Goal: Task Accomplishment & Management: Complete application form

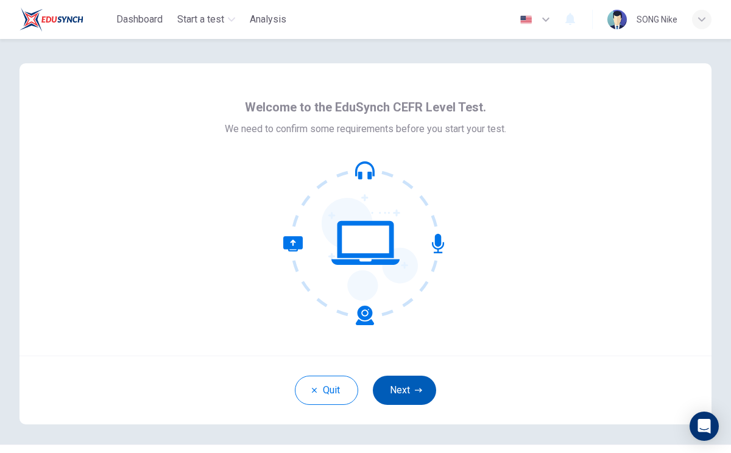
click at [408, 387] on button "Next" at bounding box center [404, 390] width 63 height 29
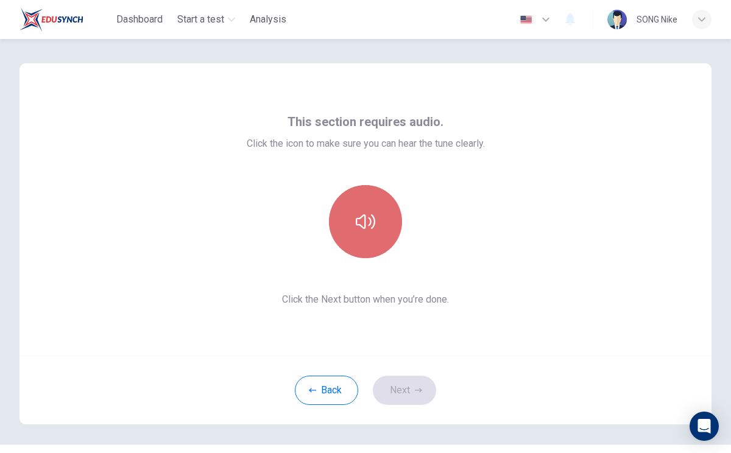
click at [373, 215] on icon "button" at bounding box center [365, 221] width 19 height 19
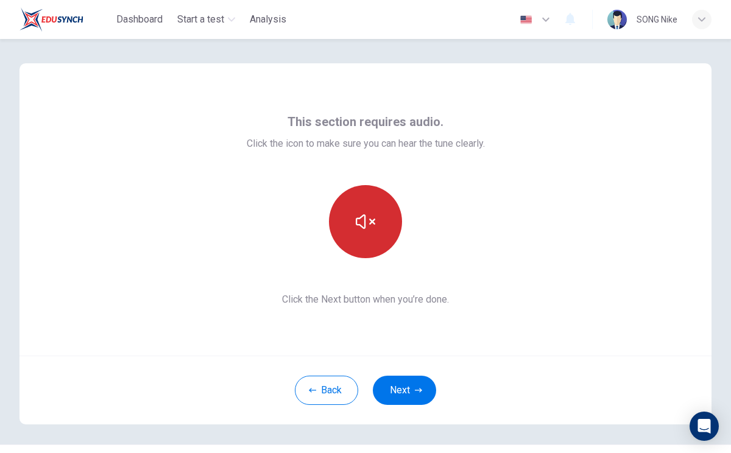
click at [369, 228] on icon "button" at bounding box center [365, 221] width 19 height 19
click at [369, 227] on icon "button" at bounding box center [365, 221] width 19 height 19
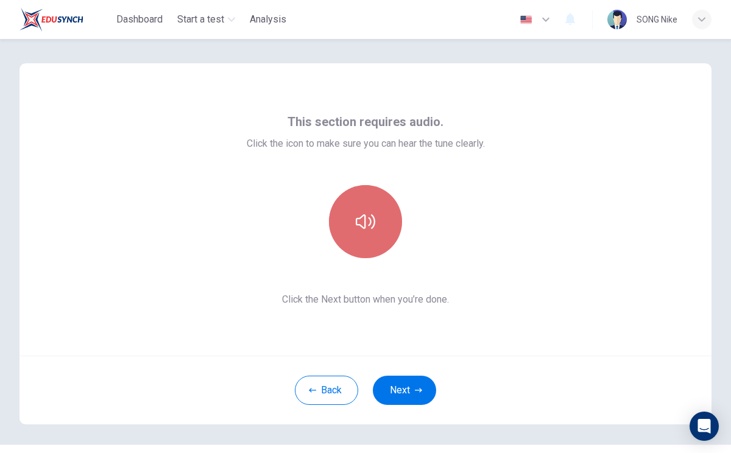
click at [369, 227] on icon "button" at bounding box center [365, 221] width 19 height 19
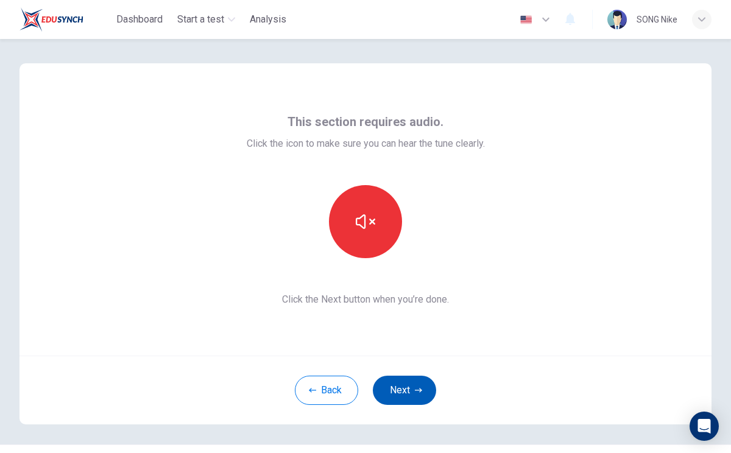
click at [409, 386] on button "Next" at bounding box center [404, 390] width 63 height 29
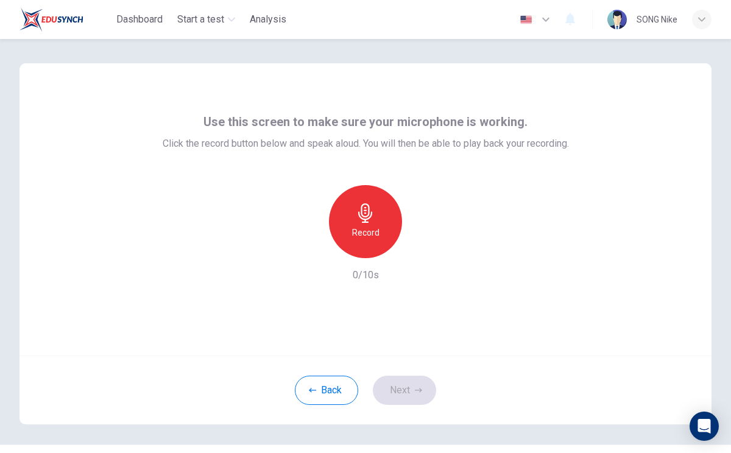
click at [376, 213] on div "Record" at bounding box center [365, 221] width 73 height 73
click at [421, 249] on icon "button" at bounding box center [422, 248] width 5 height 7
click at [421, 249] on icon "button" at bounding box center [422, 248] width 12 height 12
click at [412, 392] on button "Next" at bounding box center [404, 390] width 63 height 29
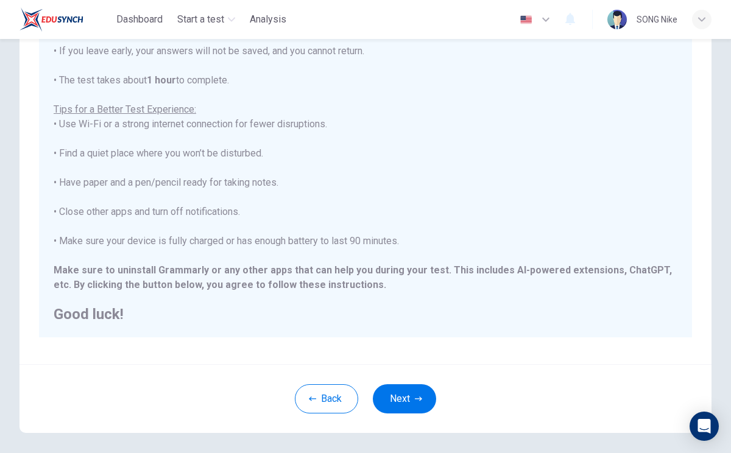
scroll to position [186, 0]
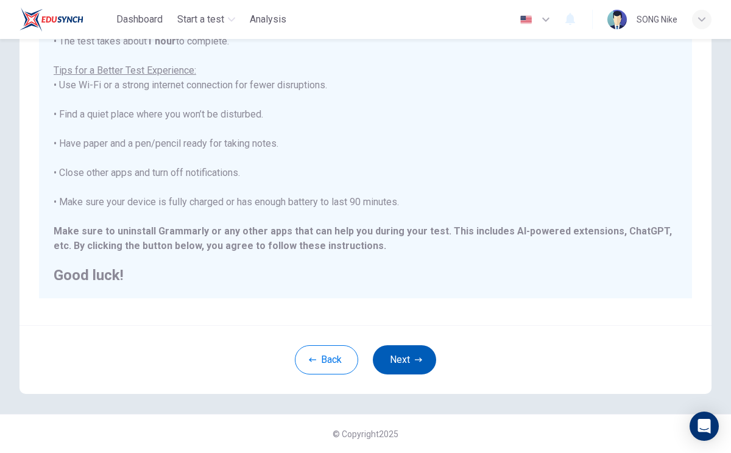
click at [398, 361] on button "Next" at bounding box center [404, 359] width 63 height 29
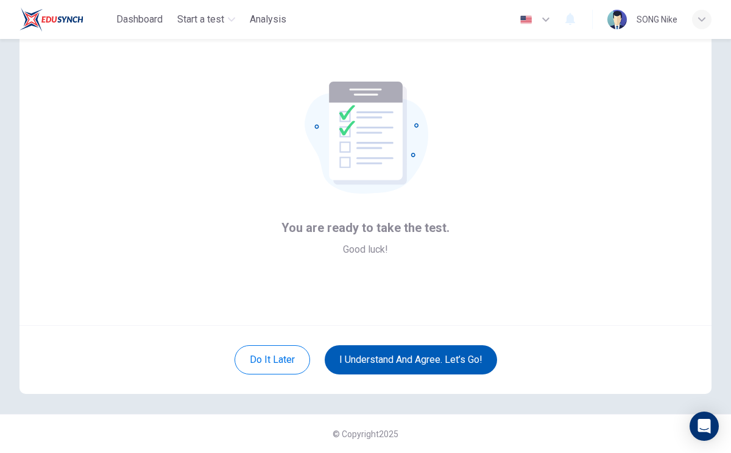
scroll to position [30, 0]
click at [451, 364] on button "I understand and agree. Let’s go!" at bounding box center [411, 359] width 172 height 29
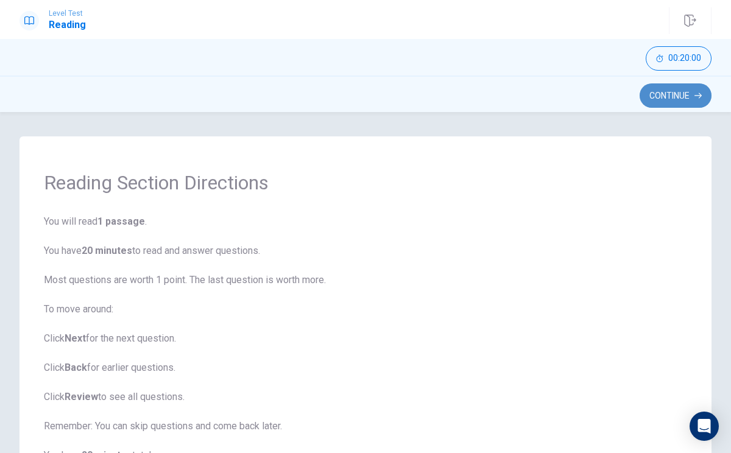
click at [693, 95] on button "Continue" at bounding box center [676, 95] width 72 height 24
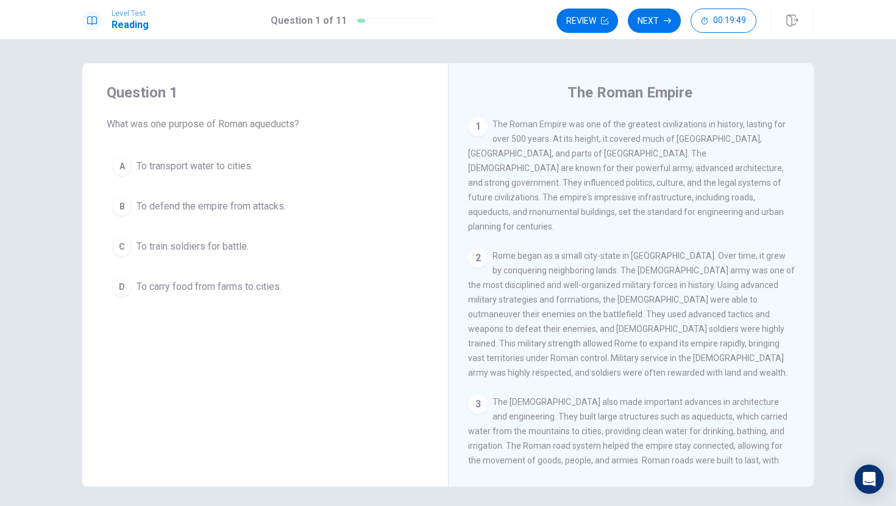
click at [282, 323] on div "Question 1 What was one purpose of Roman aqueducts? A To transport water to cit…" at bounding box center [265, 274] width 366 height 423
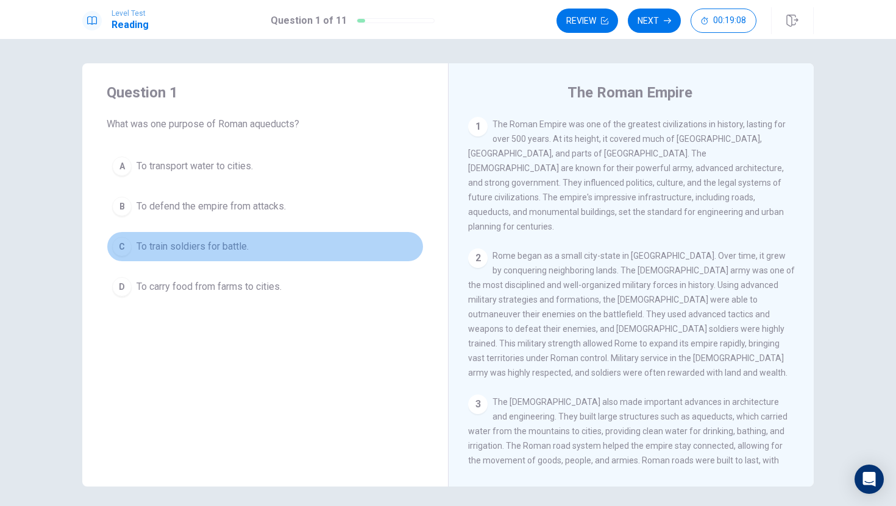
click at [124, 247] on div "C" at bounding box center [121, 246] width 19 height 19
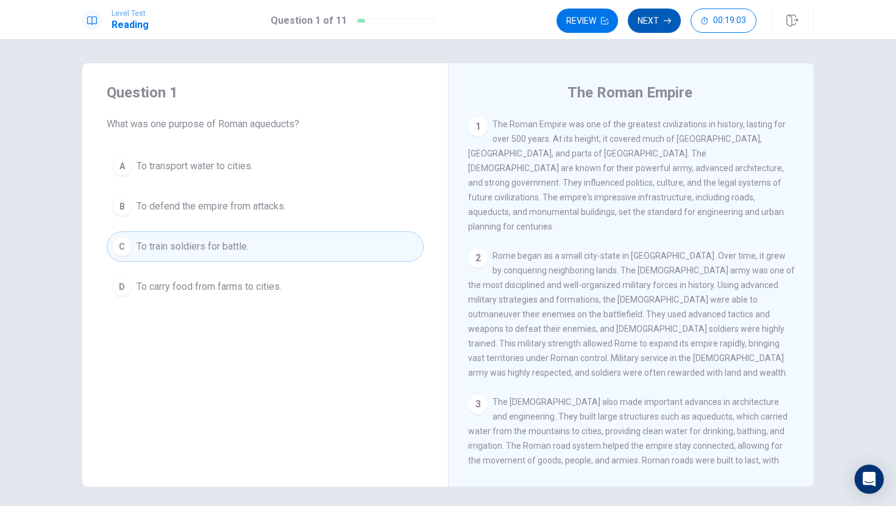
click at [660, 23] on button "Next" at bounding box center [654, 21] width 53 height 24
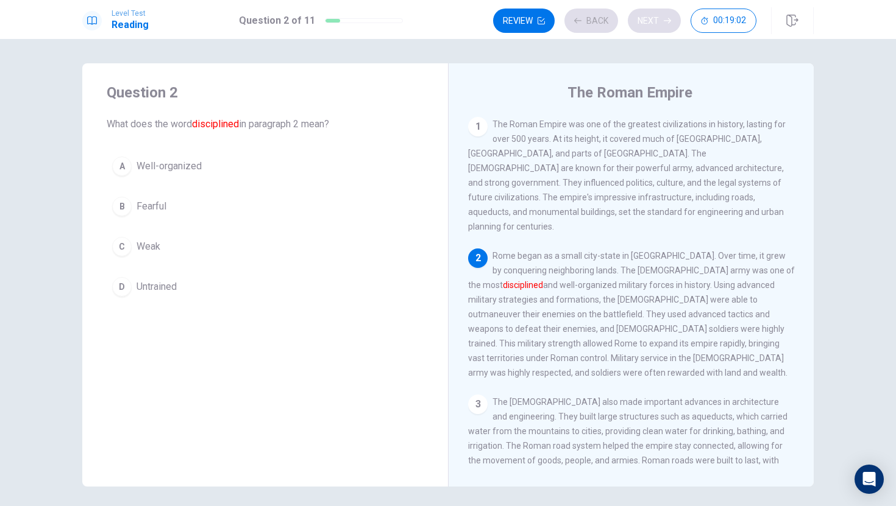
scroll to position [15, 0]
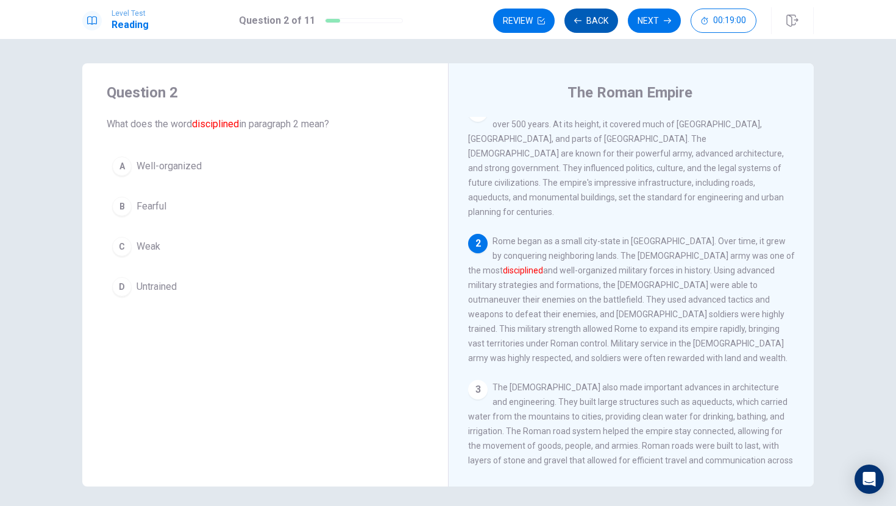
click at [586, 20] on button "Back" at bounding box center [591, 21] width 54 height 24
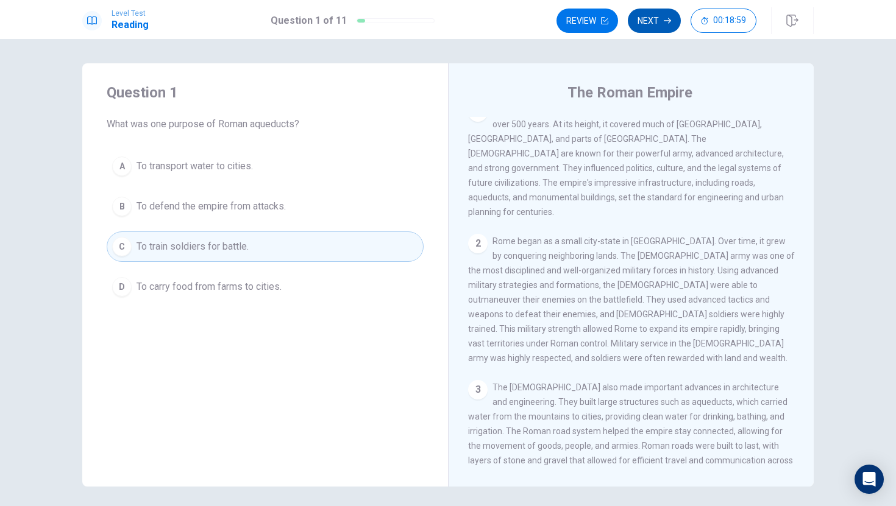
click at [663, 20] on icon "button" at bounding box center [666, 20] width 7 height 7
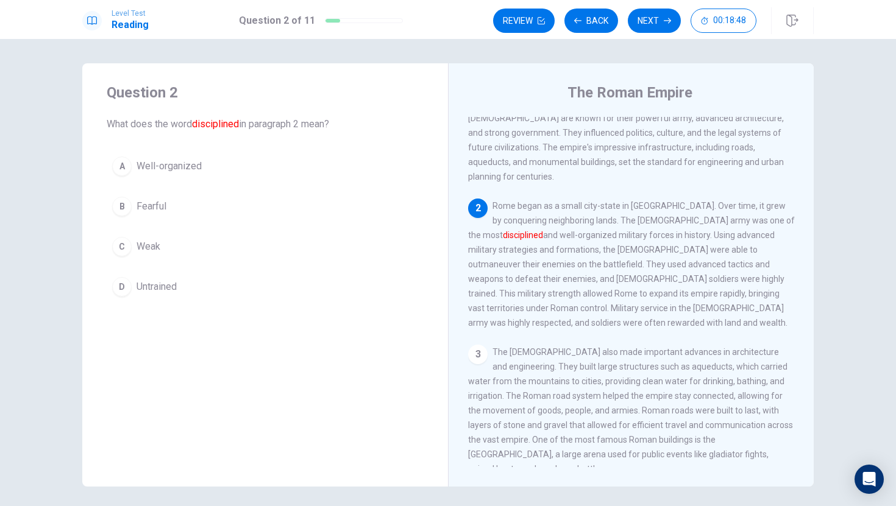
scroll to position [44, 0]
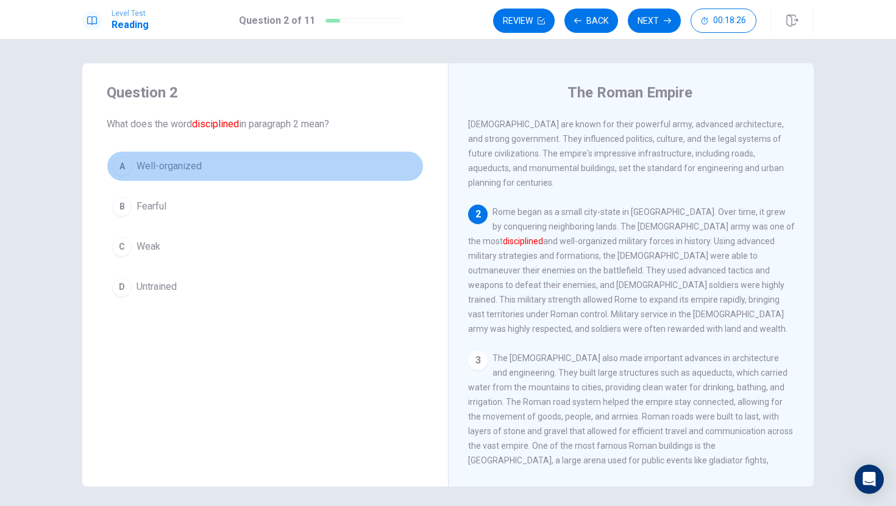
click at [123, 167] on div "A" at bounding box center [121, 166] width 19 height 19
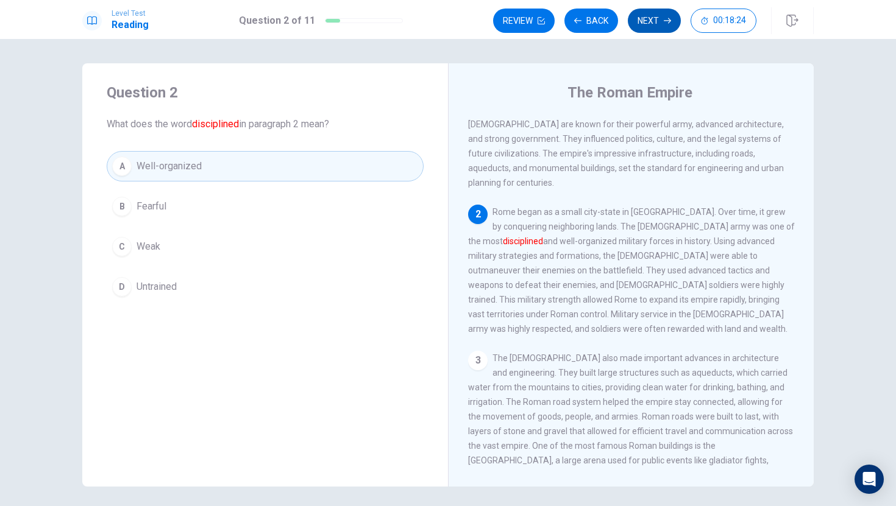
click at [667, 23] on icon "button" at bounding box center [666, 20] width 7 height 7
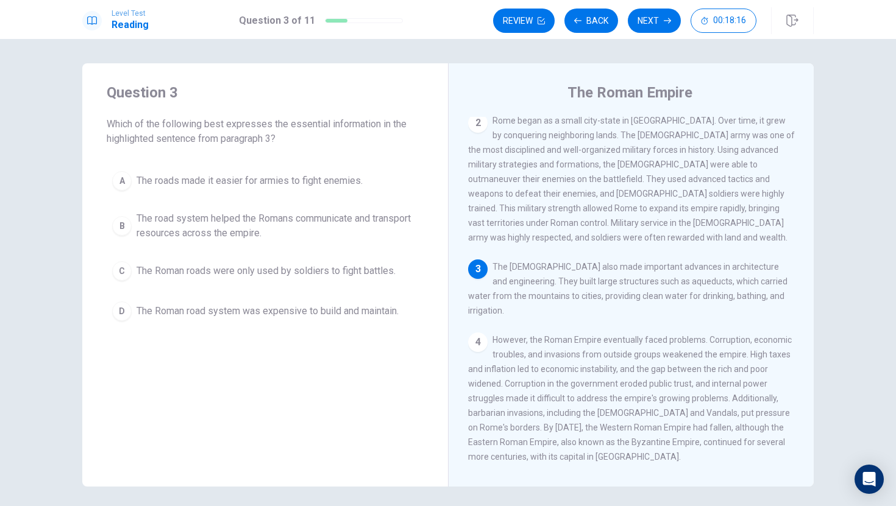
scroll to position [136, 0]
click at [122, 225] on div "B" at bounding box center [121, 225] width 19 height 19
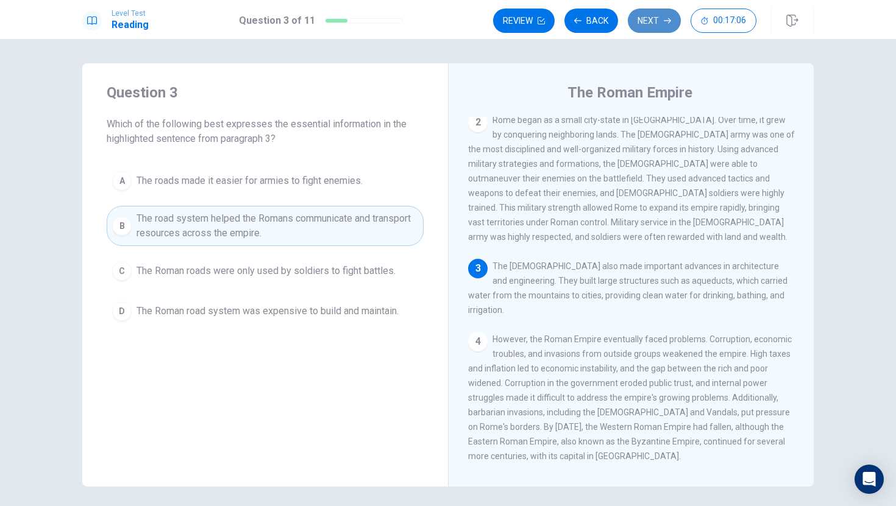
click at [659, 21] on button "Next" at bounding box center [654, 21] width 53 height 24
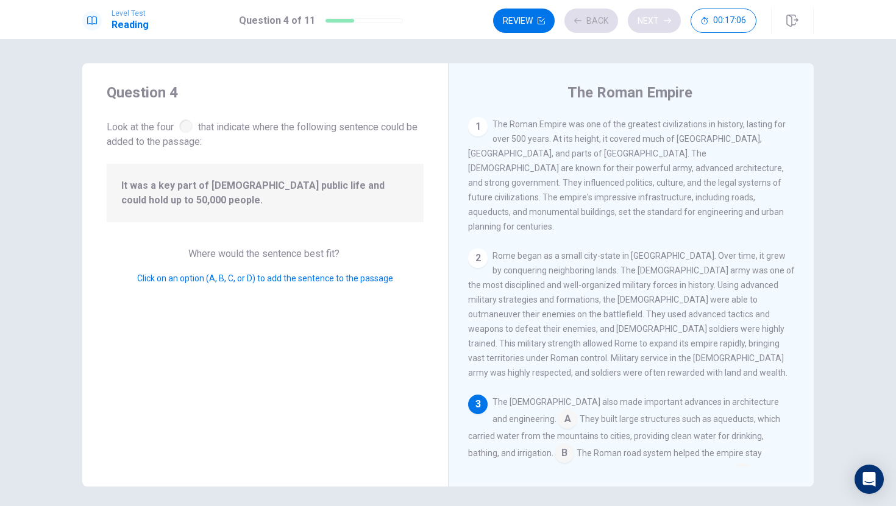
scroll to position [180, 0]
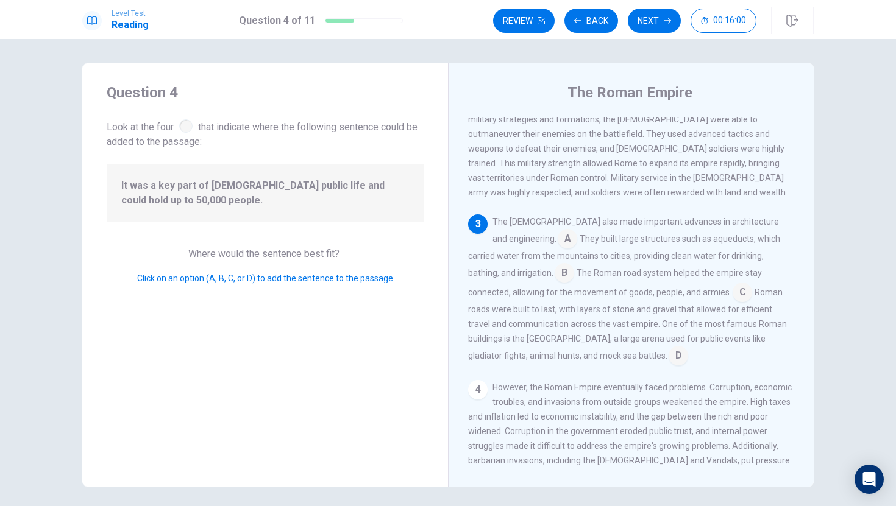
click at [668, 347] on input at bounding box center [677, 356] width 19 height 19
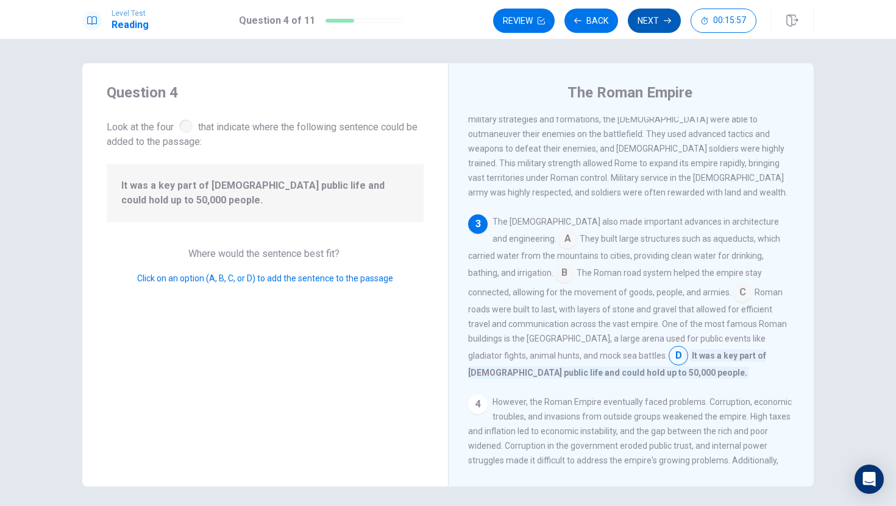
click at [651, 21] on button "Next" at bounding box center [654, 21] width 53 height 24
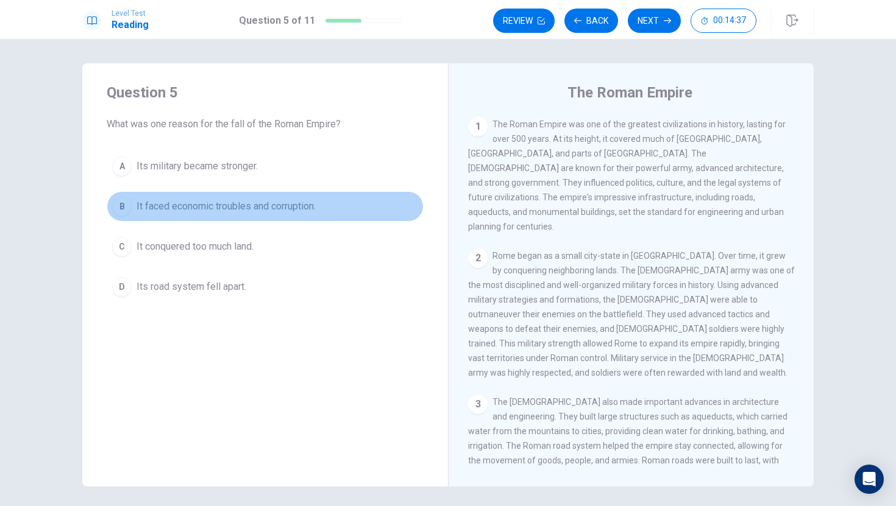
click at [126, 207] on div "B" at bounding box center [121, 206] width 19 height 19
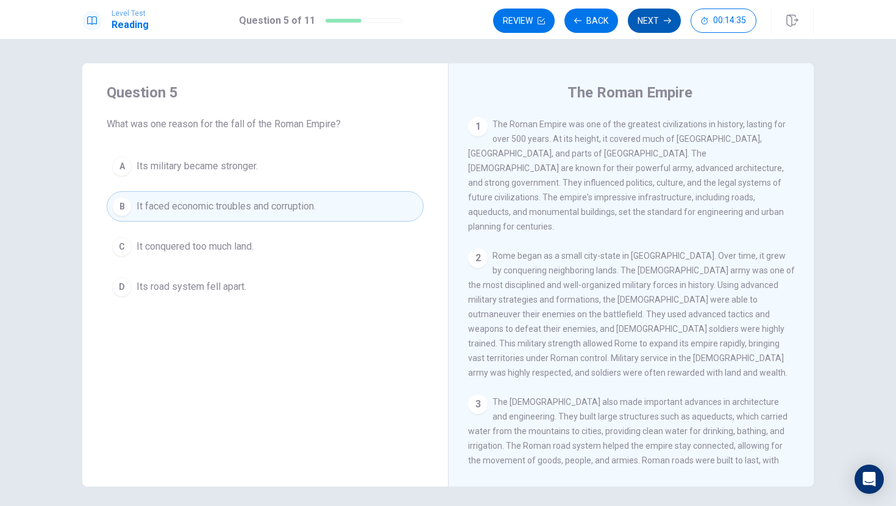
click at [654, 23] on button "Next" at bounding box center [654, 21] width 53 height 24
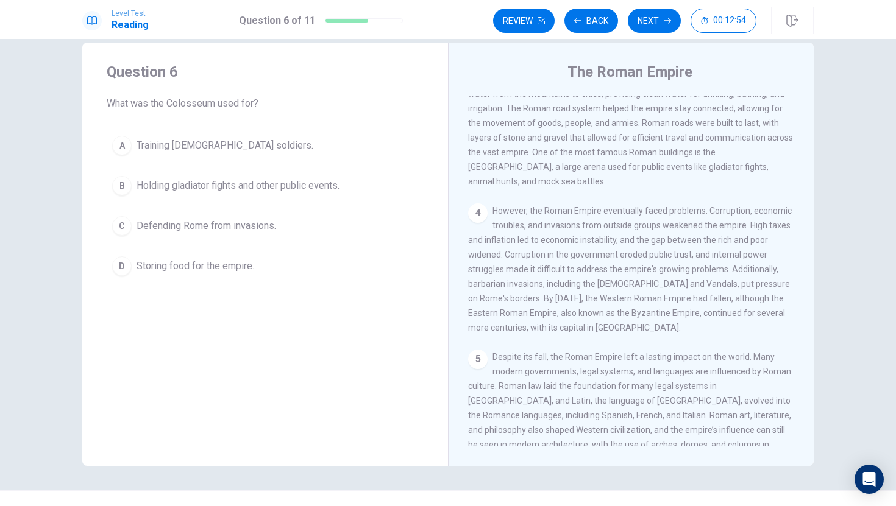
scroll to position [15, 0]
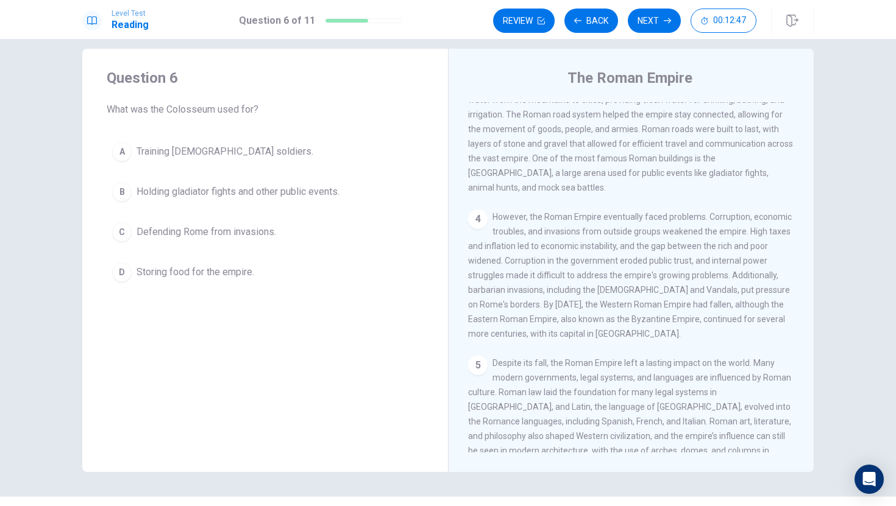
click at [125, 275] on div "D" at bounding box center [121, 272] width 19 height 19
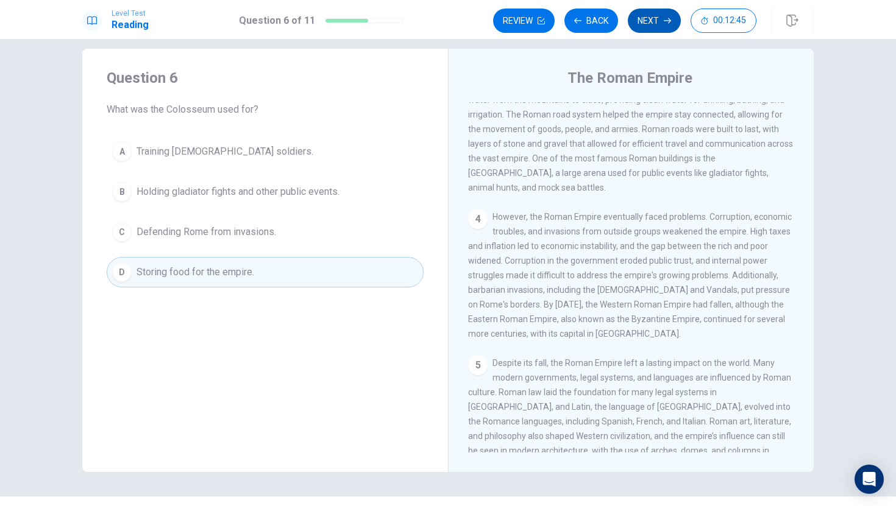
click at [651, 18] on button "Next" at bounding box center [654, 21] width 53 height 24
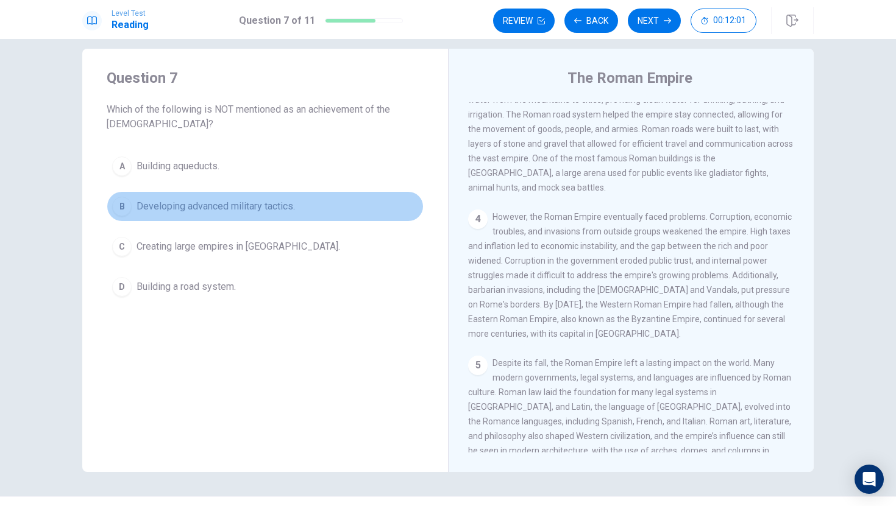
click at [125, 207] on div "B" at bounding box center [121, 206] width 19 height 19
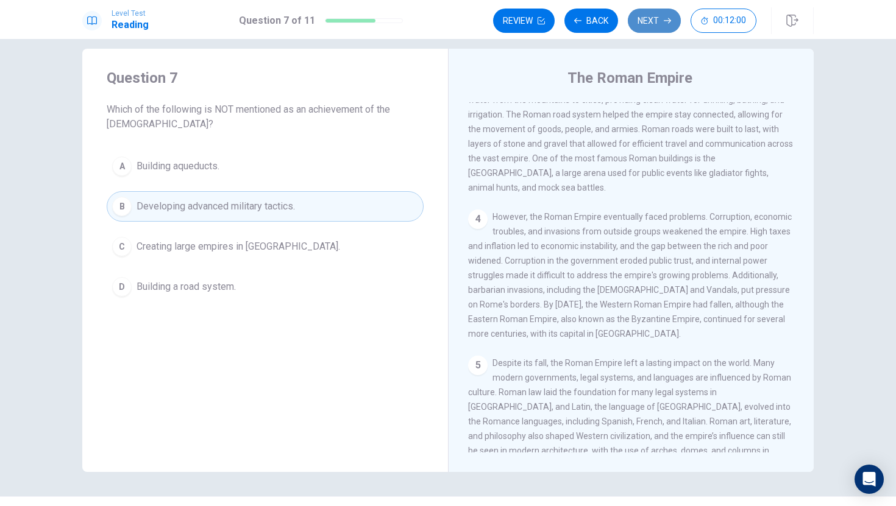
click at [649, 27] on button "Next" at bounding box center [654, 21] width 53 height 24
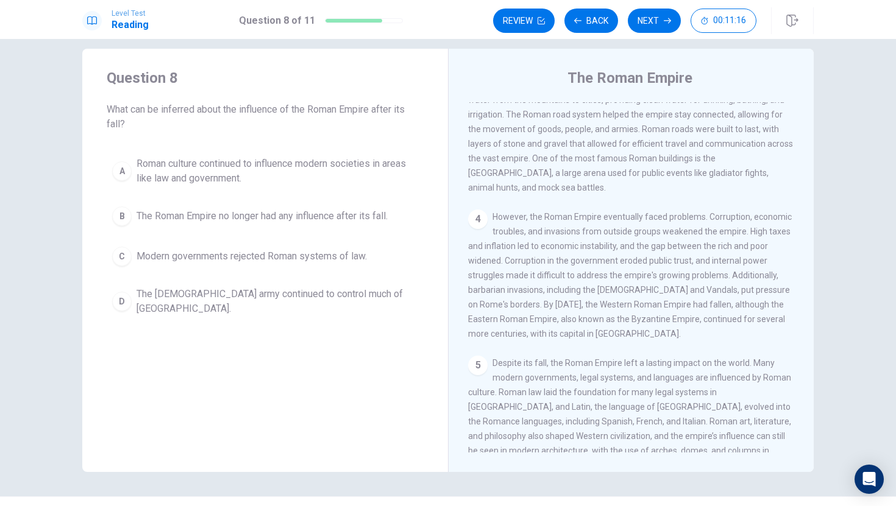
click at [127, 175] on div "A" at bounding box center [121, 170] width 19 height 19
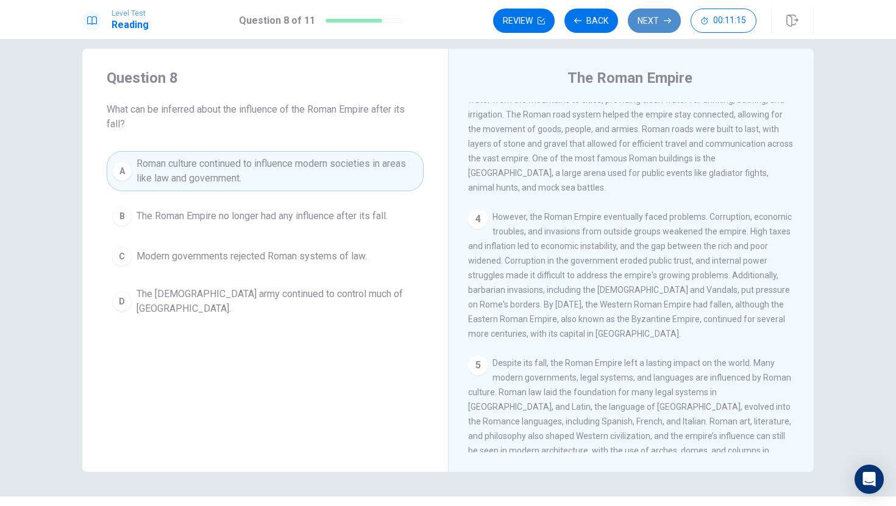
click at [642, 22] on button "Next" at bounding box center [654, 21] width 53 height 24
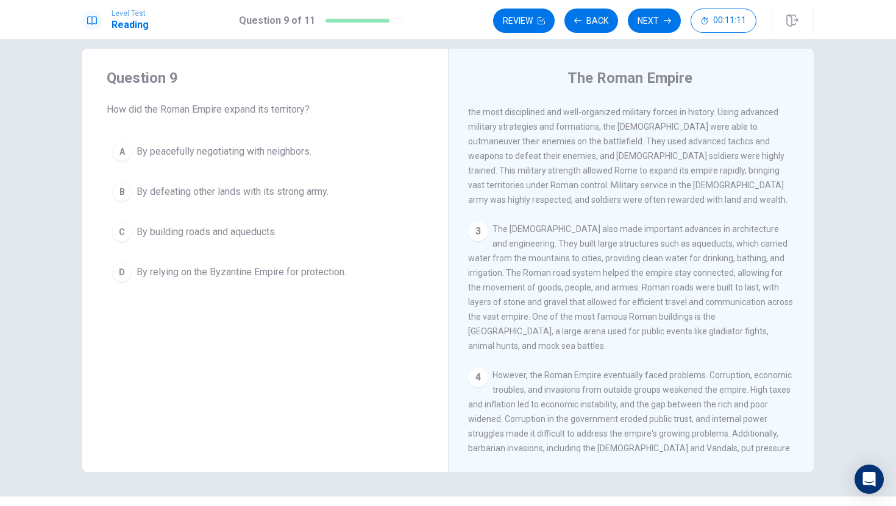
scroll to position [3, 0]
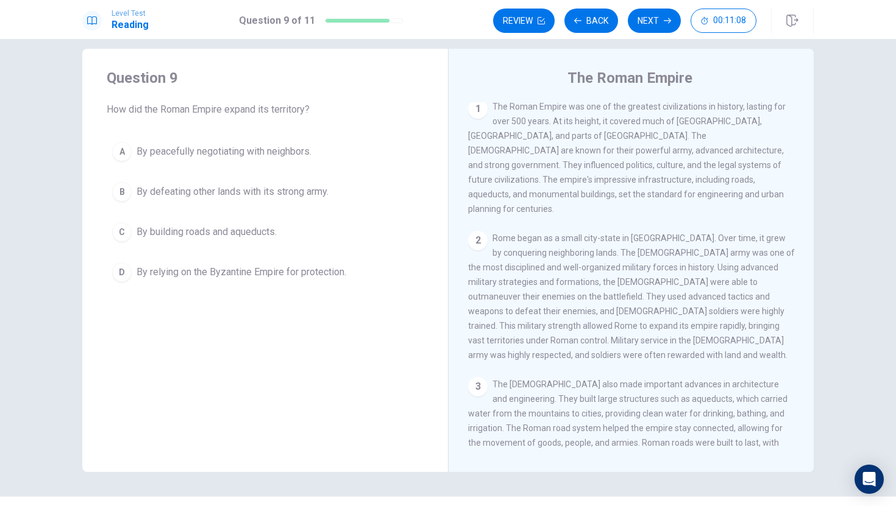
drag, startPoint x: 494, startPoint y: 228, endPoint x: 541, endPoint y: 231, distance: 47.0
click at [542, 233] on span "Rome began as a small city-state in [GEOGRAPHIC_DATA]. Over time, it grew by co…" at bounding box center [631, 296] width 327 height 127
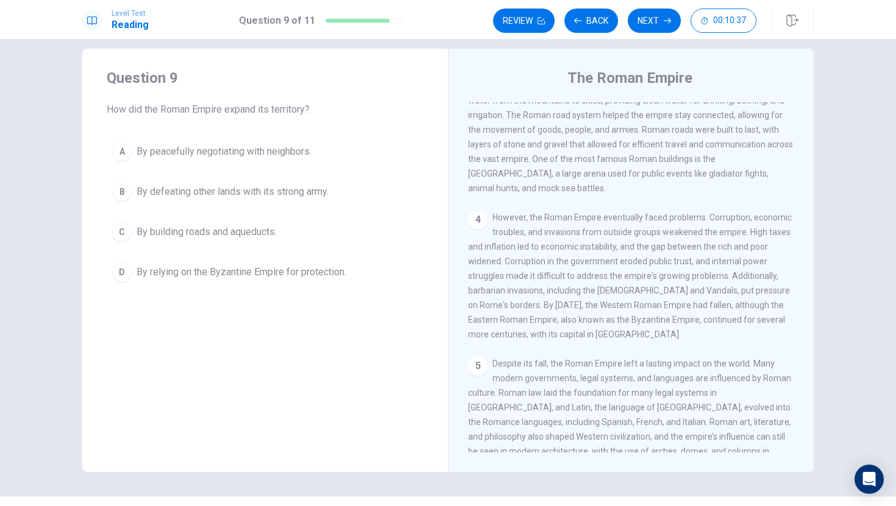
scroll to position [317, 0]
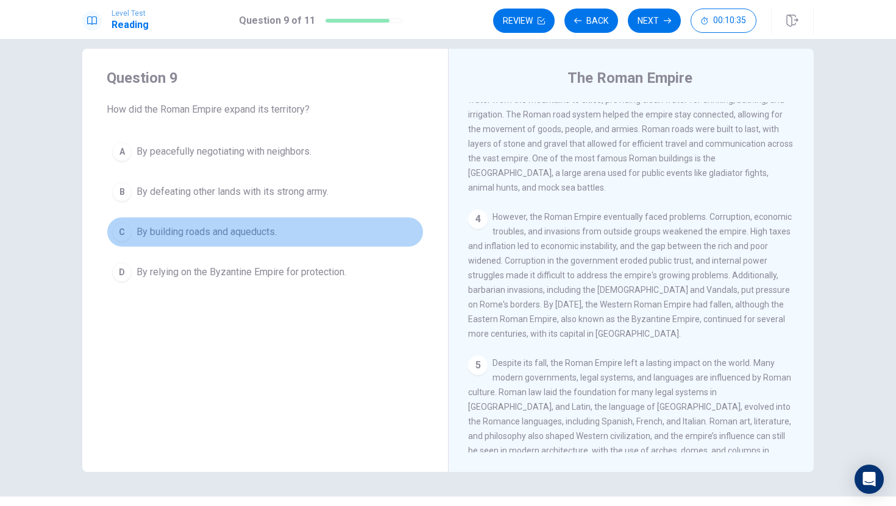
click at [131, 234] on div "C" at bounding box center [121, 231] width 19 height 19
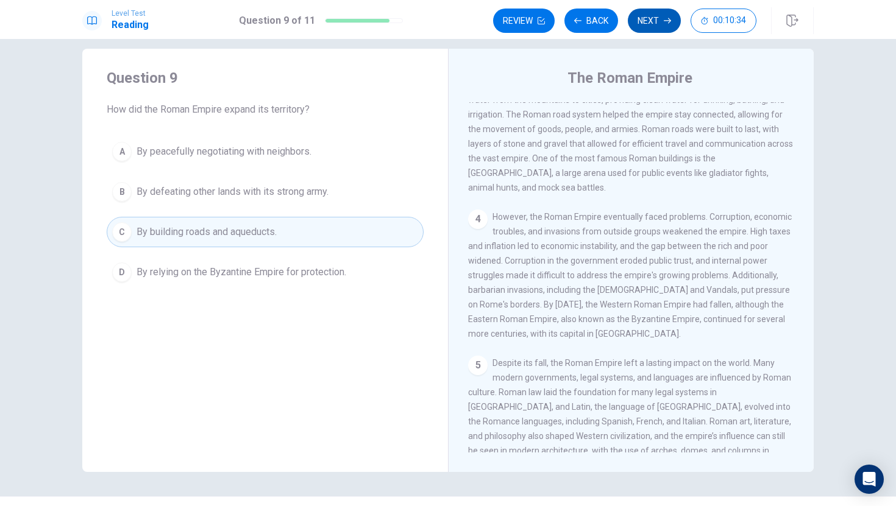
click at [668, 23] on icon "button" at bounding box center [666, 20] width 7 height 7
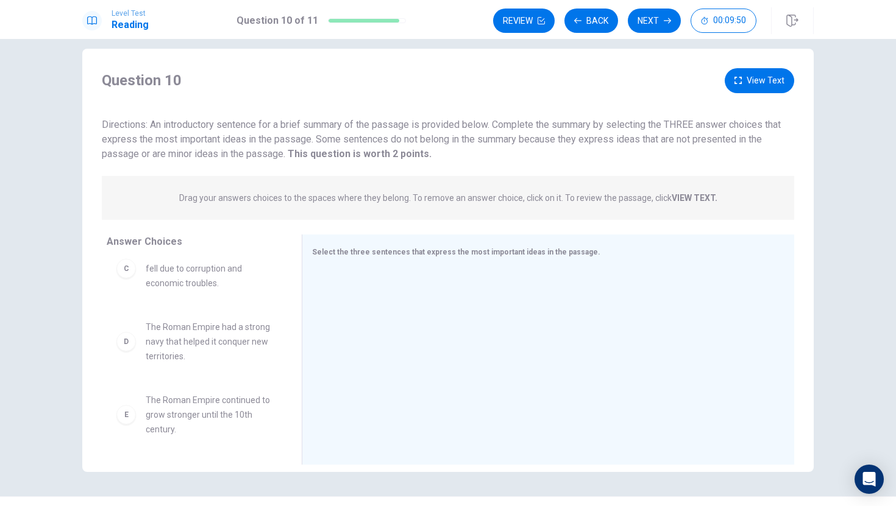
scroll to position [142, 0]
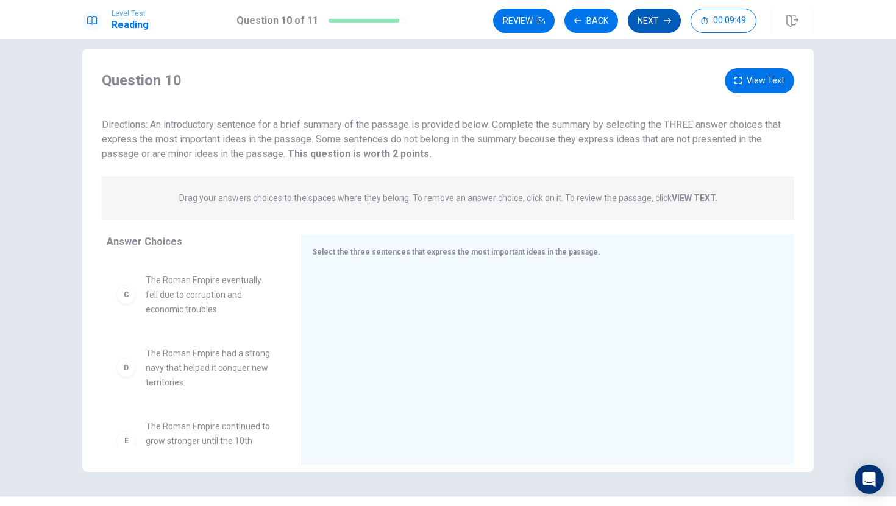
click at [646, 24] on button "Next" at bounding box center [654, 21] width 53 height 24
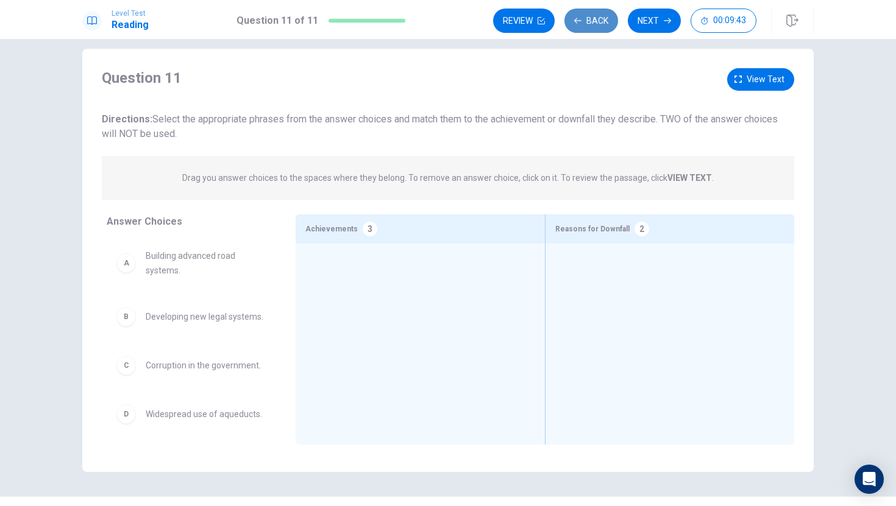
click at [581, 26] on button "Back" at bounding box center [591, 21] width 54 height 24
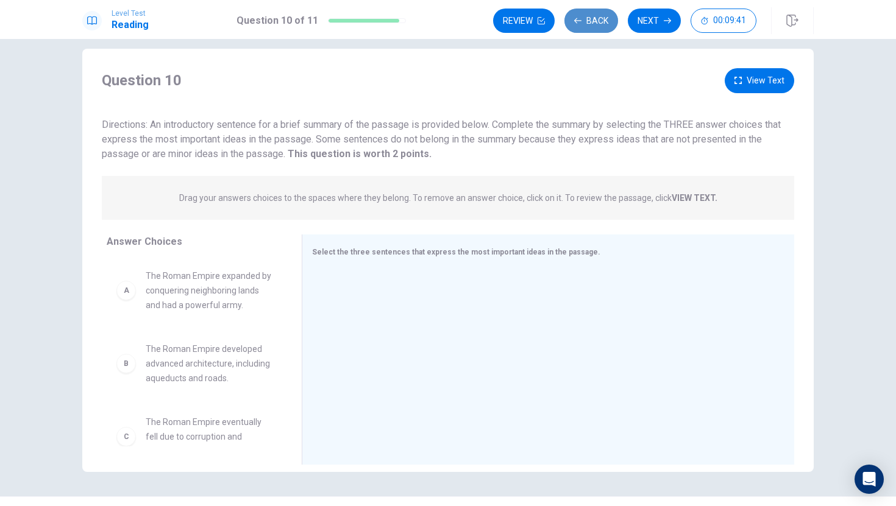
click at [581, 26] on button "Back" at bounding box center [591, 21] width 54 height 24
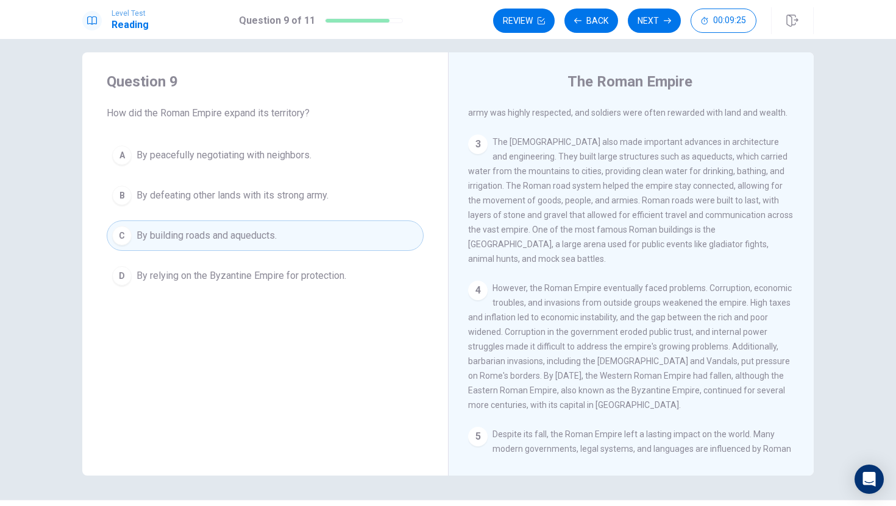
scroll to position [250, 0]
click at [670, 22] on icon "button" at bounding box center [666, 20] width 7 height 7
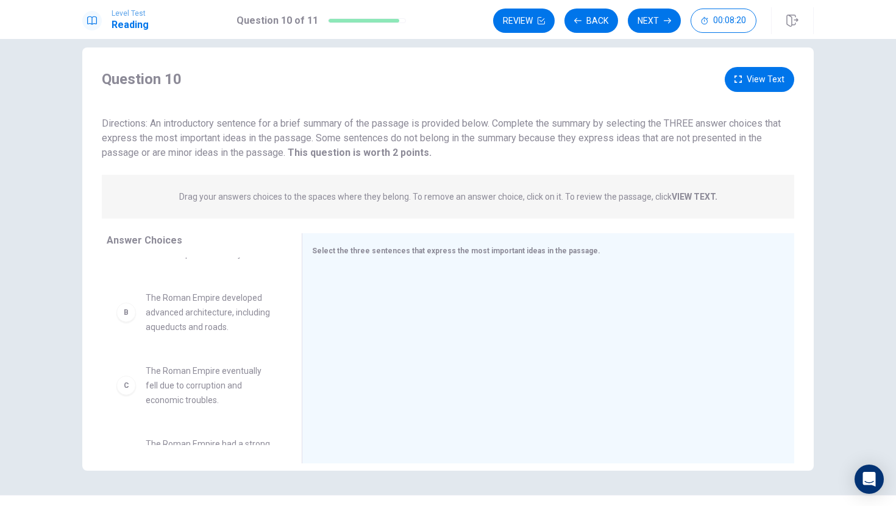
scroll to position [46, 0]
click at [130, 324] on div "B" at bounding box center [125, 315] width 19 height 19
click at [169, 322] on span "The Roman Empire developed advanced architecture, including aqueducts and roads." at bounding box center [209, 316] width 127 height 44
click at [129, 322] on div "B" at bounding box center [125, 315] width 19 height 19
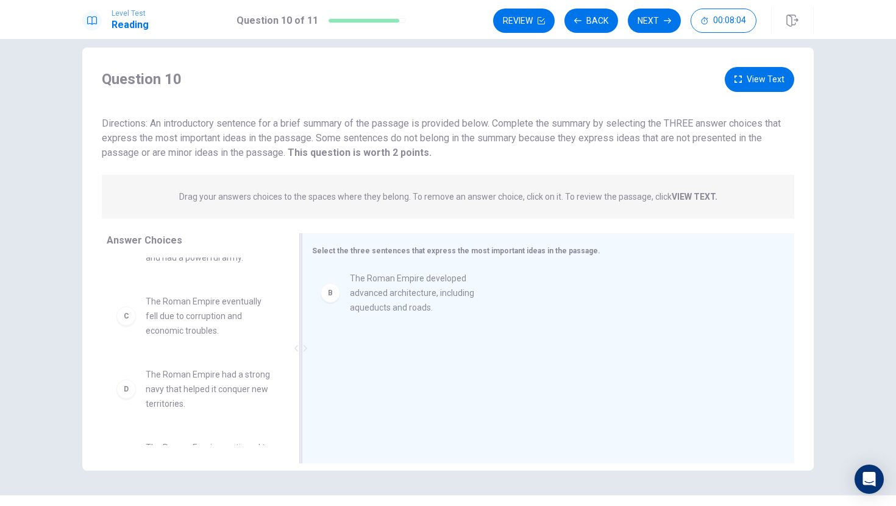
drag, startPoint x: 129, startPoint y: 322, endPoint x: 340, endPoint y: 299, distance: 212.1
click at [353, 311] on div "B The Roman Empire developed advanced architecture, including aqueducts and roa…" at bounding box center [543, 349] width 462 height 163
click at [349, 294] on div "B The Roman Empire developed advanced architecture, including aqueducts and roa…" at bounding box center [543, 287] width 443 height 19
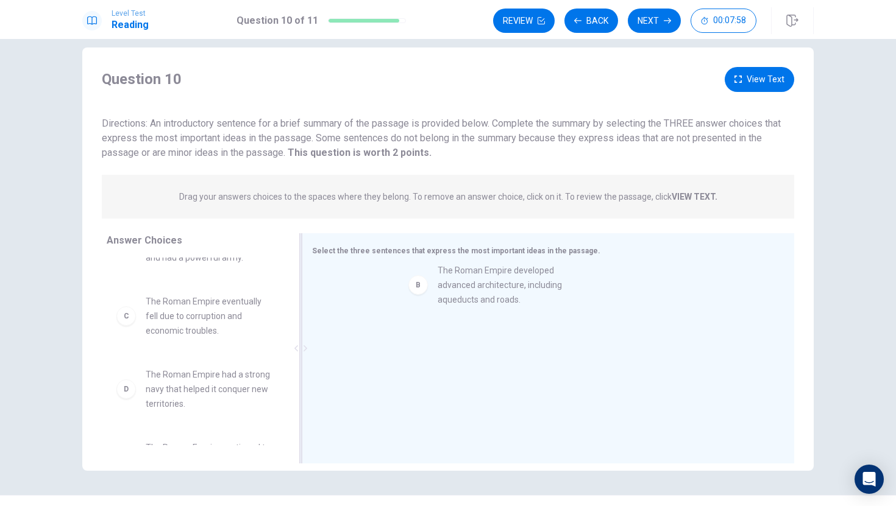
drag, startPoint x: 172, startPoint y: 317, endPoint x: 467, endPoint y: 286, distance: 296.5
drag, startPoint x: 451, startPoint y: 368, endPoint x: 489, endPoint y: 310, distance: 69.1
click at [489, 310] on div "B The Roman Empire developed advanced architecture, including aqueducts and roa…" at bounding box center [543, 349] width 462 height 163
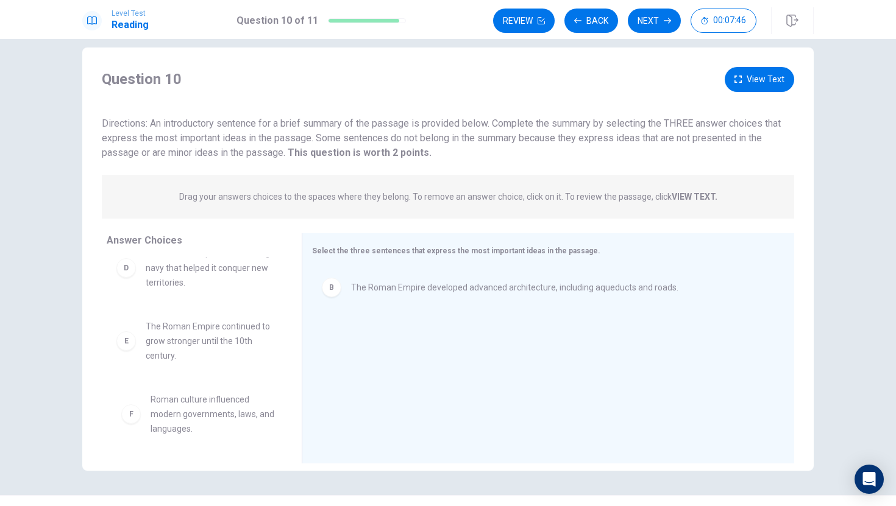
scroll to position [168, 0]
drag, startPoint x: 164, startPoint y: 412, endPoint x: 383, endPoint y: 344, distance: 229.9
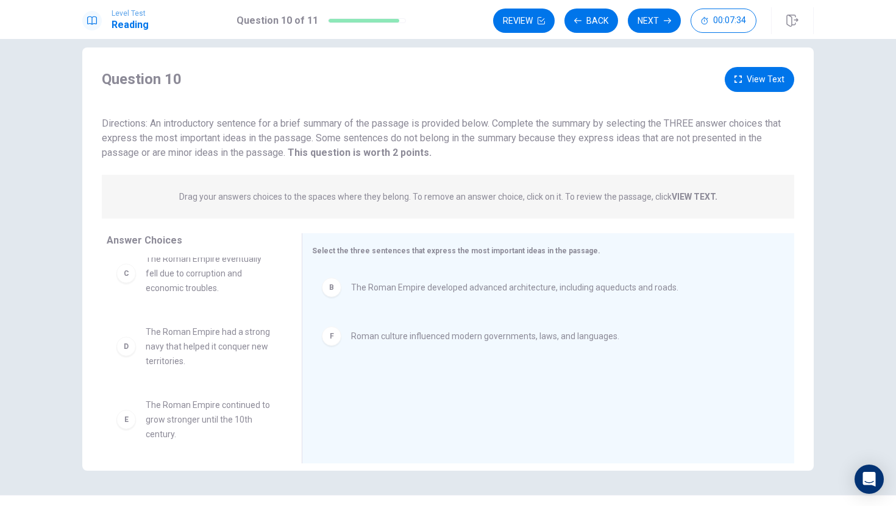
scroll to position [0, 0]
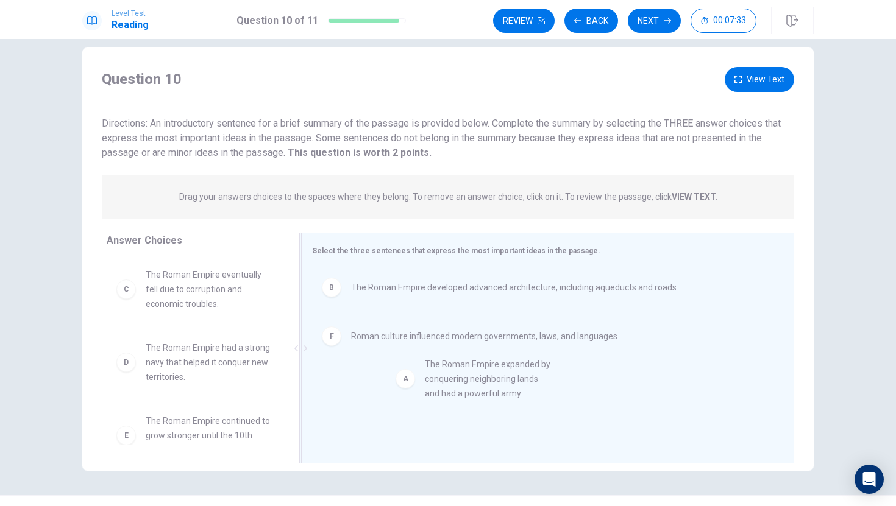
drag, startPoint x: 172, startPoint y: 296, endPoint x: 453, endPoint y: 385, distance: 294.0
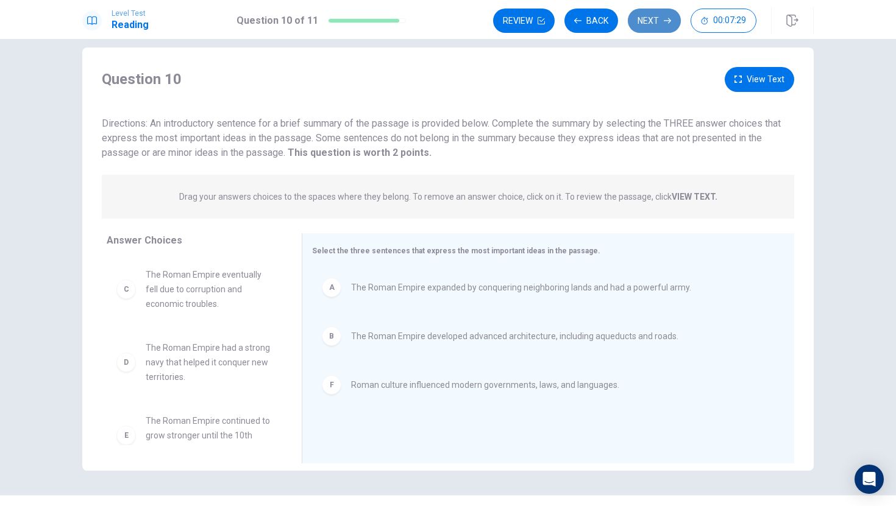
click at [670, 23] on icon "button" at bounding box center [666, 20] width 7 height 7
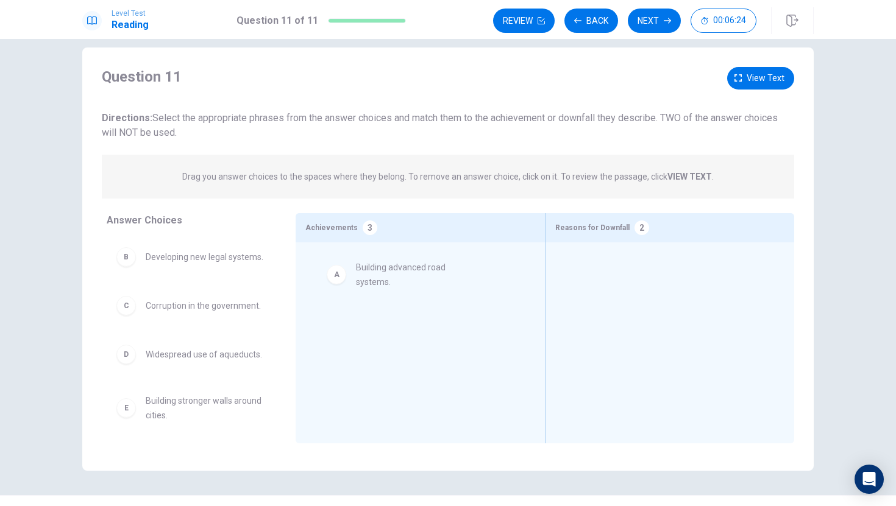
drag, startPoint x: 162, startPoint y: 258, endPoint x: 375, endPoint y: 272, distance: 213.1
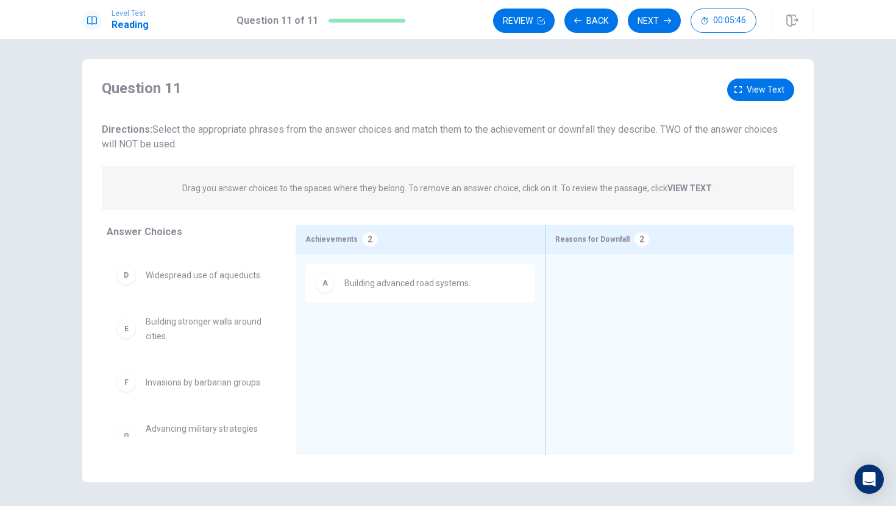
scroll to position [107, 0]
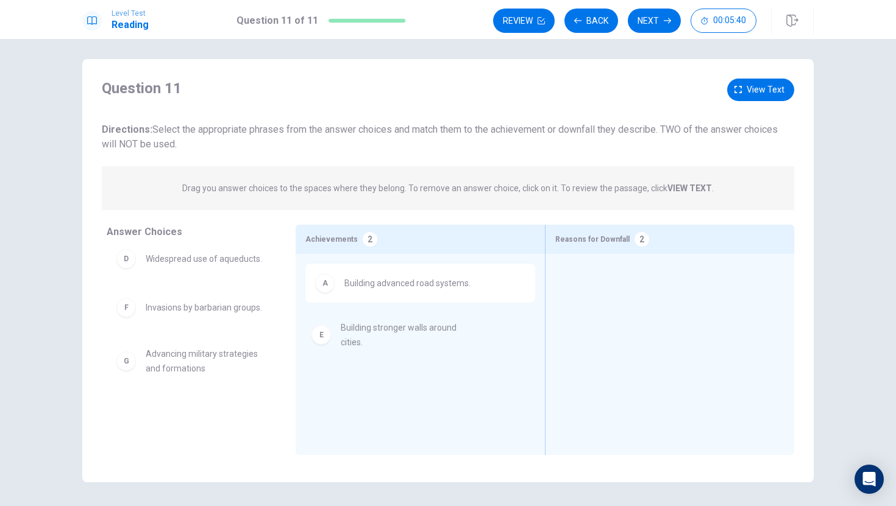
drag, startPoint x: 166, startPoint y: 327, endPoint x: 364, endPoint y: 350, distance: 199.9
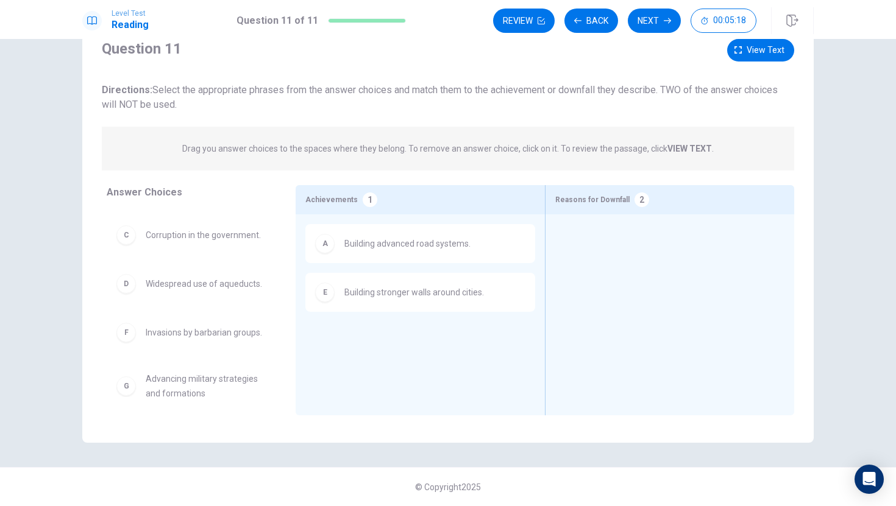
scroll to position [56, 0]
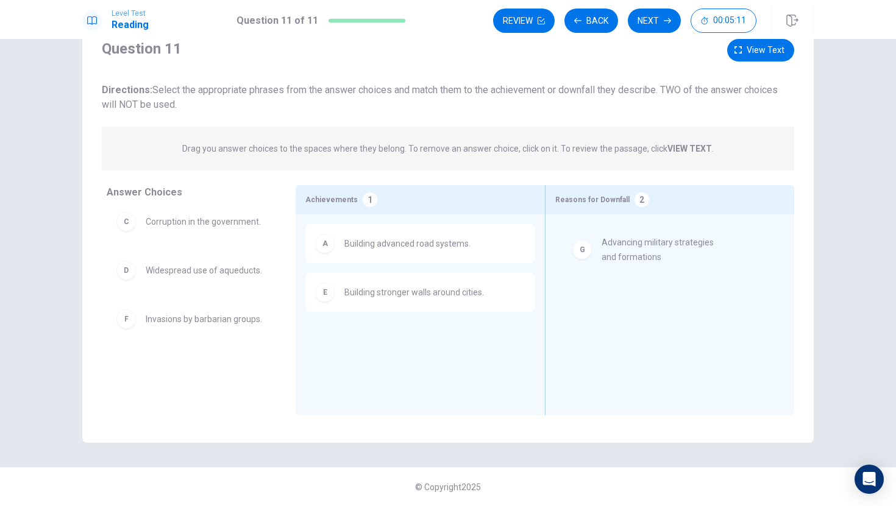
drag, startPoint x: 183, startPoint y: 378, endPoint x: 642, endPoint y: 255, distance: 475.6
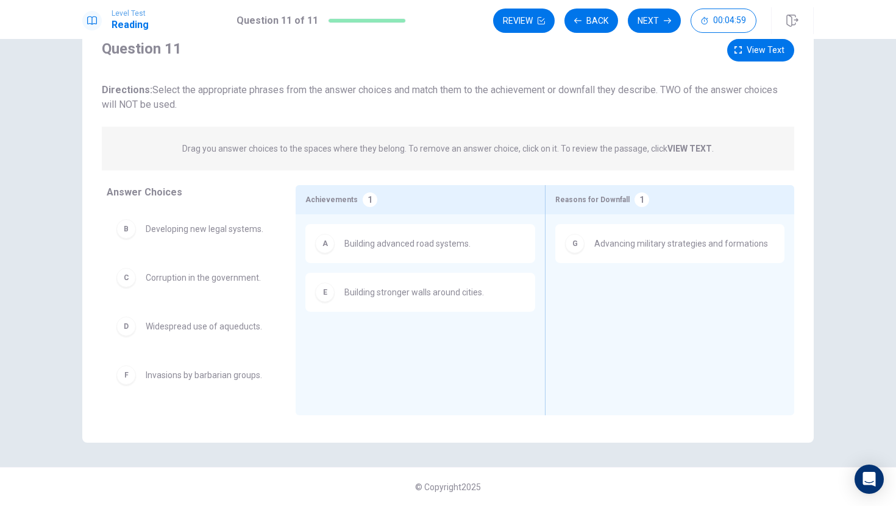
scroll to position [27, 0]
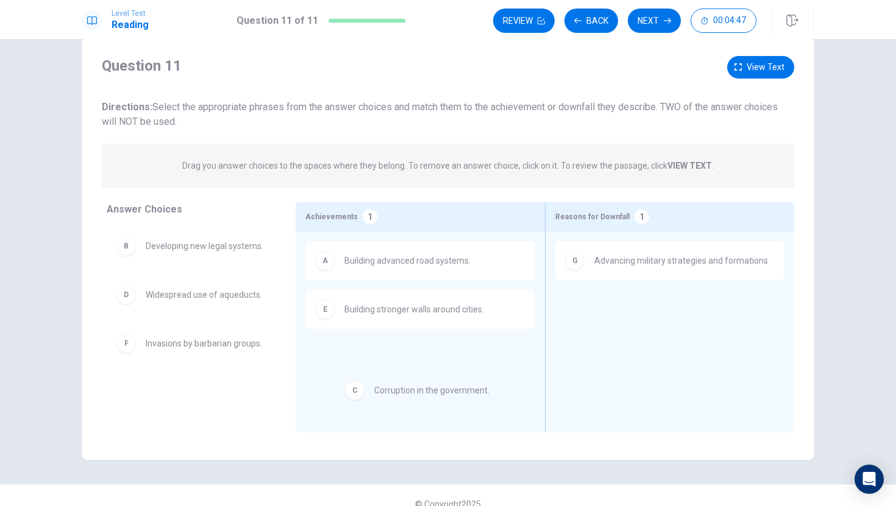
drag, startPoint x: 161, startPoint y: 303, endPoint x: 382, endPoint y: 349, distance: 225.4
drag, startPoint x: 389, startPoint y: 355, endPoint x: 227, endPoint y: 342, distance: 163.2
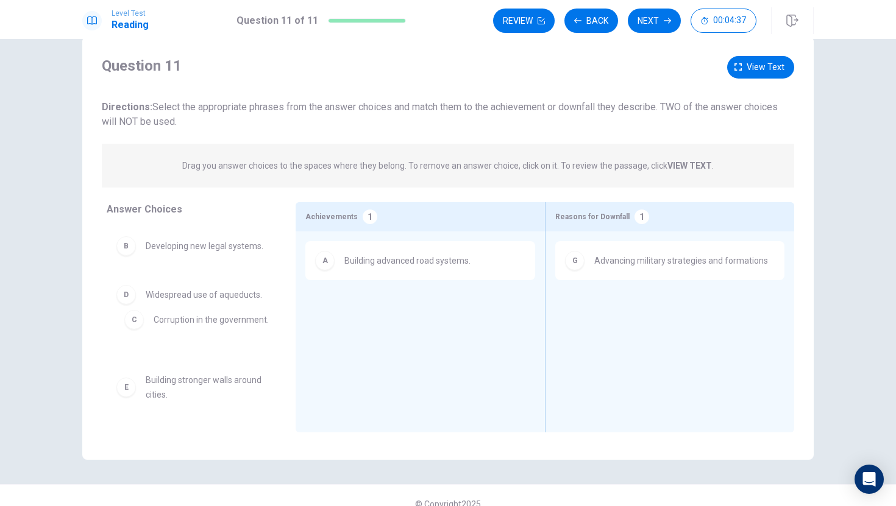
drag, startPoint x: 364, startPoint y: 307, endPoint x: 169, endPoint y: 317, distance: 195.2
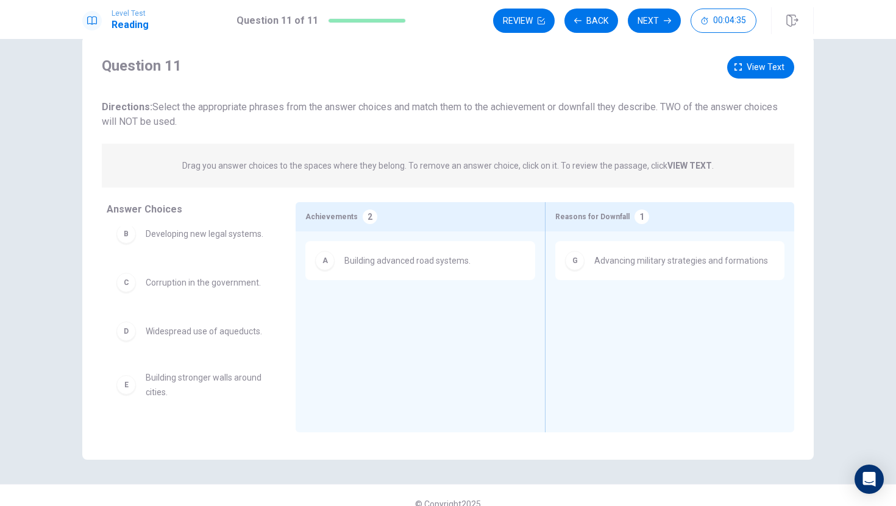
scroll to position [18, 0]
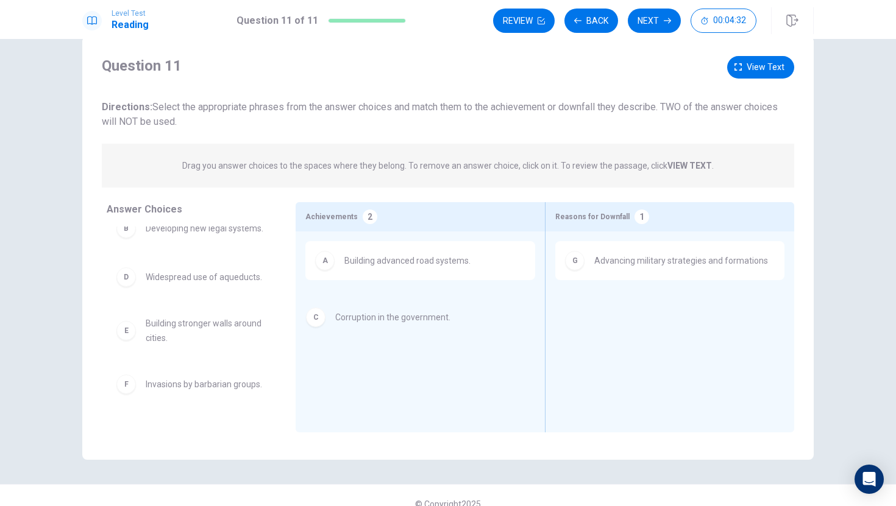
drag, startPoint x: 190, startPoint y: 281, endPoint x: 382, endPoint y: 321, distance: 196.0
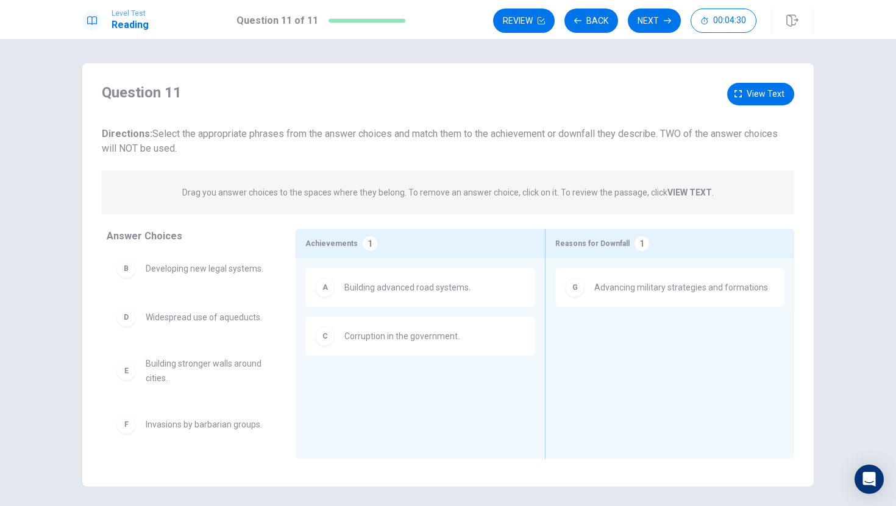
scroll to position [7, 0]
drag, startPoint x: 219, startPoint y: 364, endPoint x: 459, endPoint y: 397, distance: 242.3
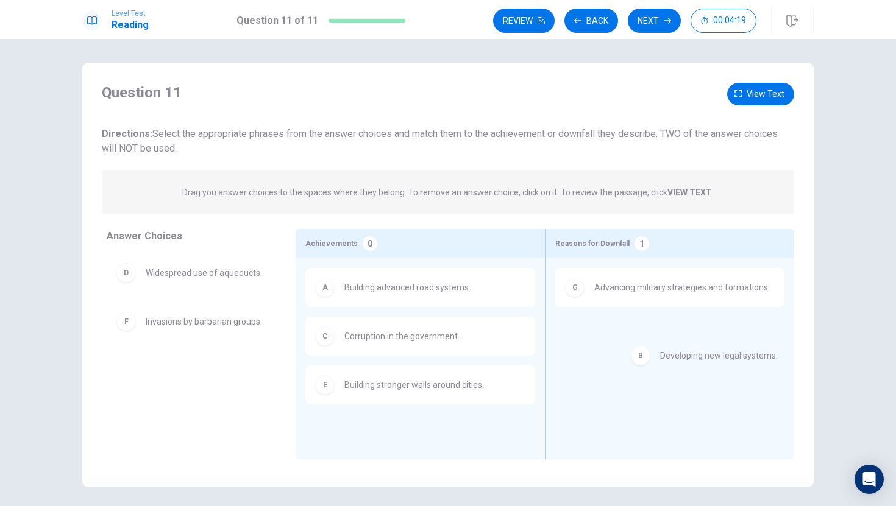
drag, startPoint x: 221, startPoint y: 282, endPoint x: 748, endPoint y: 360, distance: 532.8
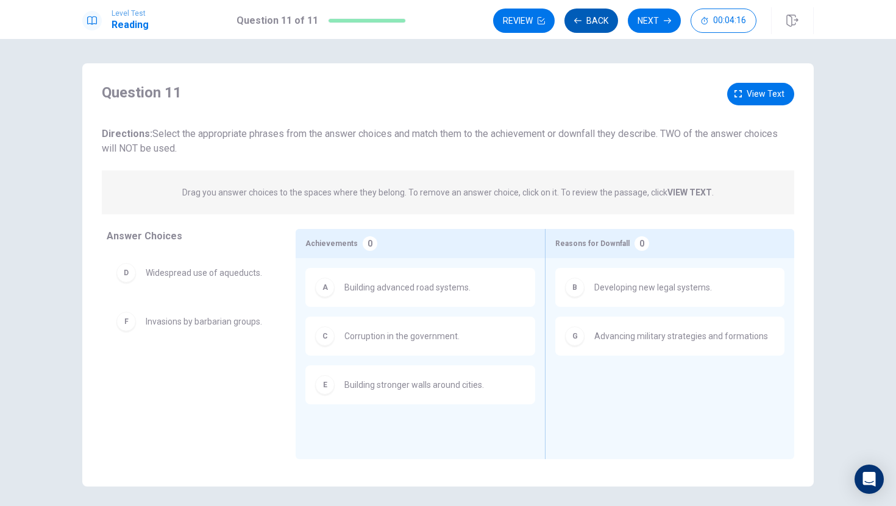
click at [587, 26] on button "Back" at bounding box center [591, 21] width 54 height 24
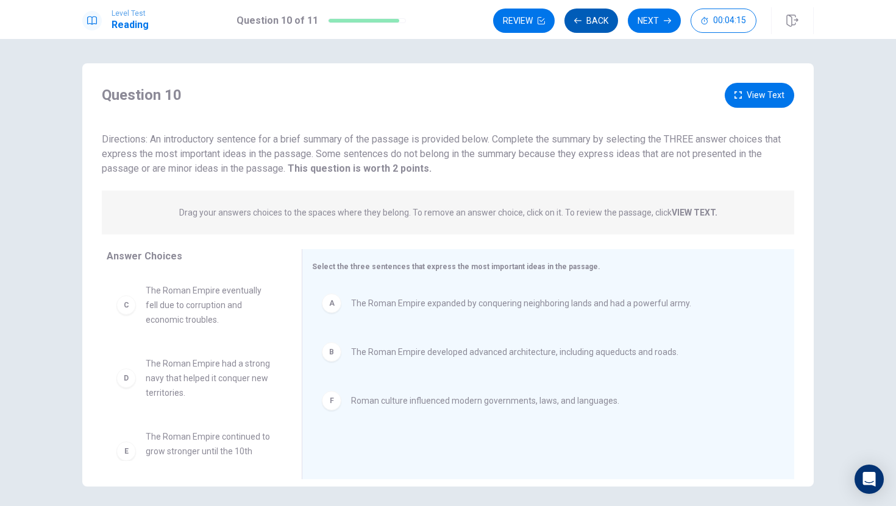
click at [587, 26] on button "Back" at bounding box center [591, 21] width 54 height 24
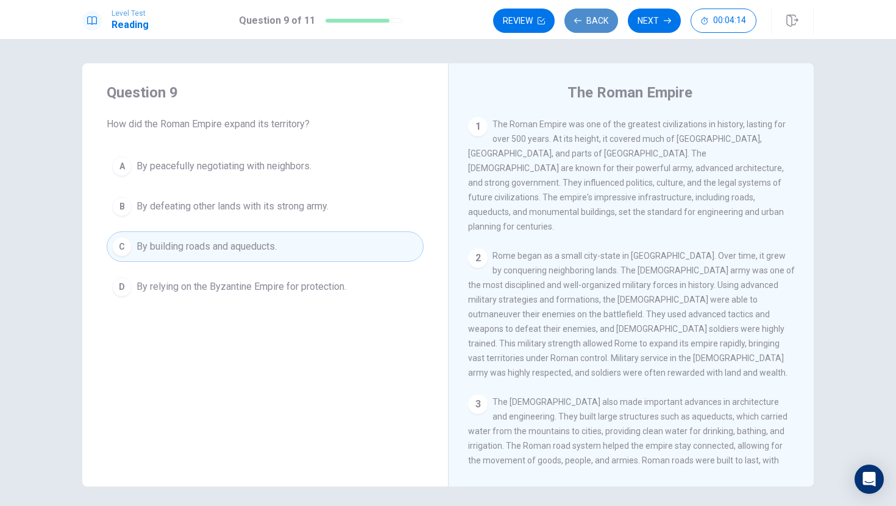
click at [587, 26] on button "Back" at bounding box center [591, 21] width 54 height 24
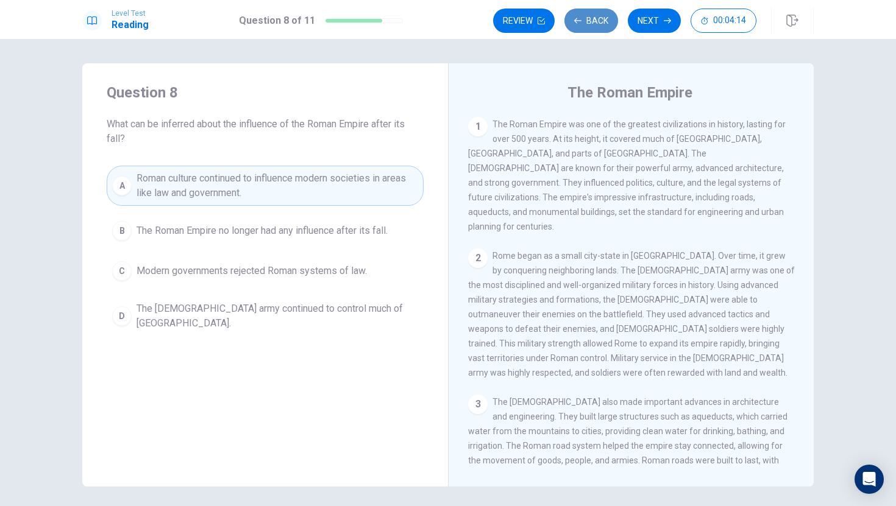
click at [587, 26] on button "Back" at bounding box center [591, 21] width 54 height 24
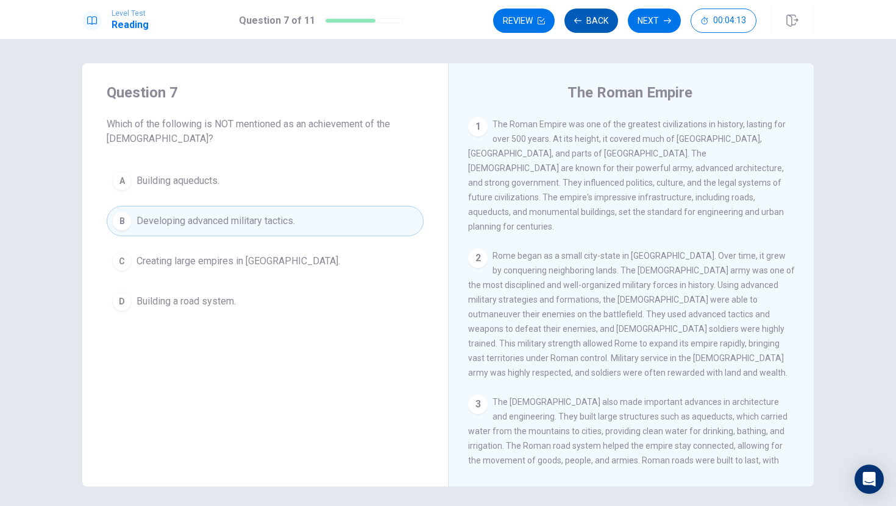
click at [587, 26] on button "Back" at bounding box center [591, 21] width 54 height 24
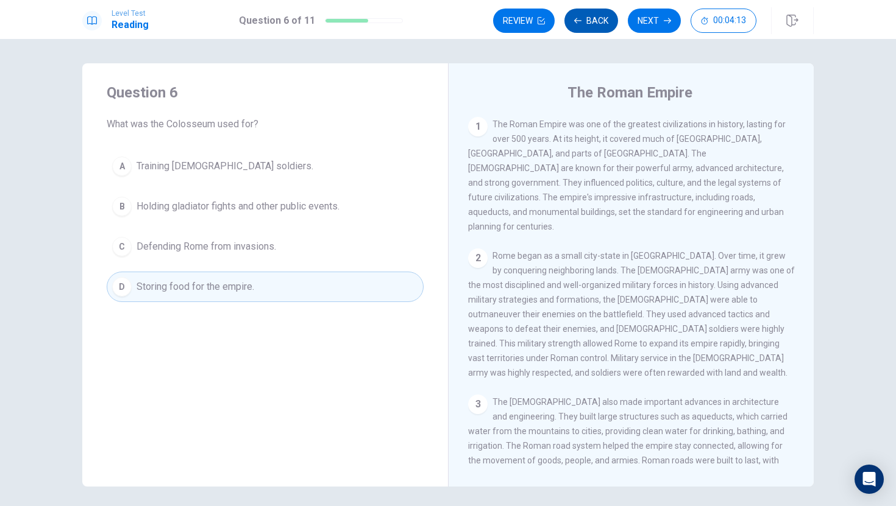
click at [587, 26] on button "Back" at bounding box center [591, 21] width 54 height 24
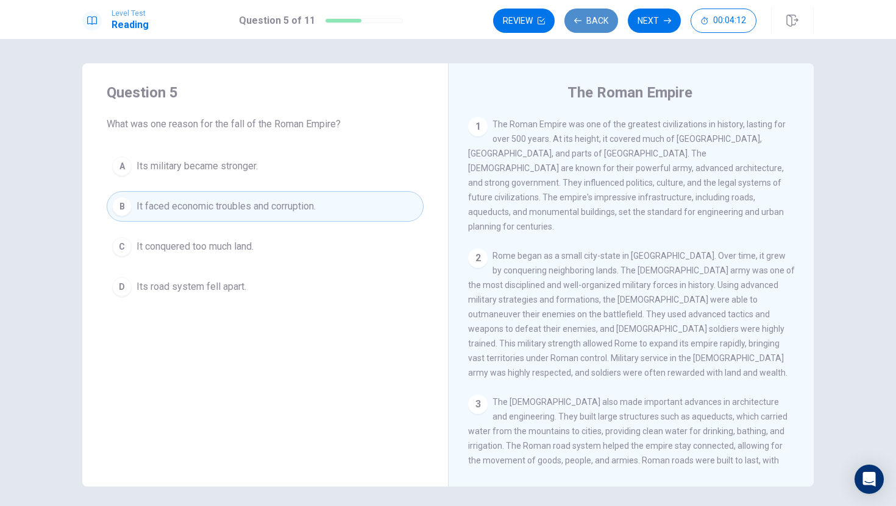
click at [587, 26] on button "Back" at bounding box center [591, 21] width 54 height 24
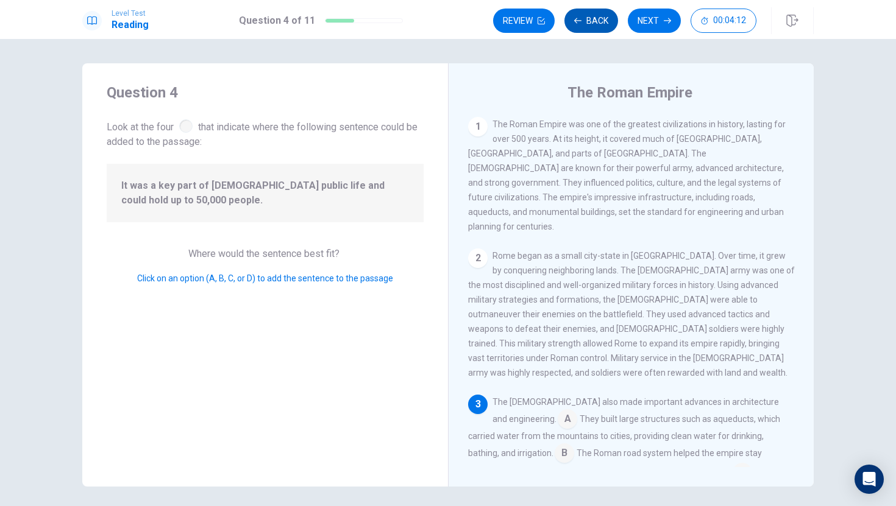
scroll to position [163, 0]
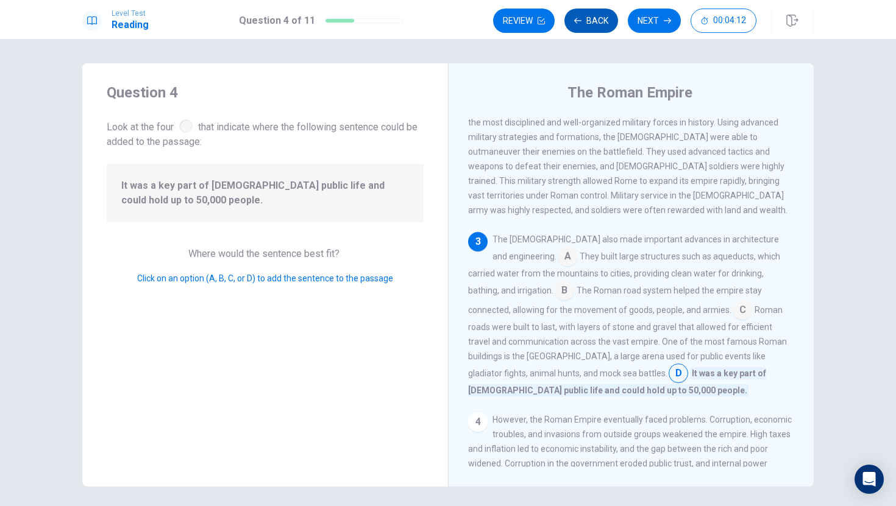
click at [587, 26] on button "Back" at bounding box center [591, 21] width 54 height 24
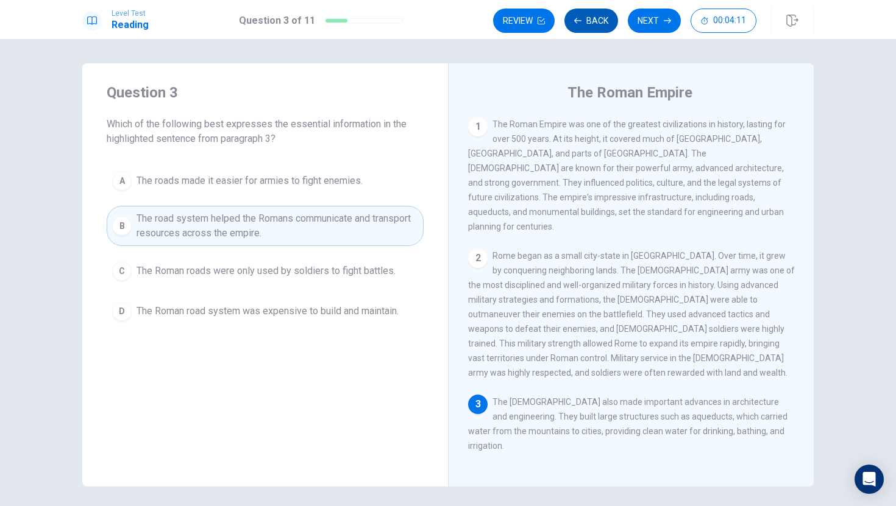
click at [587, 26] on button "Back" at bounding box center [591, 21] width 54 height 24
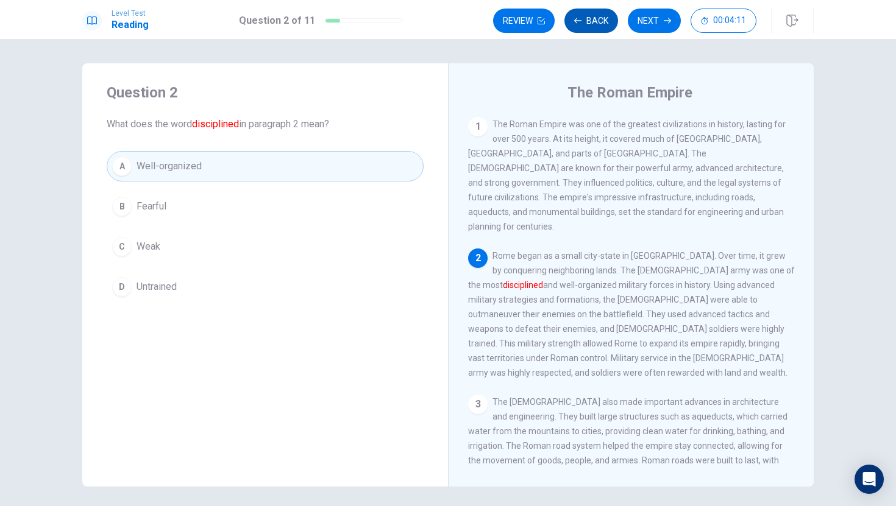
scroll to position [15, 0]
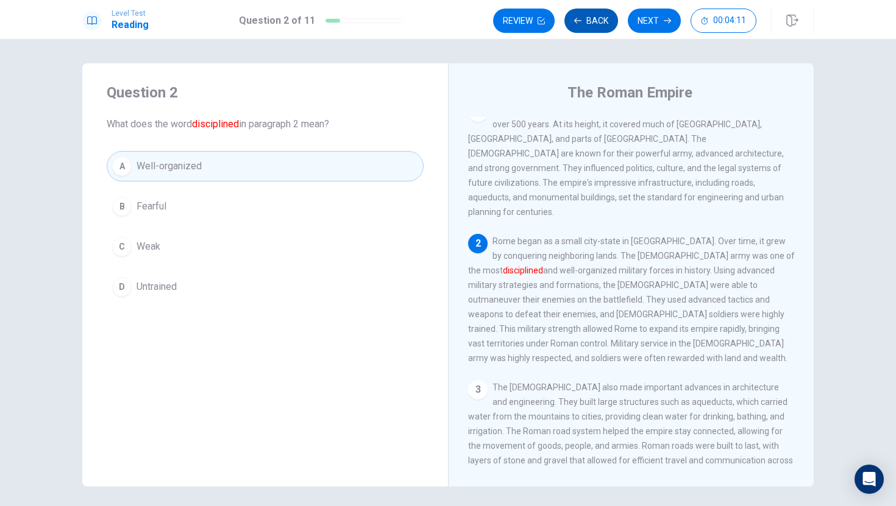
click at [587, 26] on button "Back" at bounding box center [591, 21] width 54 height 24
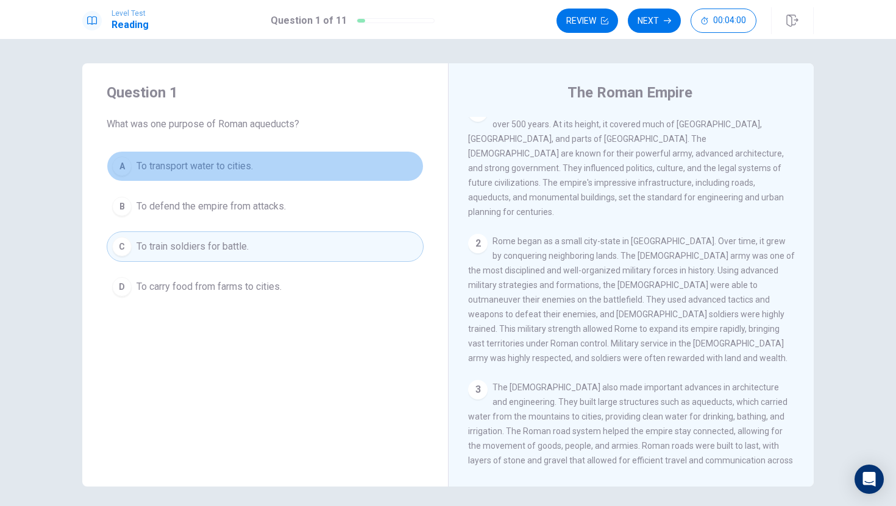
click at [264, 169] on button "A To transport water to cities." at bounding box center [265, 166] width 317 height 30
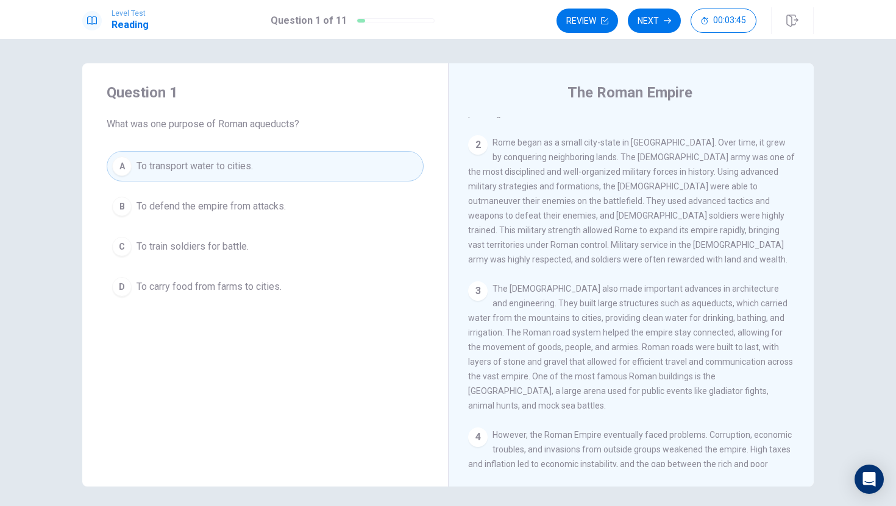
scroll to position [115, 0]
click at [659, 23] on button "Next" at bounding box center [654, 21] width 53 height 24
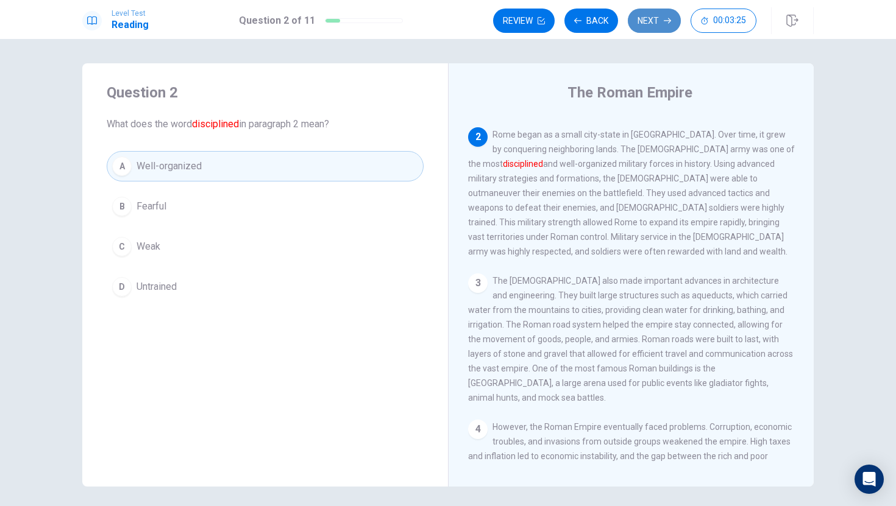
click at [673, 27] on button "Next" at bounding box center [654, 21] width 53 height 24
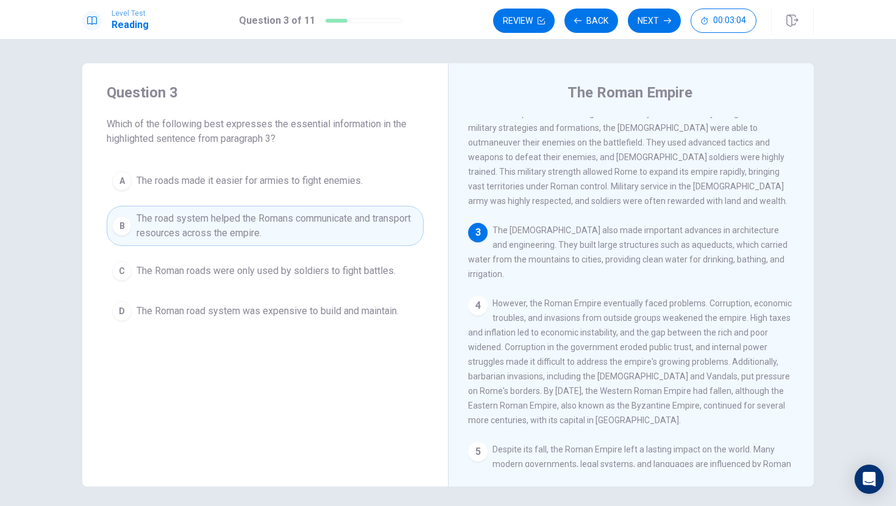
scroll to position [178, 0]
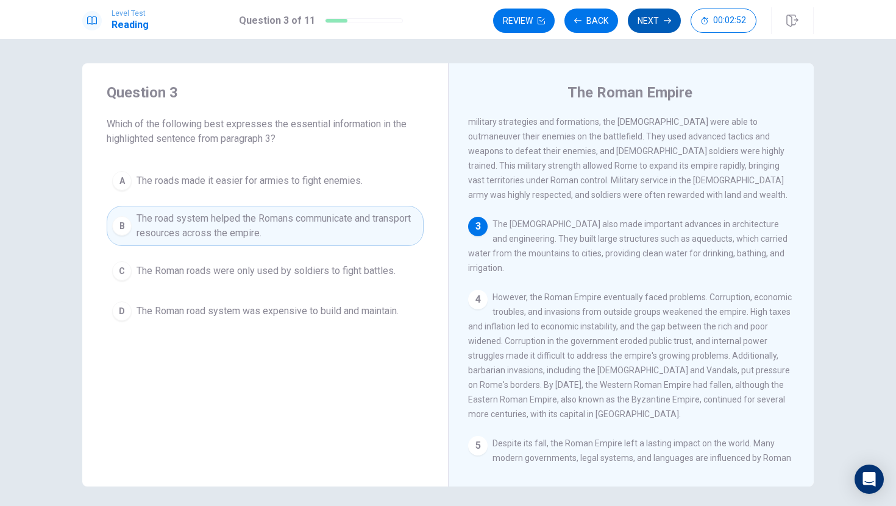
click at [648, 21] on button "Next" at bounding box center [654, 21] width 53 height 24
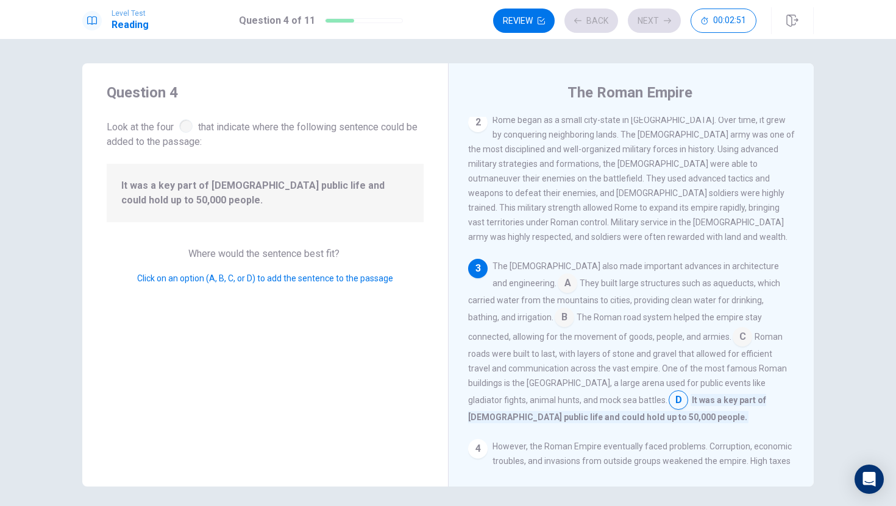
scroll to position [180, 0]
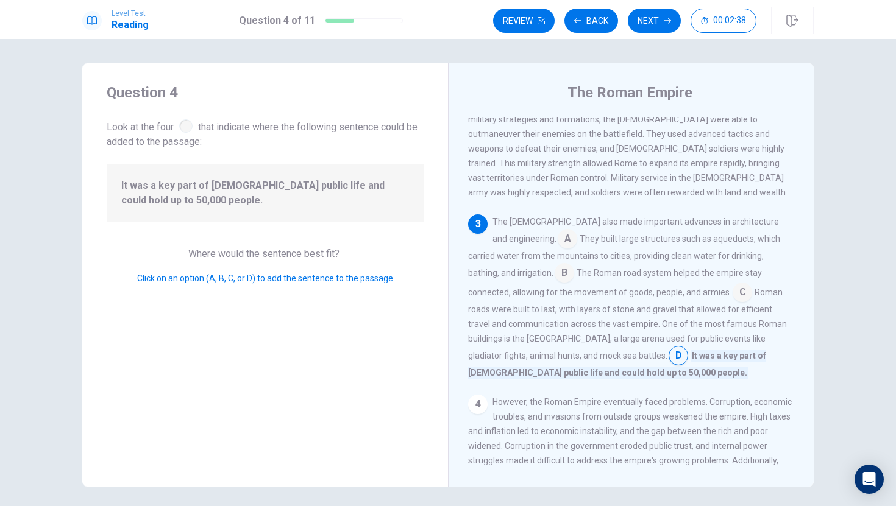
click at [557, 230] on input at bounding box center [566, 239] width 19 height 19
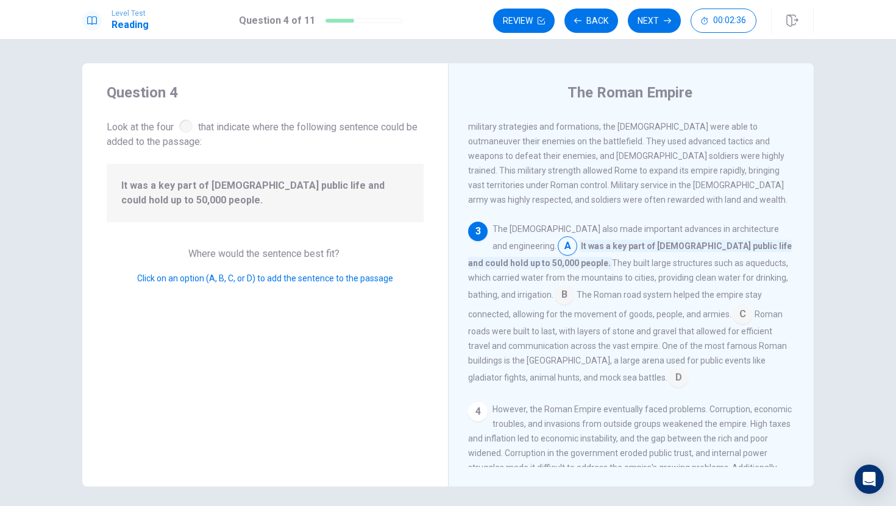
scroll to position [126, 0]
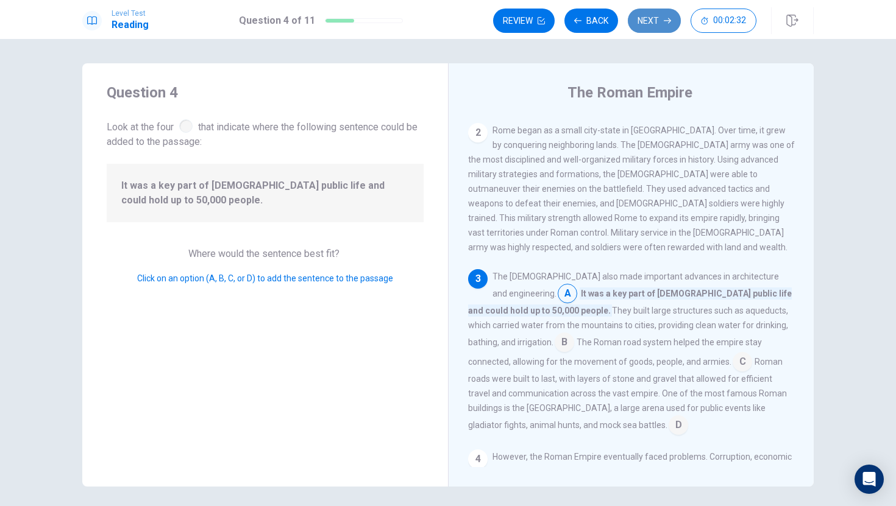
click at [643, 19] on button "Next" at bounding box center [654, 21] width 53 height 24
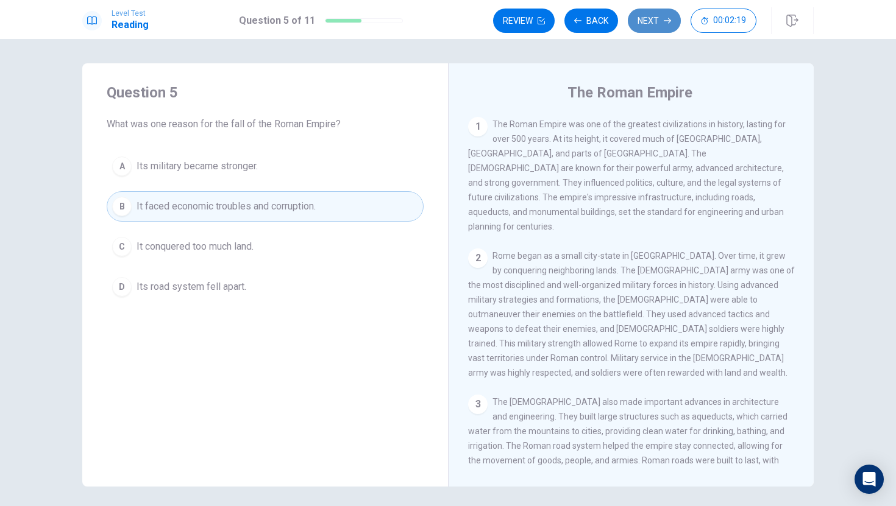
click at [659, 15] on button "Next" at bounding box center [654, 21] width 53 height 24
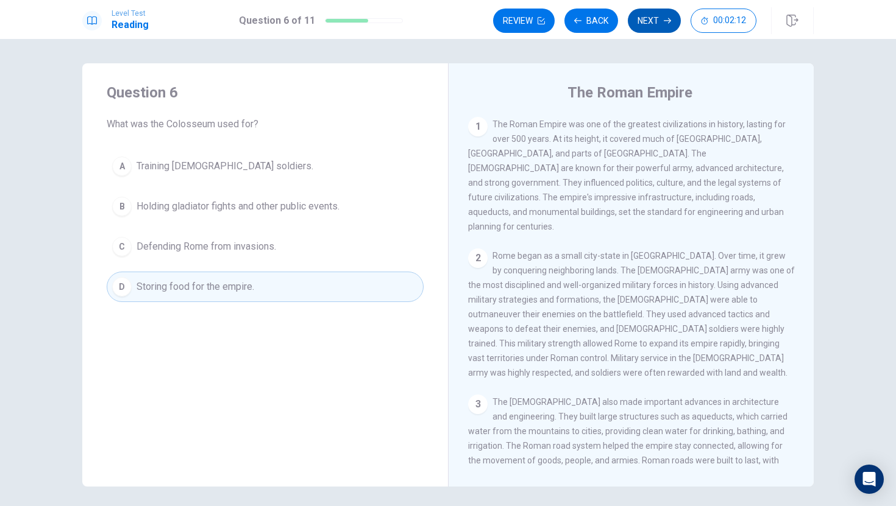
click at [642, 28] on button "Next" at bounding box center [654, 21] width 53 height 24
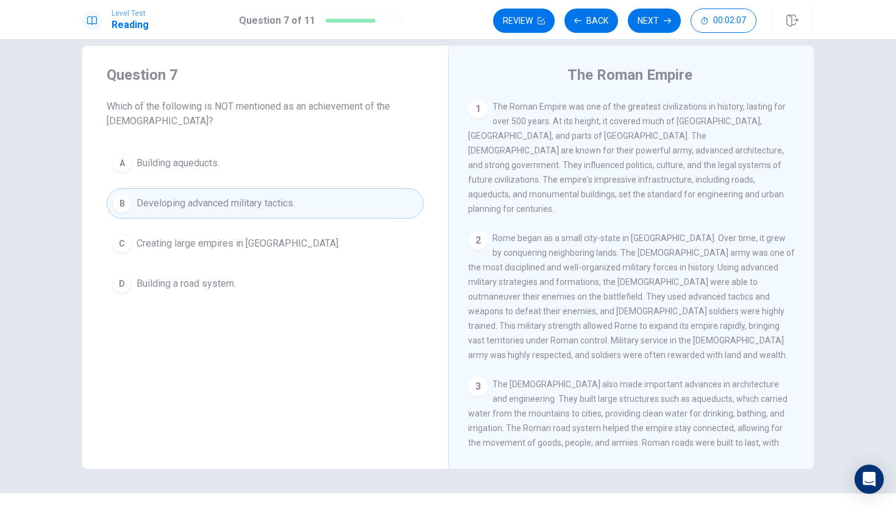
scroll to position [12, 0]
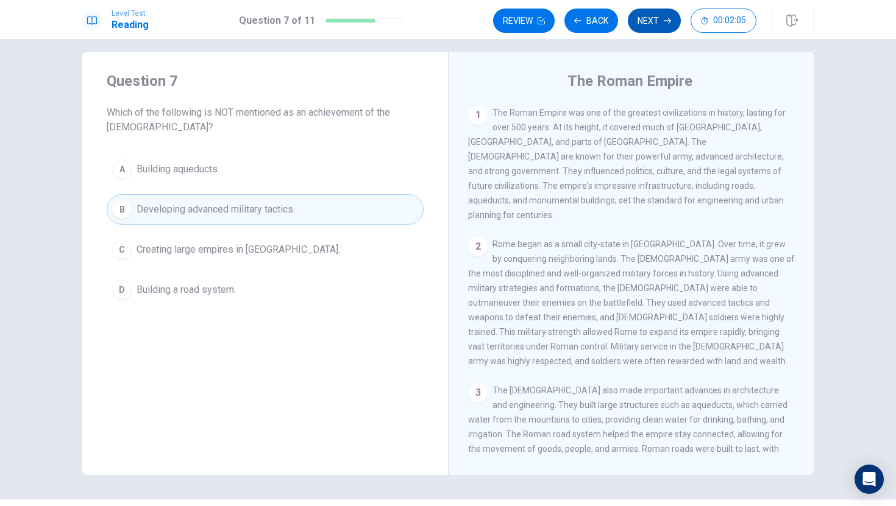
click at [646, 18] on button "Next" at bounding box center [654, 21] width 53 height 24
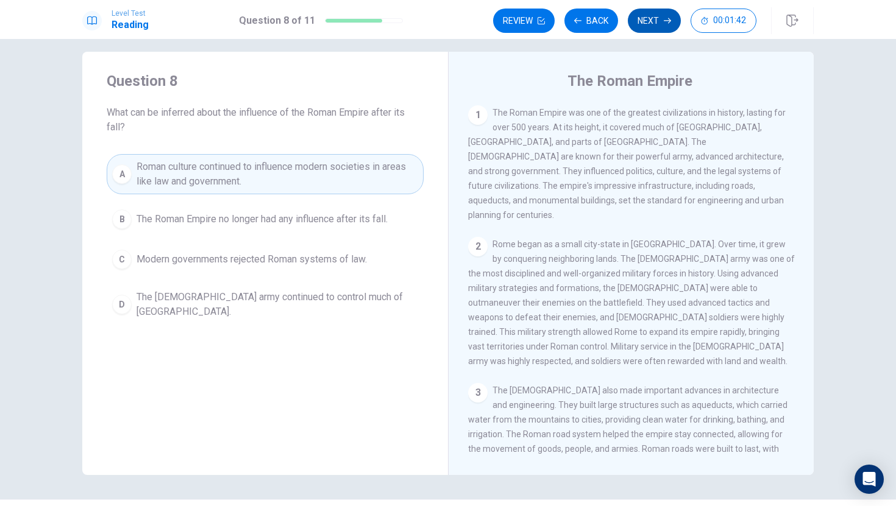
click at [676, 16] on button "Next" at bounding box center [654, 21] width 53 height 24
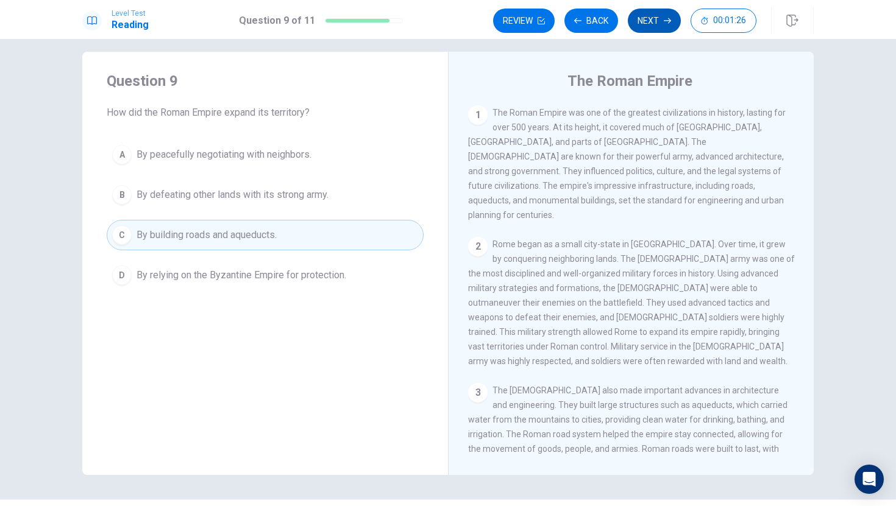
click at [658, 22] on button "Next" at bounding box center [654, 21] width 53 height 24
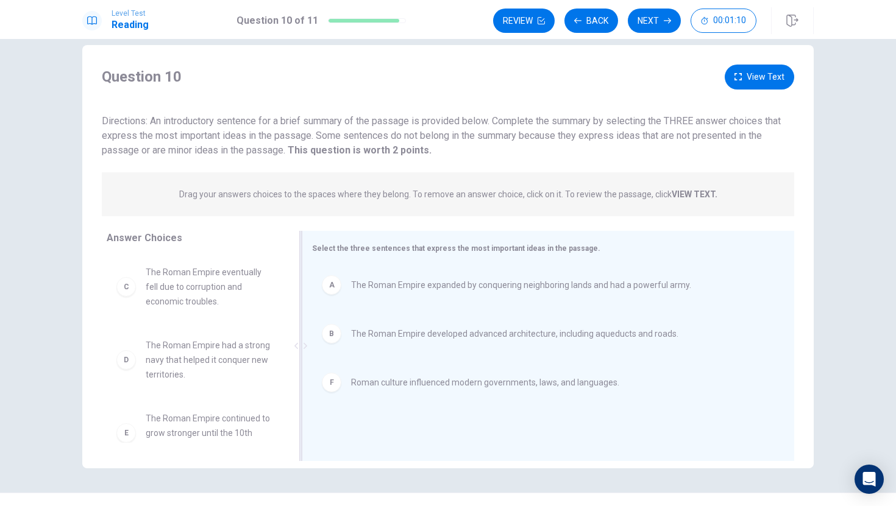
scroll to position [17, 0]
click at [668, 23] on icon "button" at bounding box center [666, 20] width 7 height 7
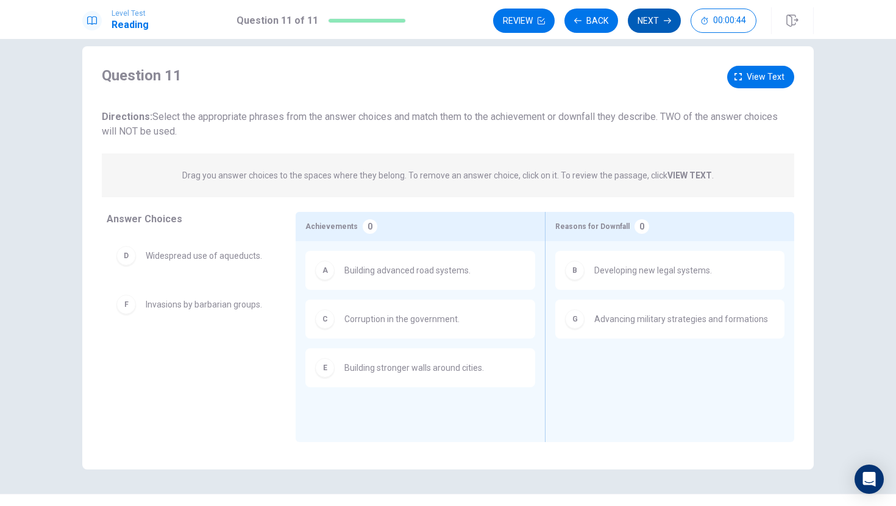
click at [643, 18] on button "Next" at bounding box center [654, 21] width 53 height 24
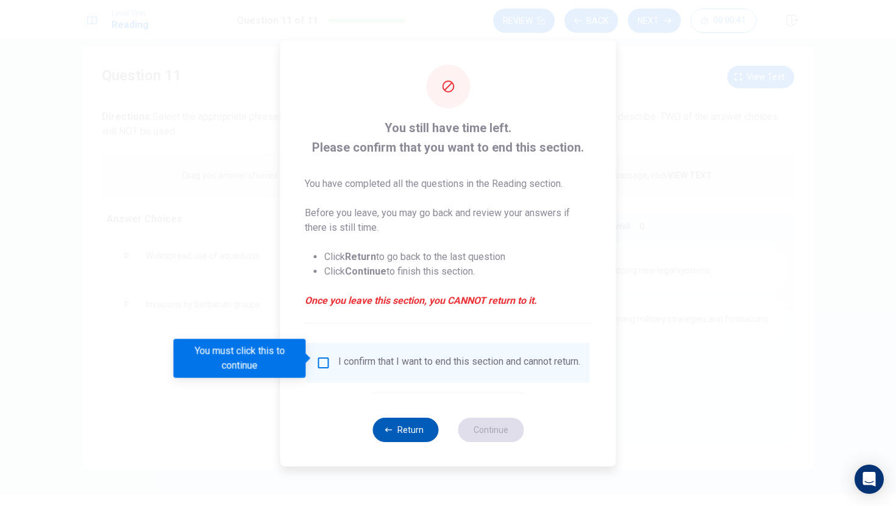
click at [419, 437] on button "Return" at bounding box center [405, 430] width 66 height 24
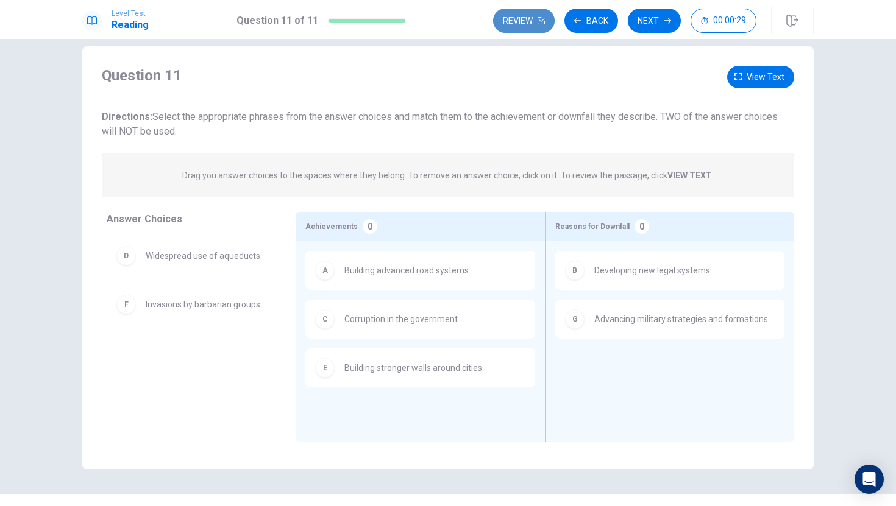
click at [526, 19] on button "Review" at bounding box center [524, 21] width 62 height 24
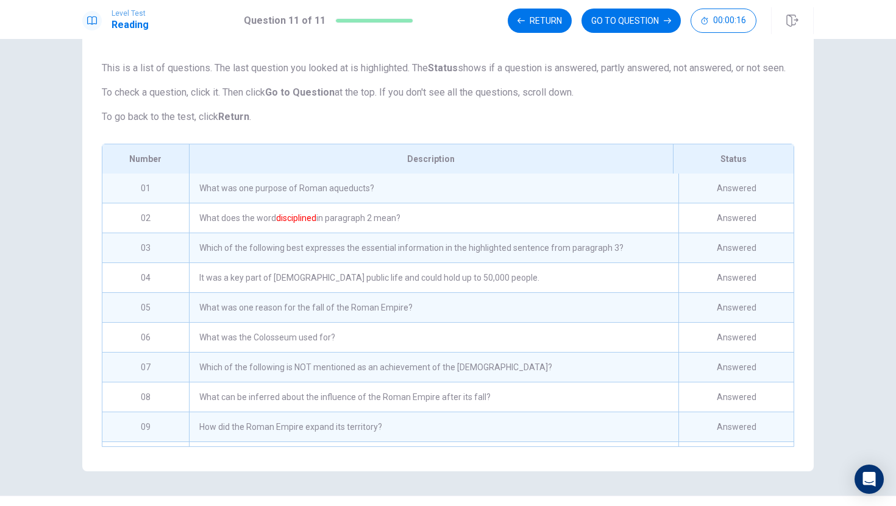
scroll to position [65, 0]
click at [537, 16] on button "Return" at bounding box center [540, 21] width 64 height 24
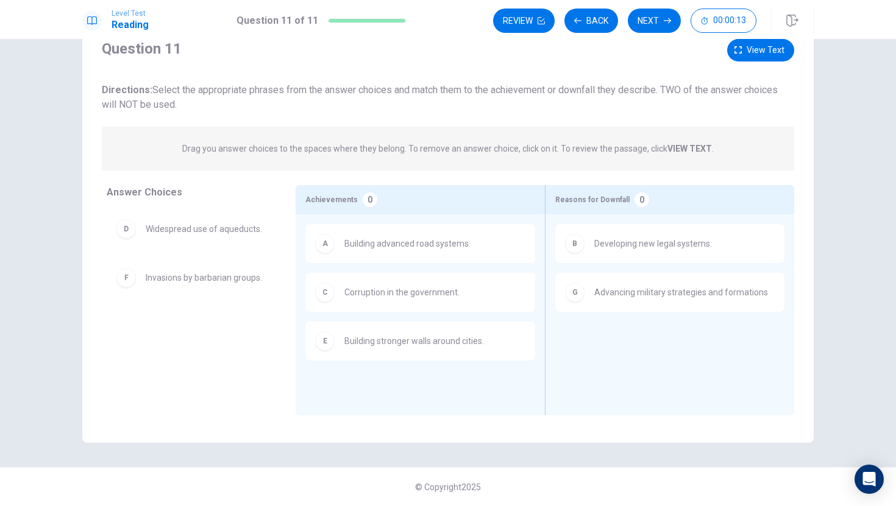
scroll to position [44, 0]
click at [597, 29] on button "Back" at bounding box center [591, 21] width 54 height 24
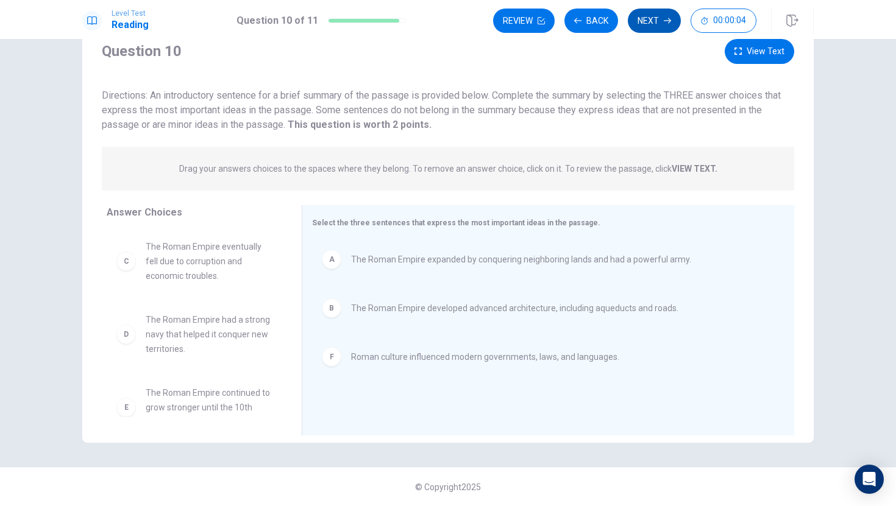
click at [645, 26] on button "Next" at bounding box center [654, 21] width 53 height 24
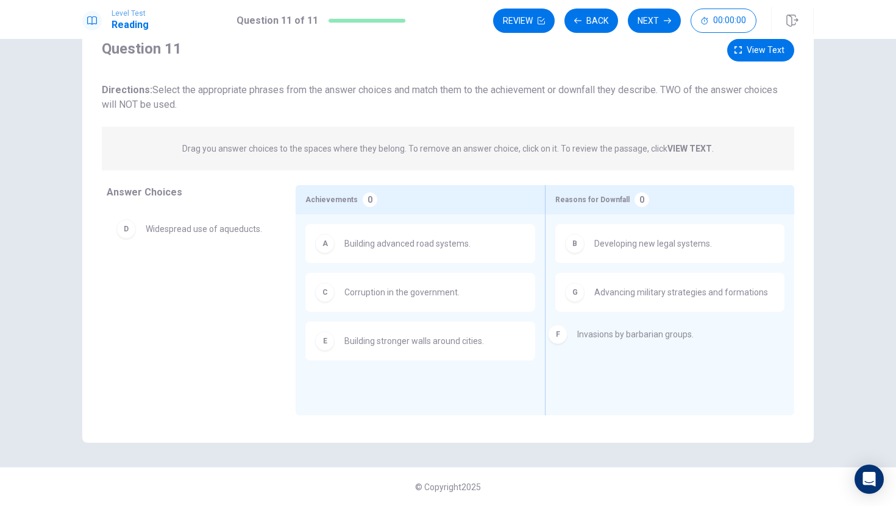
drag, startPoint x: 205, startPoint y: 284, endPoint x: 646, endPoint y: 341, distance: 445.4
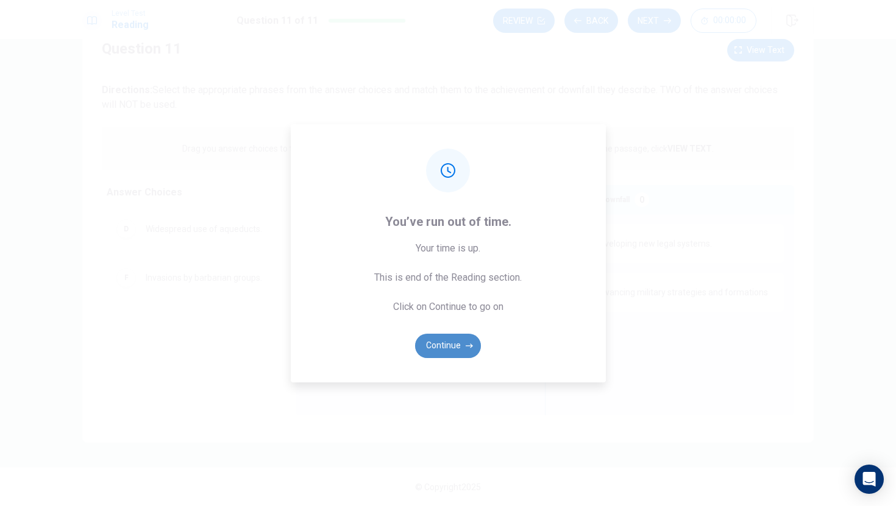
click at [453, 345] on button "Continue" at bounding box center [448, 346] width 66 height 24
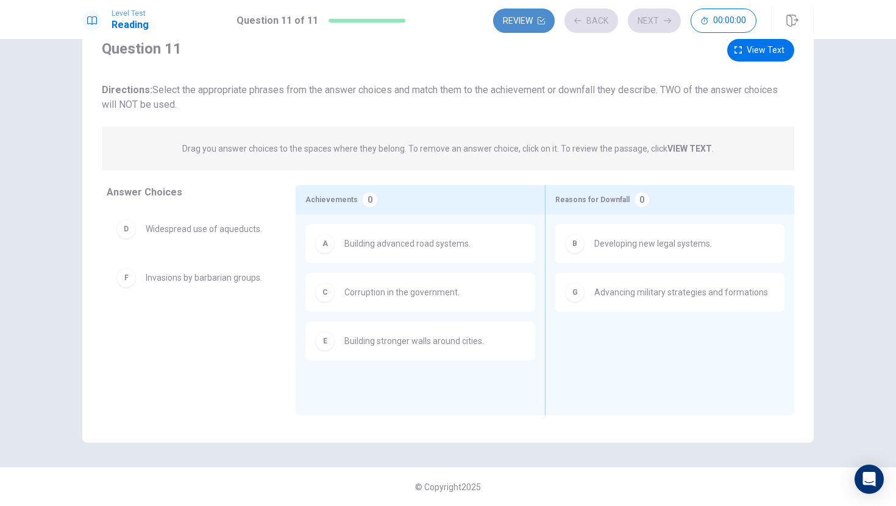
click at [545, 24] on button "Review" at bounding box center [524, 21] width 62 height 24
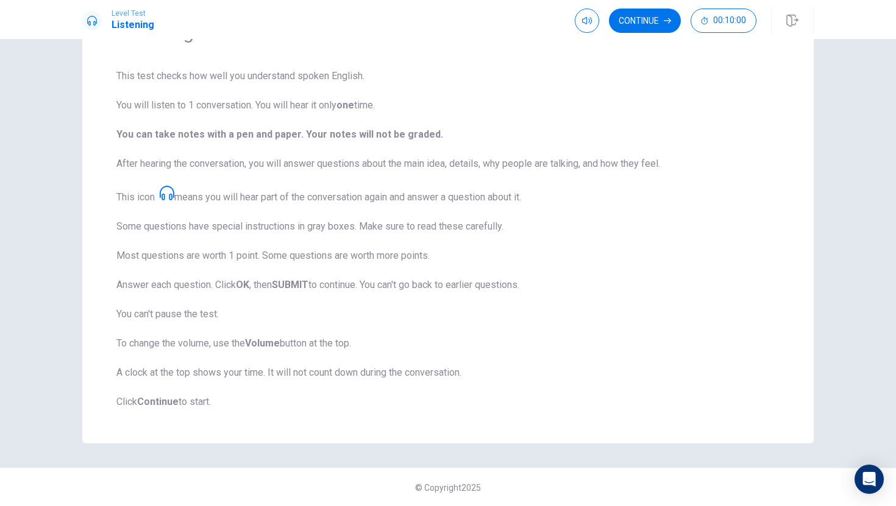
scroll to position [0, 0]
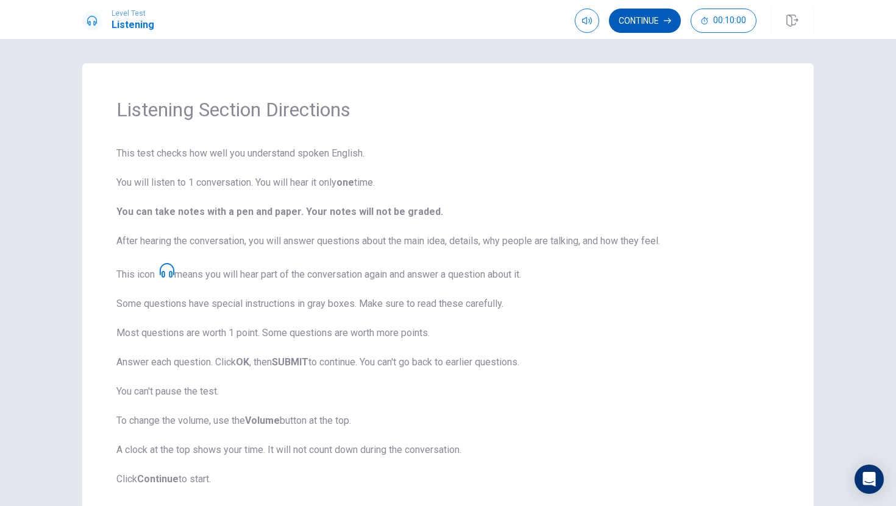
click at [665, 23] on icon "button" at bounding box center [666, 20] width 7 height 7
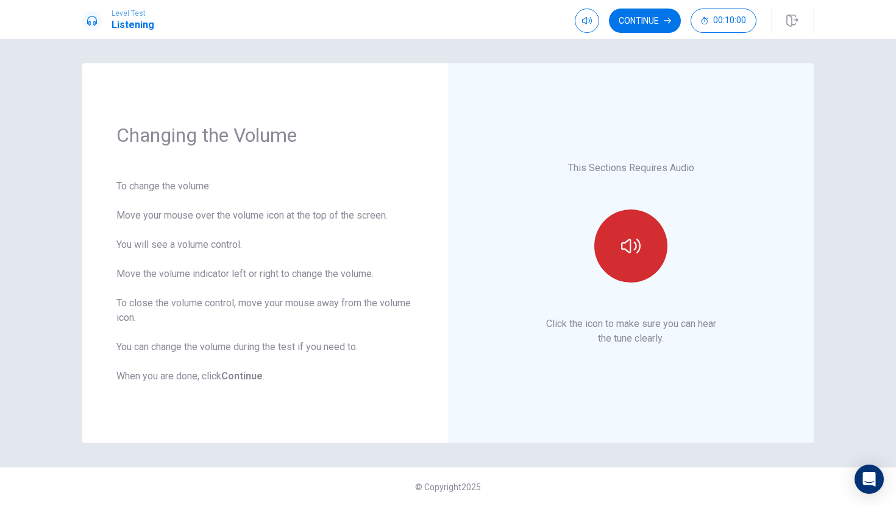
click at [631, 255] on icon "button" at bounding box center [630, 245] width 19 height 19
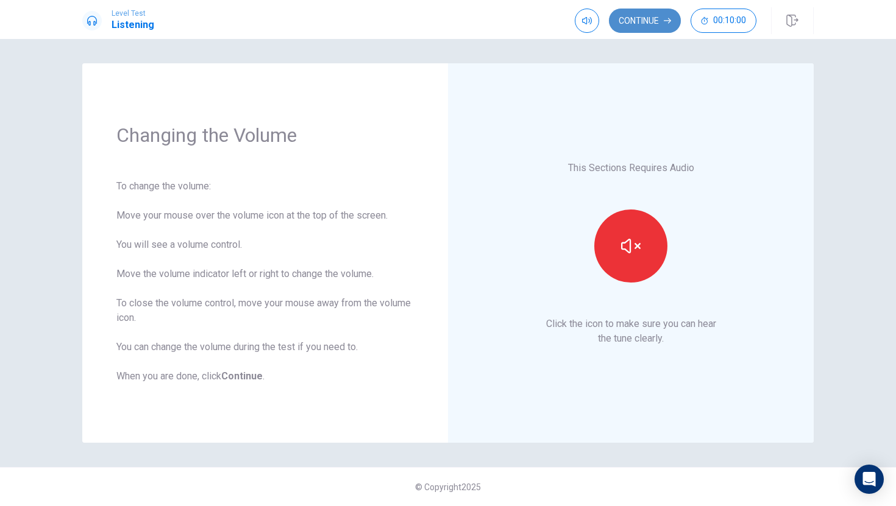
click at [647, 16] on button "Continue" at bounding box center [645, 21] width 72 height 24
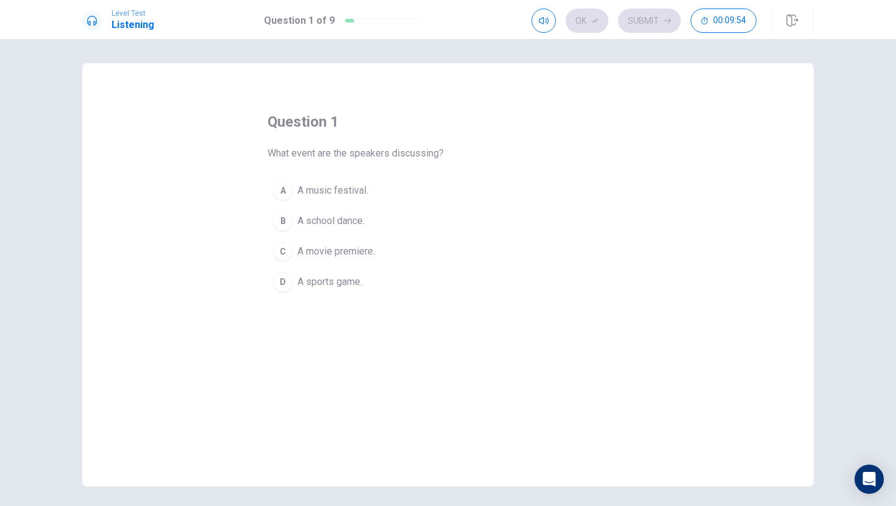
click at [283, 191] on div "A" at bounding box center [282, 190] width 19 height 19
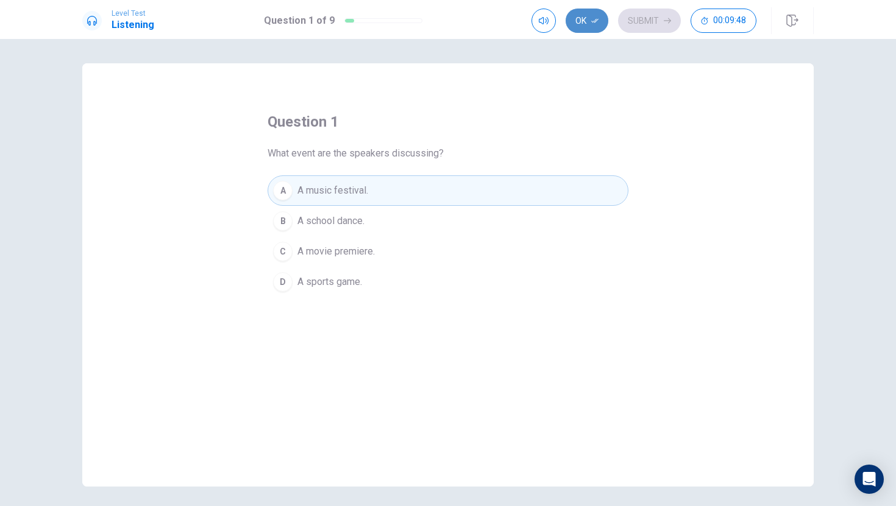
click at [596, 24] on button "Ok" at bounding box center [586, 21] width 43 height 24
click at [660, 19] on button "Submit" at bounding box center [649, 21] width 63 height 24
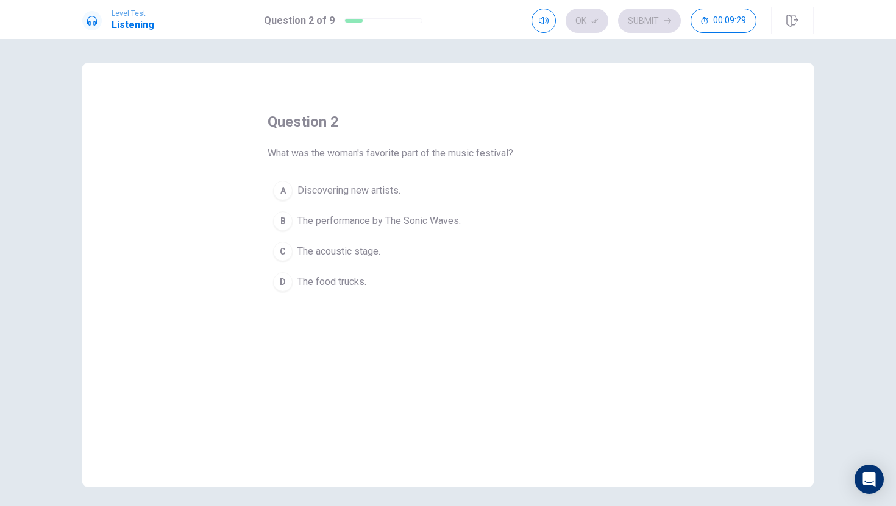
click at [319, 194] on span "Discovering new artists." at bounding box center [348, 190] width 103 height 15
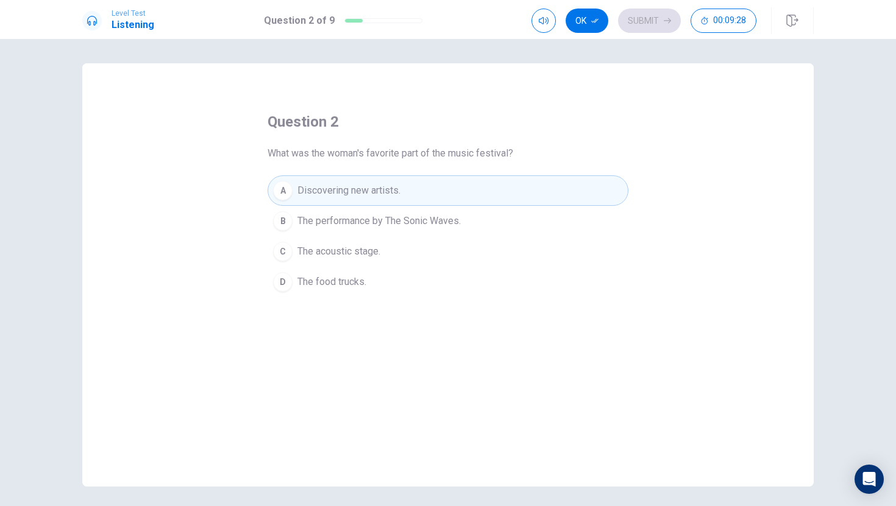
click at [320, 219] on span "The performance by The Sonic Waves." at bounding box center [378, 221] width 163 height 15
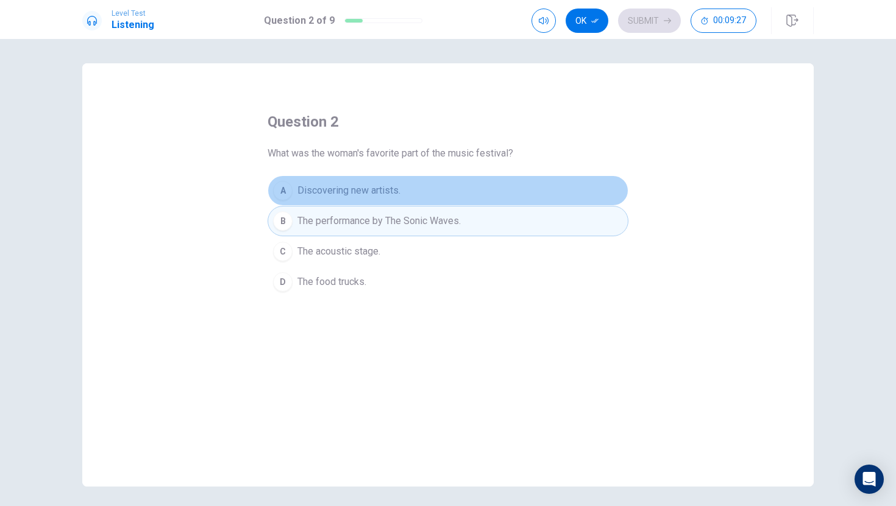
click at [325, 191] on span "Discovering new artists." at bounding box center [348, 190] width 103 height 15
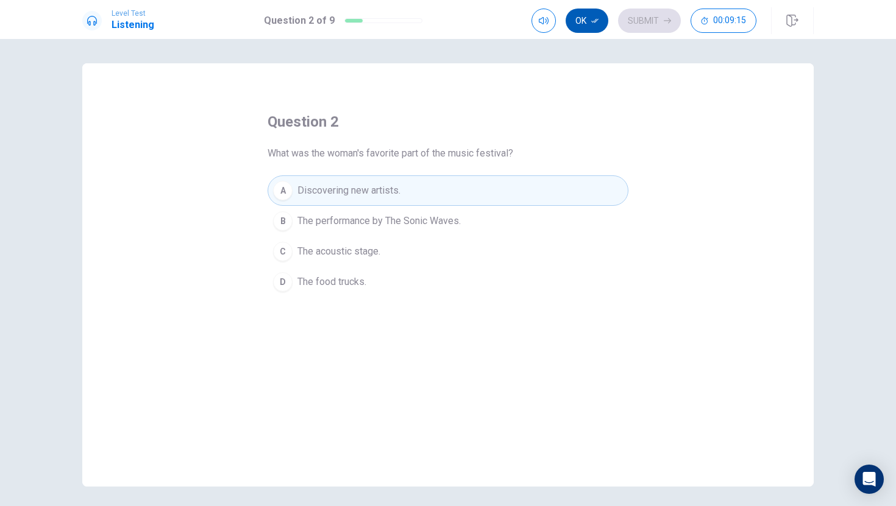
click at [588, 19] on button "Ok" at bounding box center [586, 21] width 43 height 24
click at [679, 19] on button "Submit" at bounding box center [649, 21] width 63 height 24
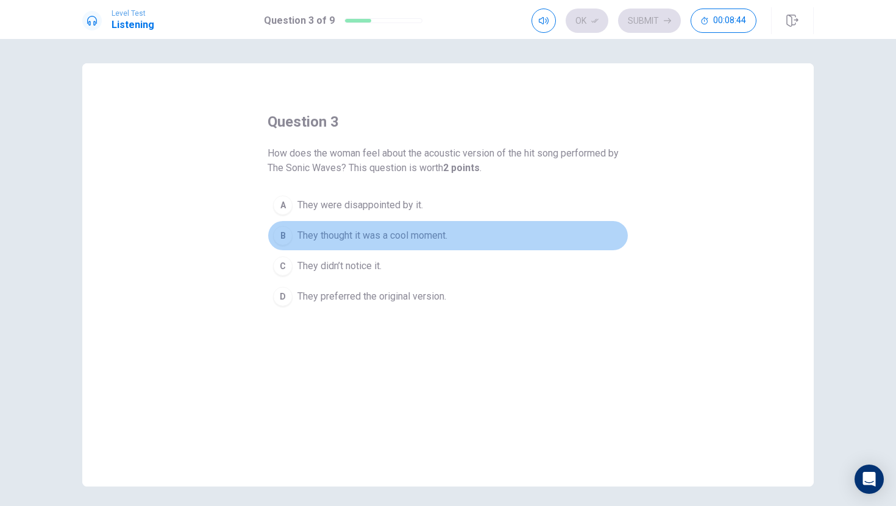
click at [345, 236] on span "They thought it was a cool moment." at bounding box center [372, 235] width 150 height 15
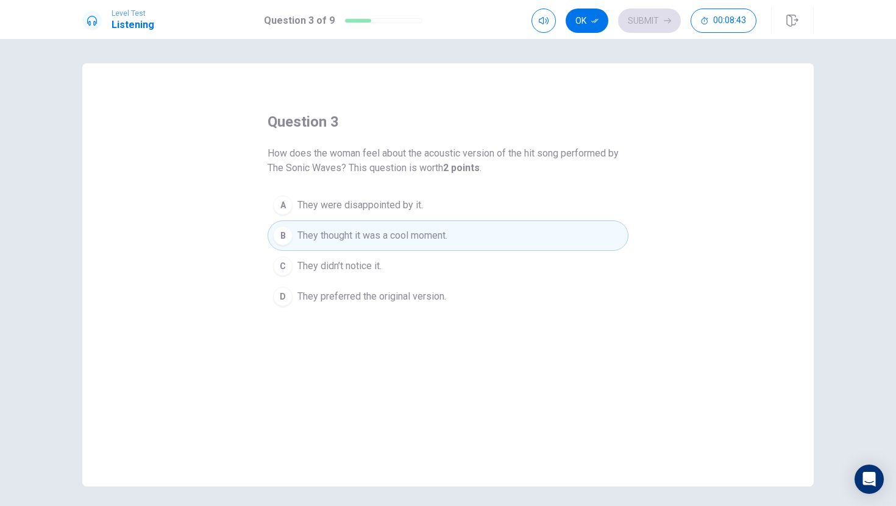
click at [338, 292] on span "They preferred the original version." at bounding box center [371, 296] width 149 height 15
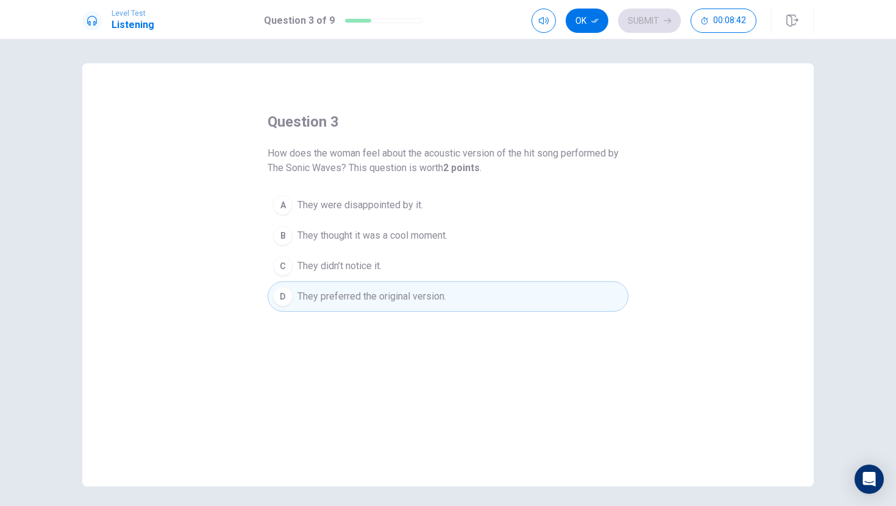
click at [344, 235] on span "They thought it was a cool moment." at bounding box center [372, 235] width 150 height 15
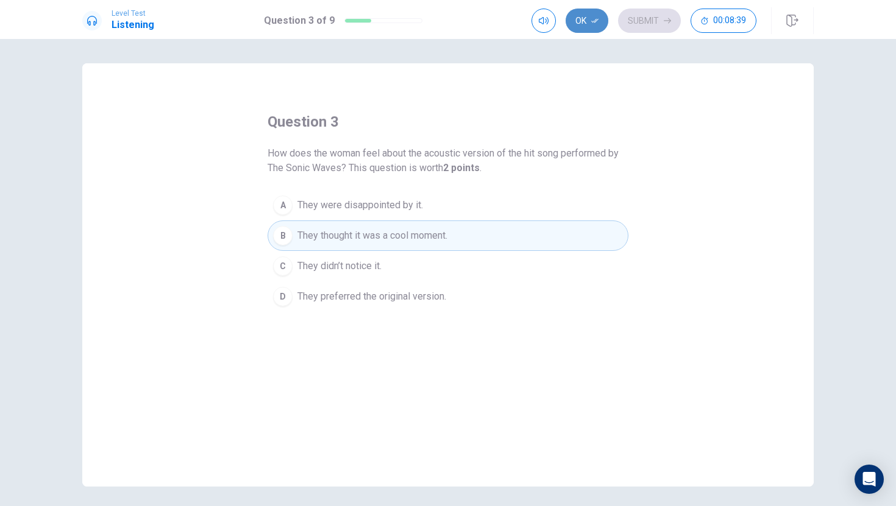
click at [575, 18] on button "Ok" at bounding box center [586, 21] width 43 height 24
click at [667, 17] on icon "button" at bounding box center [666, 20] width 7 height 7
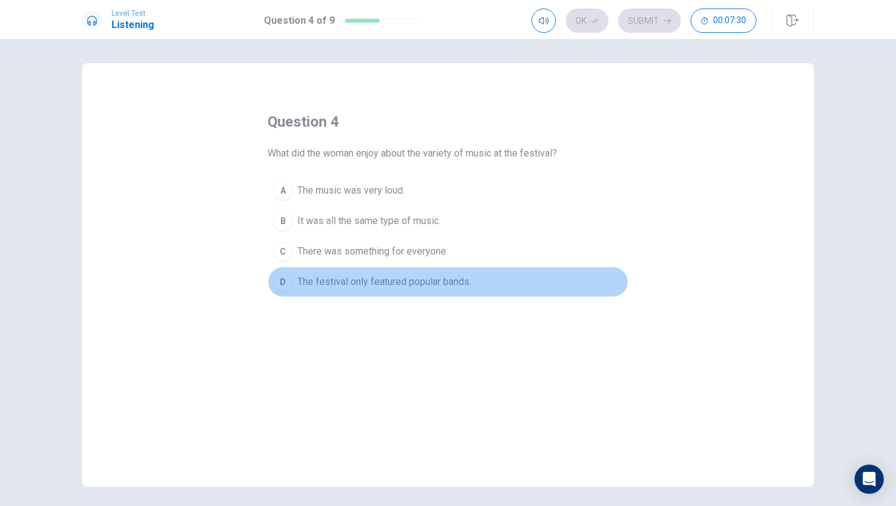
click at [380, 283] on span "The festival only featured popular bands." at bounding box center [384, 282] width 174 height 15
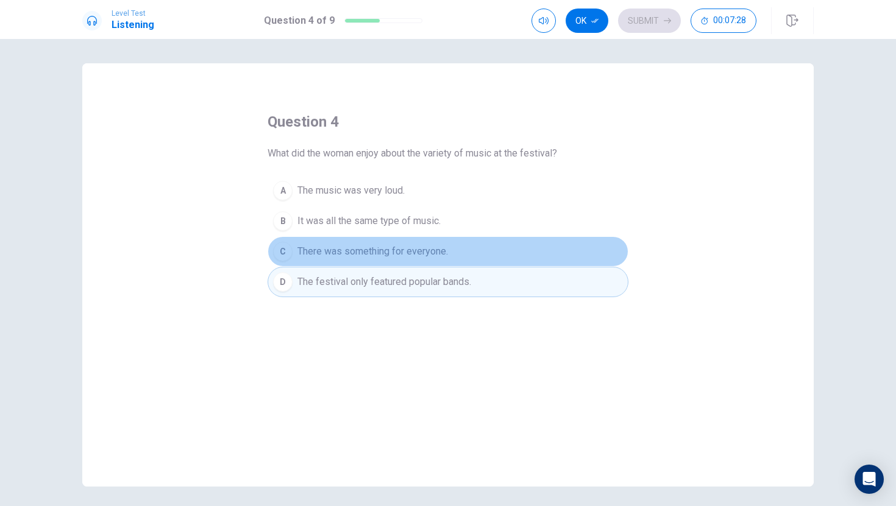
click at [428, 255] on span "There was something for everyone." at bounding box center [372, 251] width 150 height 15
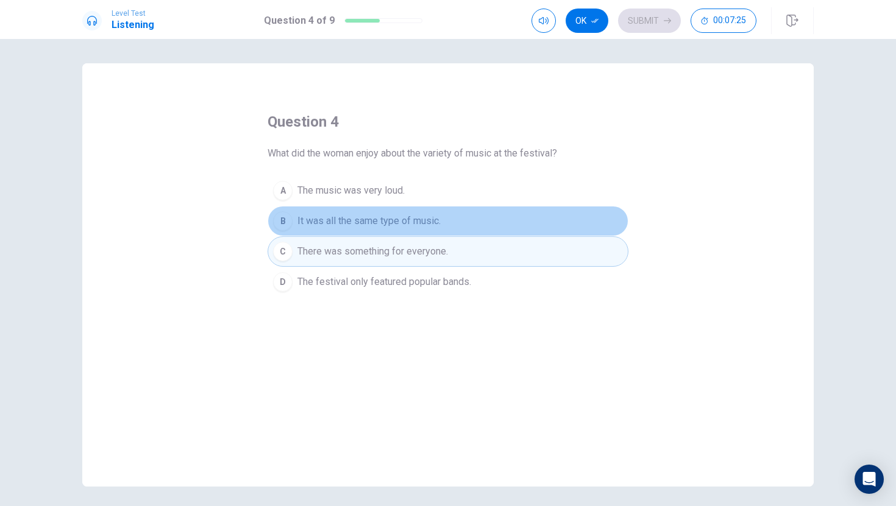
click at [425, 229] on button "B It was all the same type of music." at bounding box center [447, 221] width 361 height 30
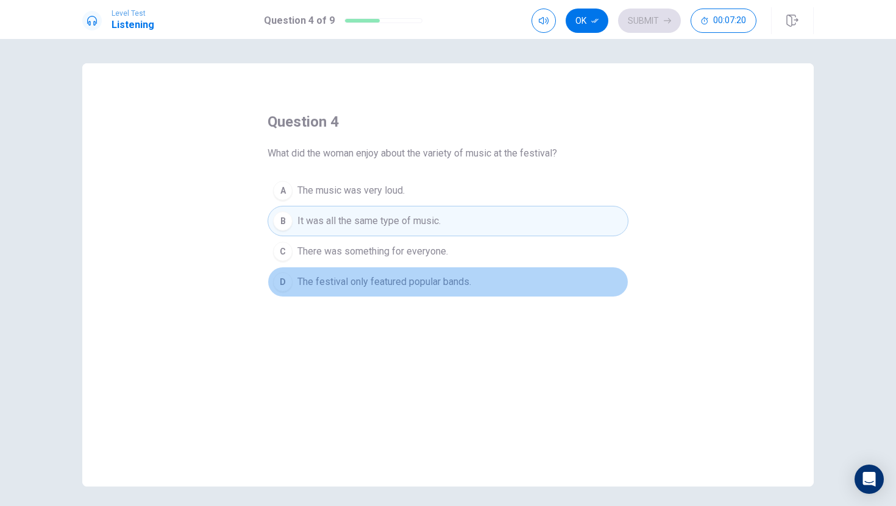
click at [407, 279] on span "The festival only featured popular bands." at bounding box center [384, 282] width 174 height 15
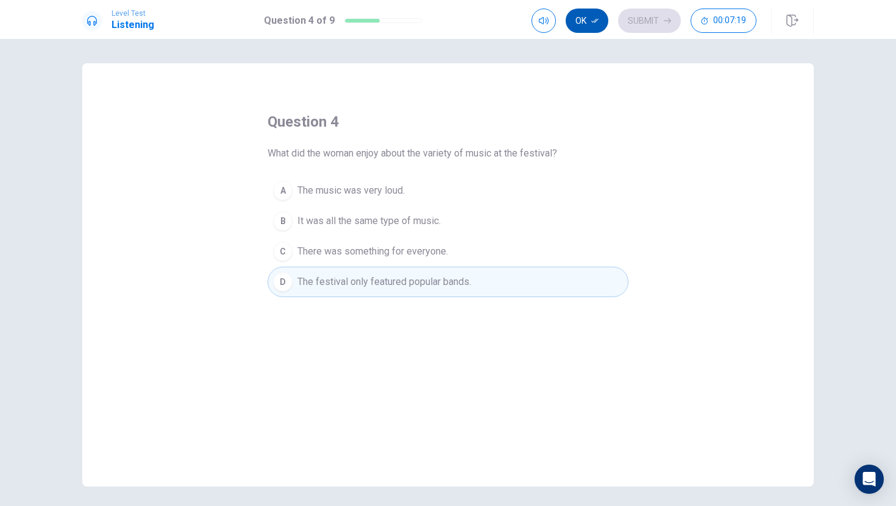
click at [581, 29] on button "Ok" at bounding box center [586, 21] width 43 height 24
click at [647, 26] on button "Submit" at bounding box center [649, 21] width 63 height 24
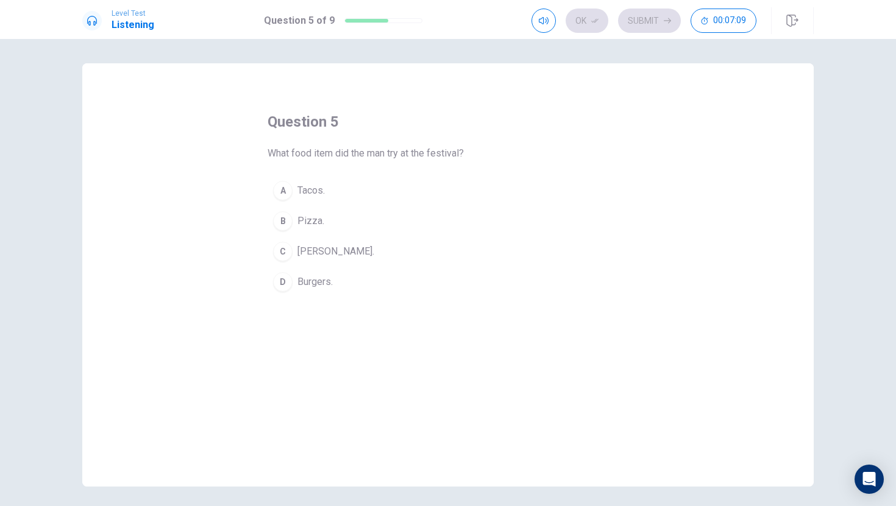
click at [336, 253] on span "[PERSON_NAME]." at bounding box center [335, 251] width 77 height 15
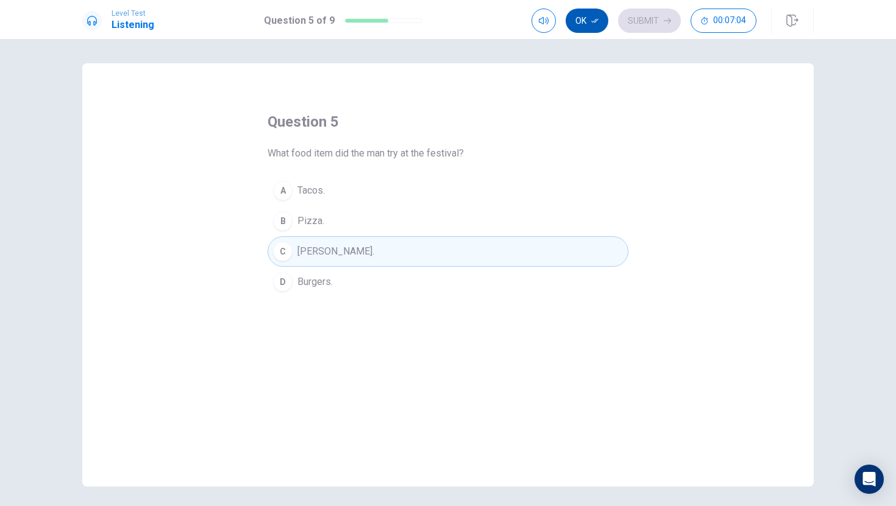
click at [600, 22] on button "Ok" at bounding box center [586, 21] width 43 height 24
click at [648, 22] on button "Submit" at bounding box center [649, 21] width 63 height 24
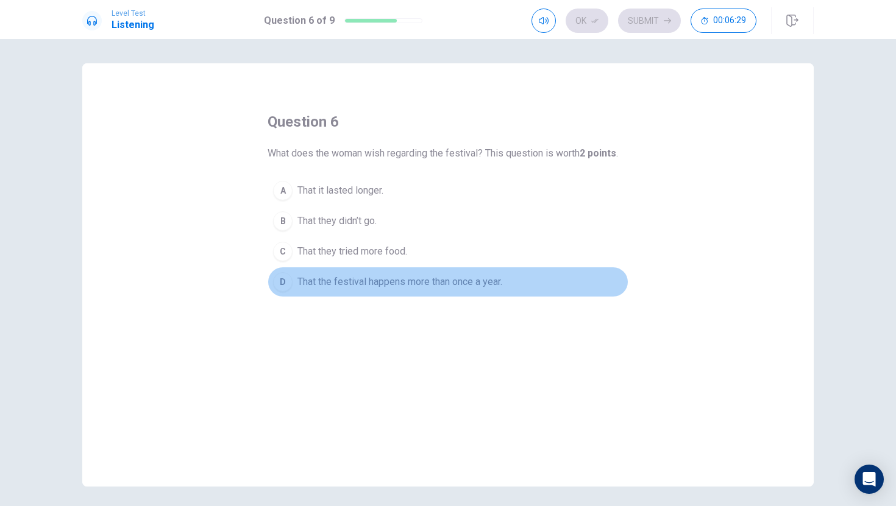
click at [359, 283] on span "That the festival happens more than once a year." at bounding box center [399, 282] width 205 height 15
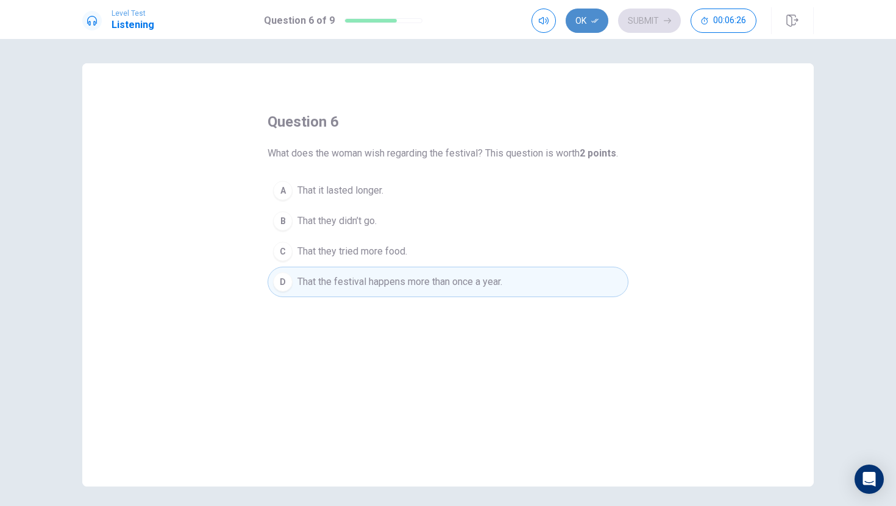
click at [581, 18] on button "Ok" at bounding box center [586, 21] width 43 height 24
click at [662, 16] on button "Submit" at bounding box center [649, 21] width 63 height 24
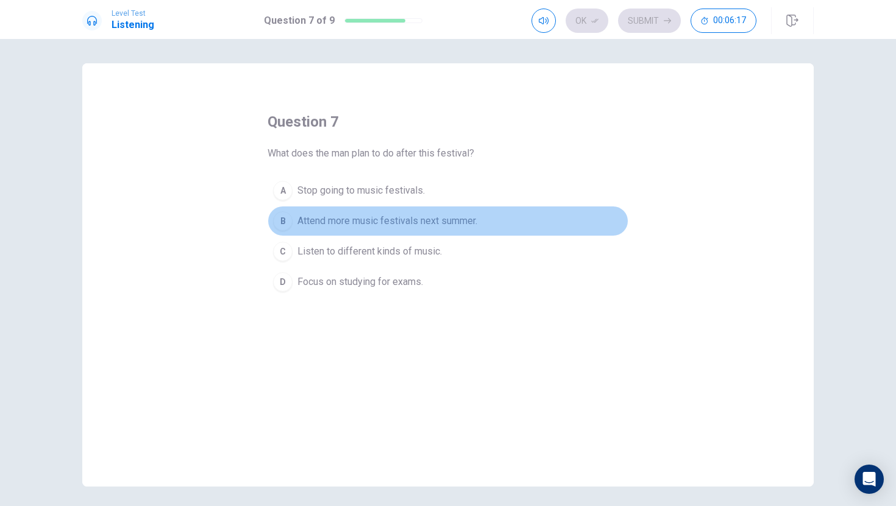
click at [430, 220] on span "Attend more music festivals next summer." at bounding box center [387, 221] width 180 height 15
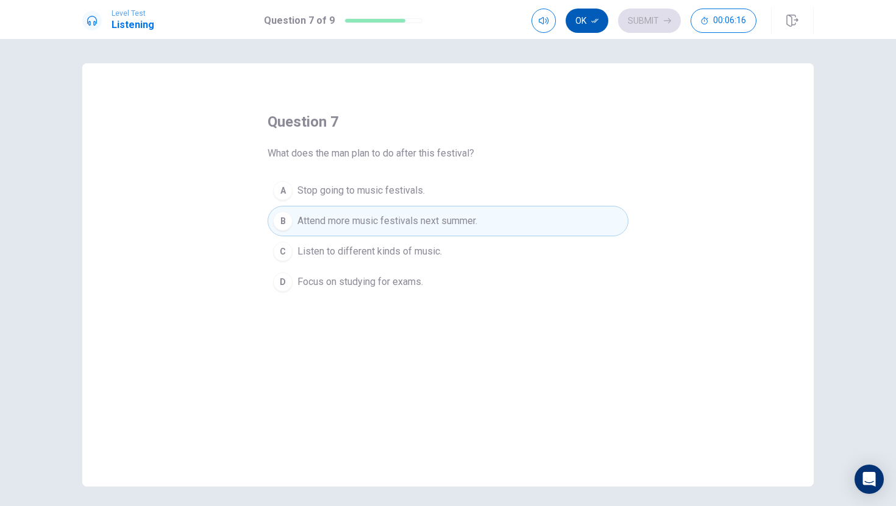
click at [589, 19] on button "Ok" at bounding box center [586, 21] width 43 height 24
click at [660, 18] on button "Submit" at bounding box center [649, 21] width 63 height 24
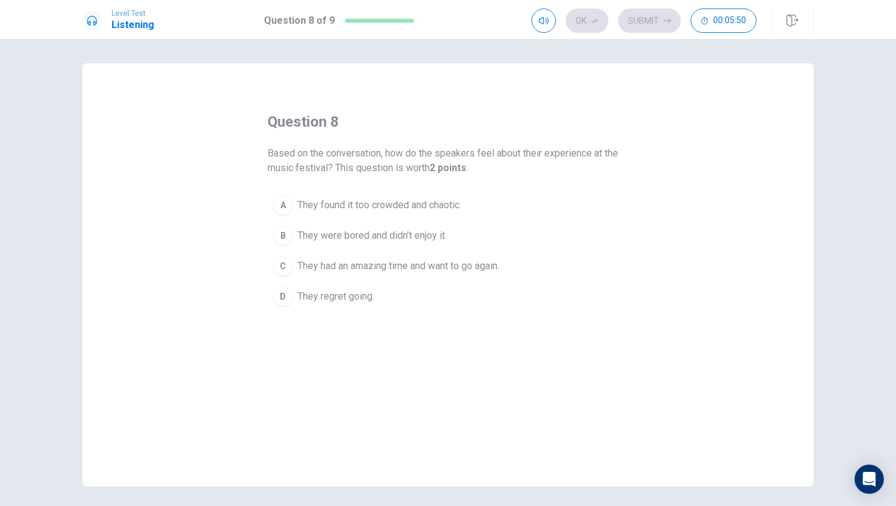
click at [447, 267] on span "They had an amazing time and want to go again." at bounding box center [398, 266] width 202 height 15
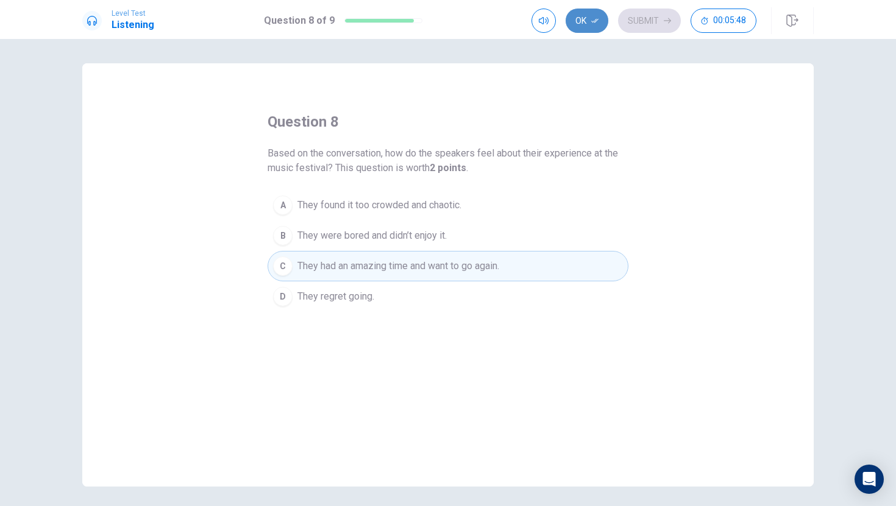
click at [596, 11] on button "Ok" at bounding box center [586, 21] width 43 height 24
click at [654, 18] on button "Submit" at bounding box center [649, 21] width 63 height 24
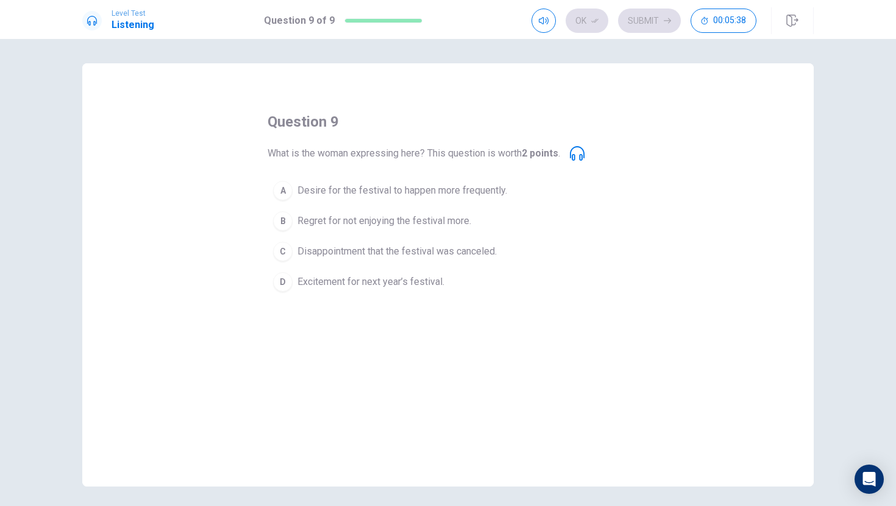
click at [582, 155] on icon at bounding box center [577, 153] width 15 height 15
click at [577, 155] on icon at bounding box center [577, 153] width 15 height 15
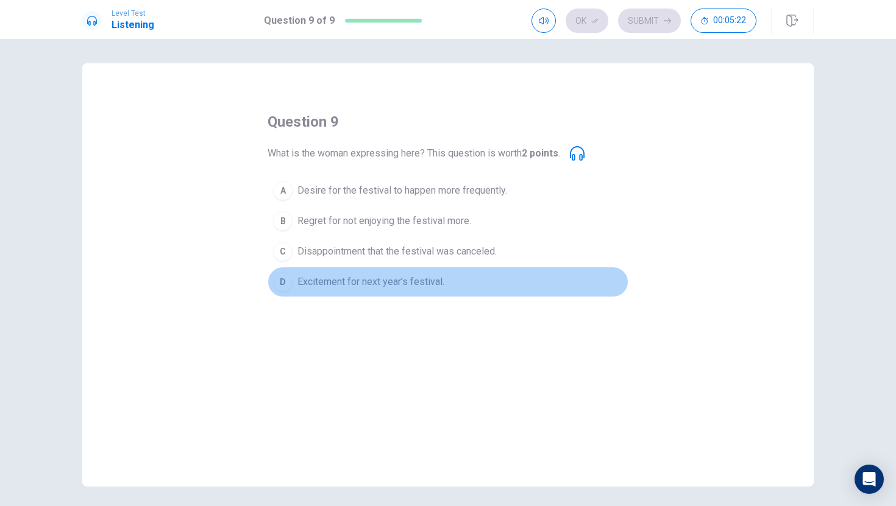
click at [367, 278] on span "Excitement for next year’s festival." at bounding box center [370, 282] width 147 height 15
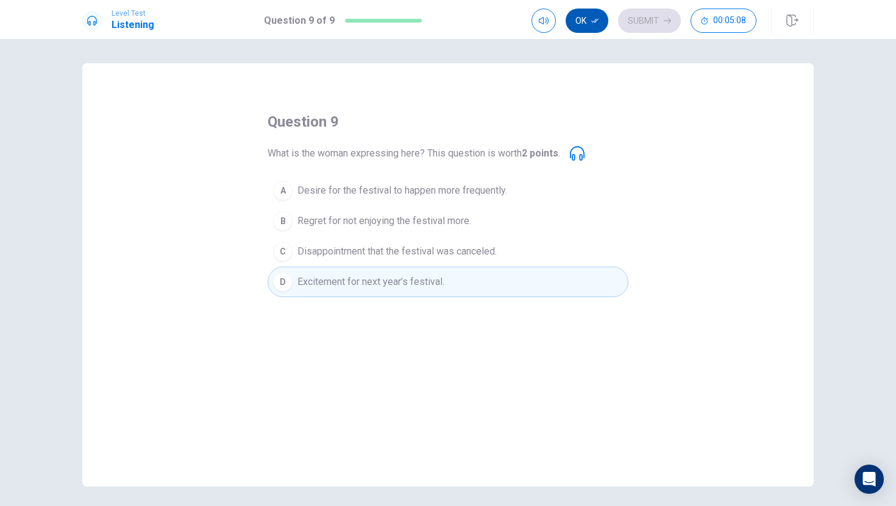
click at [599, 21] on button "Ok" at bounding box center [586, 21] width 43 height 24
click at [656, 26] on button "Submit" at bounding box center [649, 21] width 63 height 24
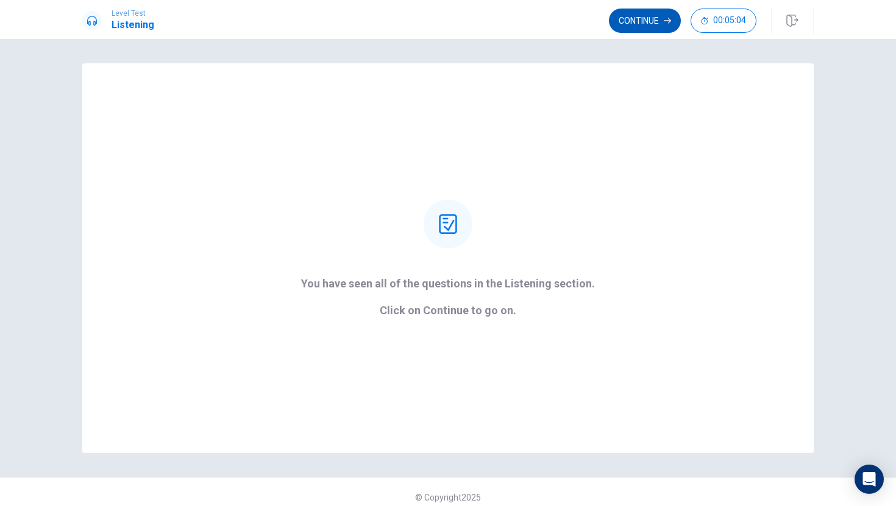
click at [633, 18] on button "Continue" at bounding box center [645, 21] width 72 height 24
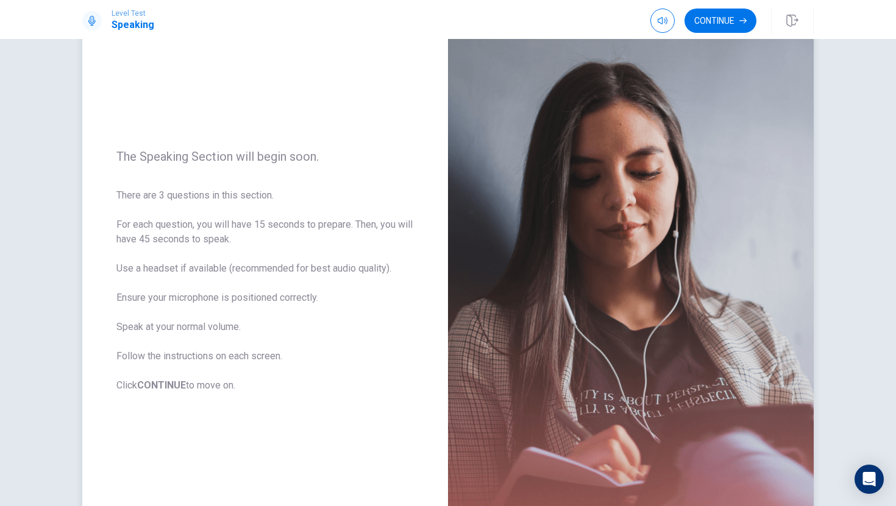
scroll to position [34, 0]
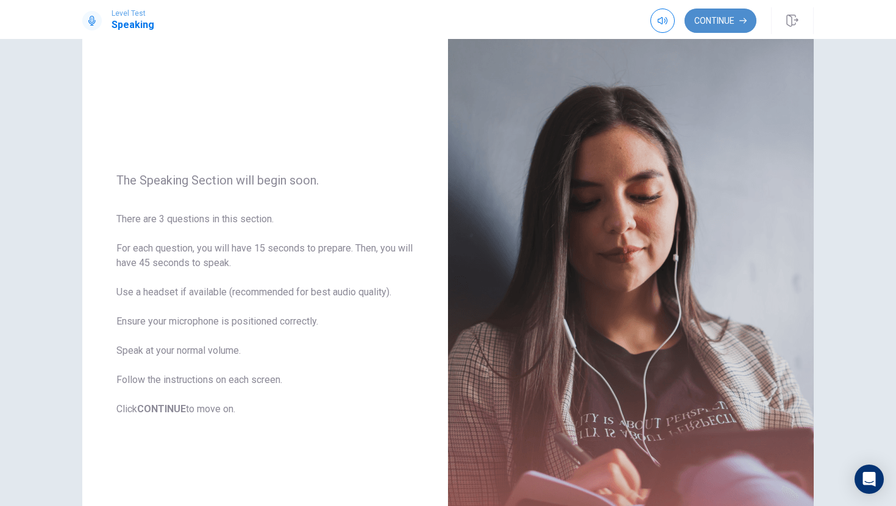
click at [731, 20] on button "Continue" at bounding box center [720, 21] width 72 height 24
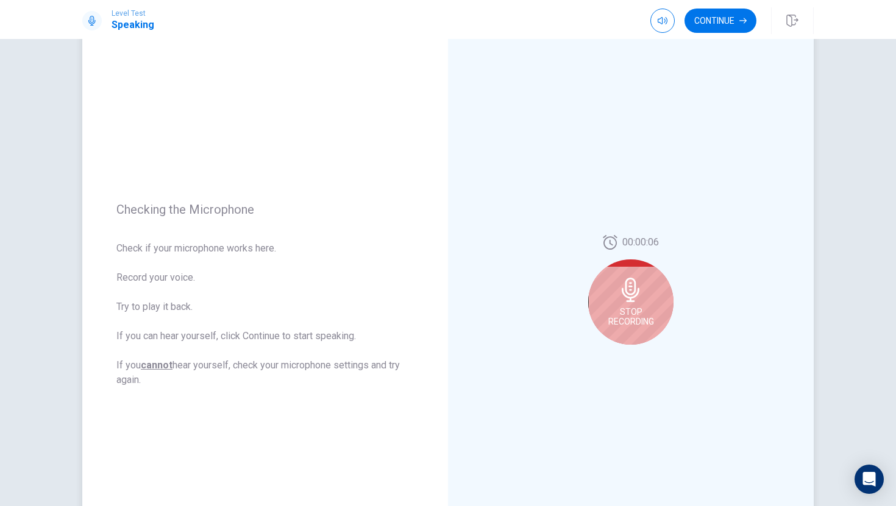
click at [650, 302] on div "Stop Recording" at bounding box center [630, 302] width 85 height 85
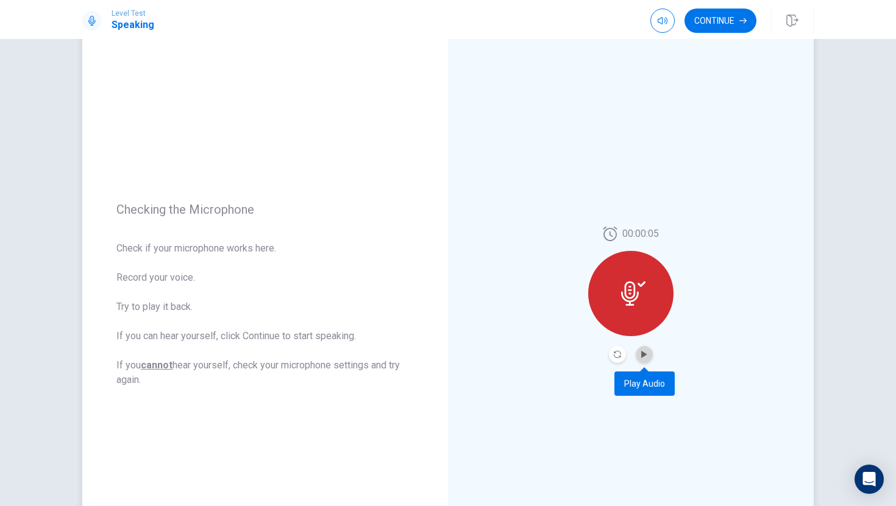
click at [648, 355] on button "Play Audio" at bounding box center [643, 354] width 17 height 17
click at [642, 356] on icon "Play Audio" at bounding box center [643, 354] width 5 height 7
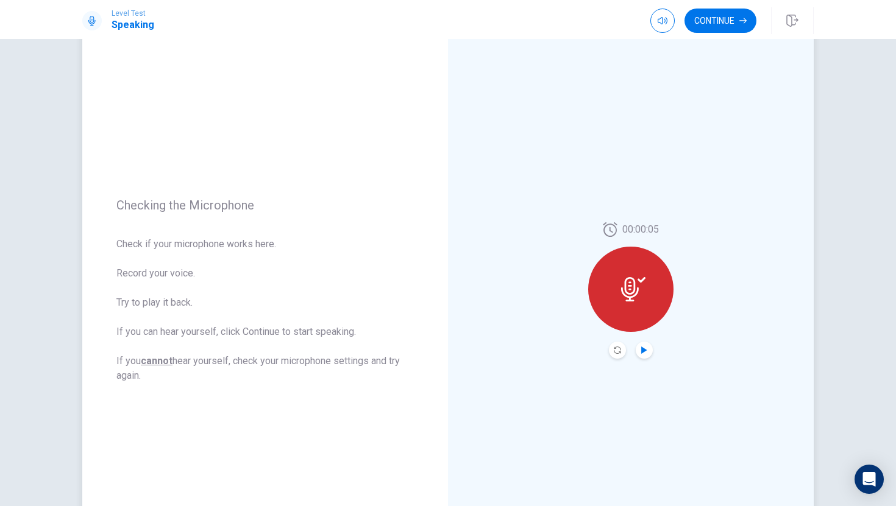
scroll to position [35, 0]
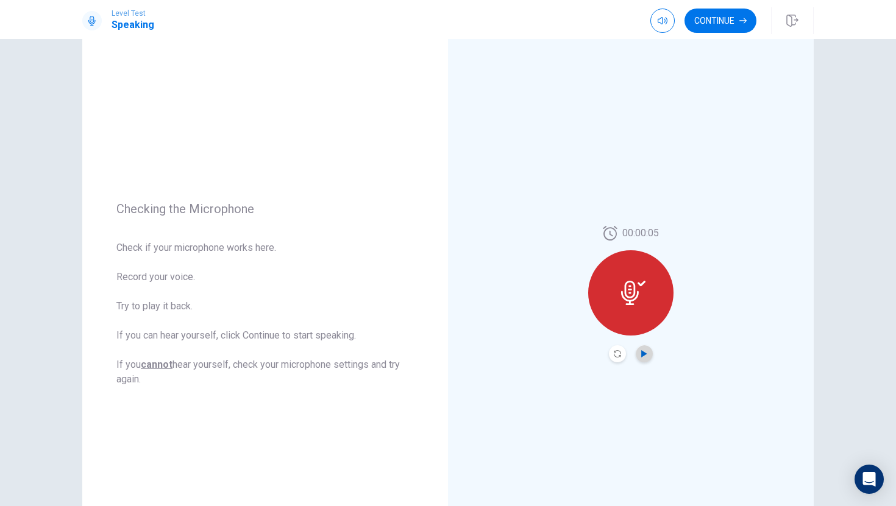
click at [643, 356] on icon "Play Audio" at bounding box center [643, 353] width 7 height 7
click at [731, 26] on button "Continue" at bounding box center [720, 21] width 72 height 24
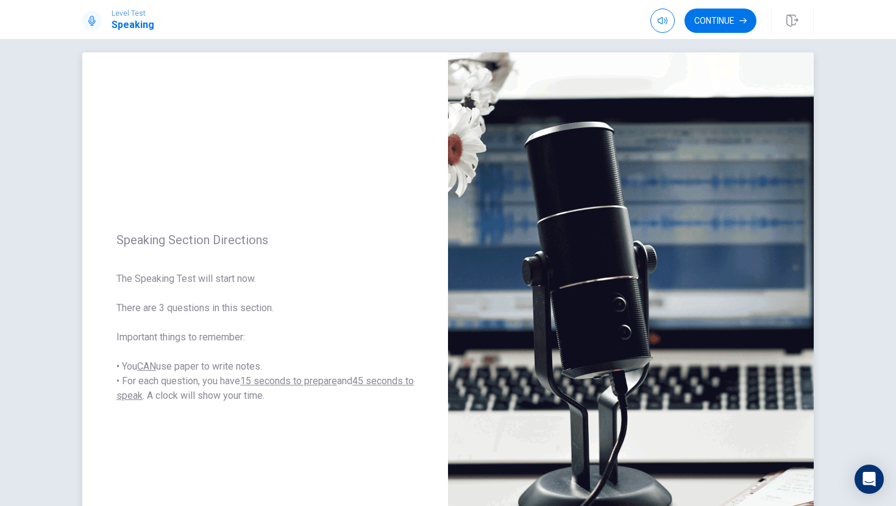
scroll to position [0, 0]
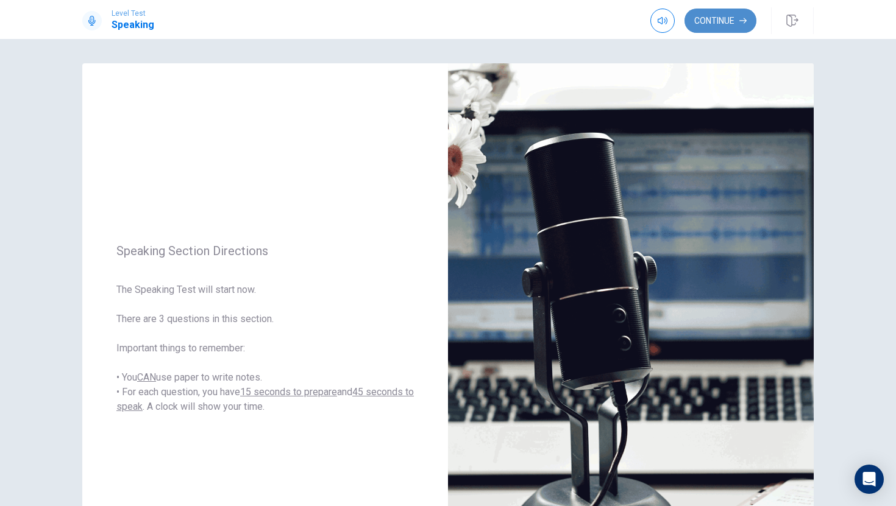
click at [724, 21] on button "Continue" at bounding box center [720, 21] width 72 height 24
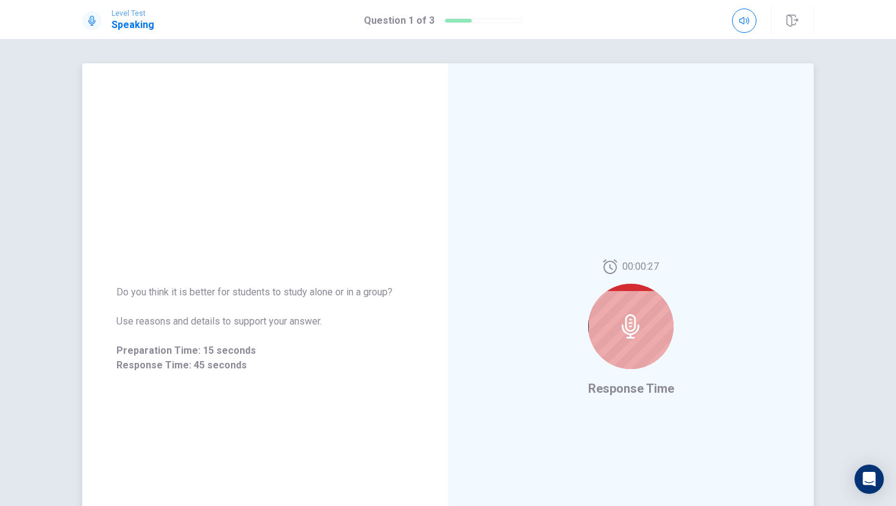
click at [638, 334] on icon at bounding box center [630, 326] width 24 height 24
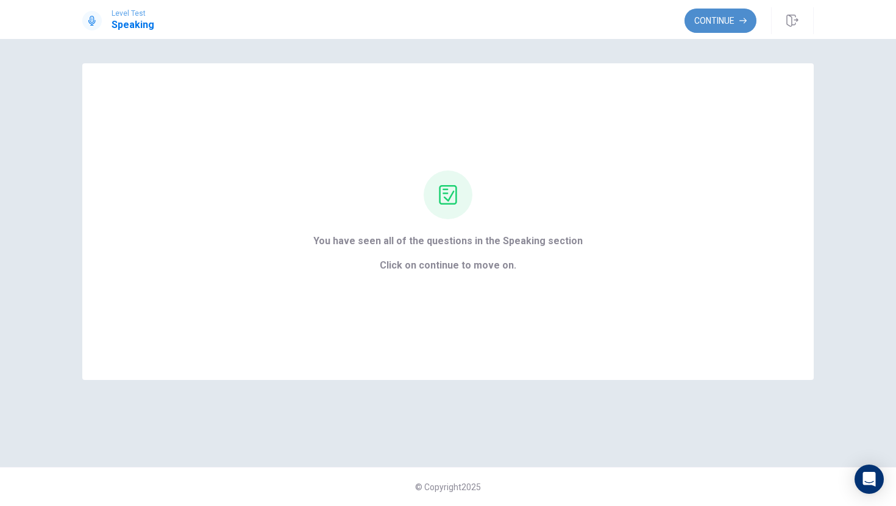
click at [731, 23] on button "Continue" at bounding box center [720, 21] width 72 height 24
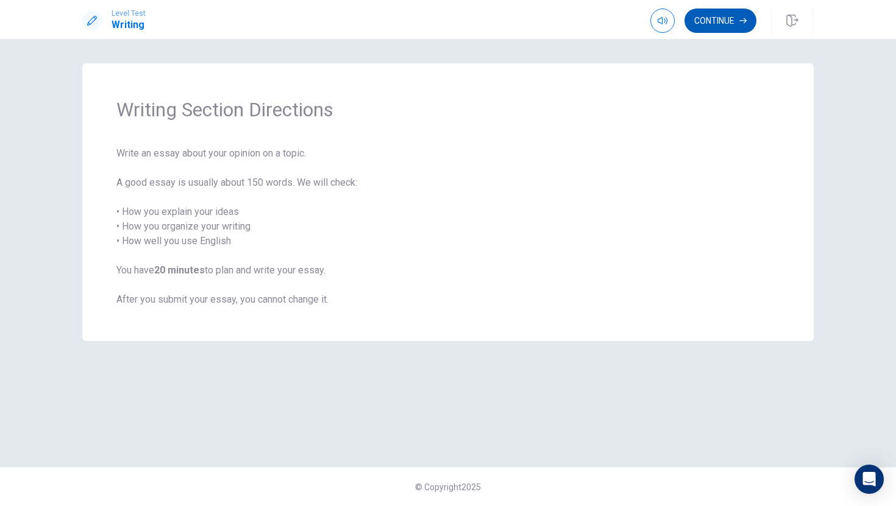
click at [715, 24] on button "Continue" at bounding box center [720, 21] width 72 height 24
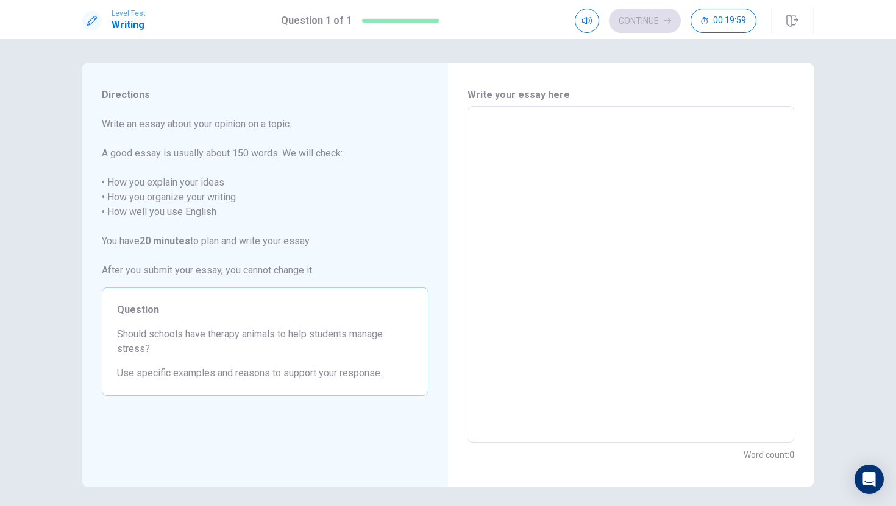
click at [510, 153] on textarea at bounding box center [631, 274] width 310 height 317
type textarea "i"
type textarea "x"
type textarea "I"
type textarea "x"
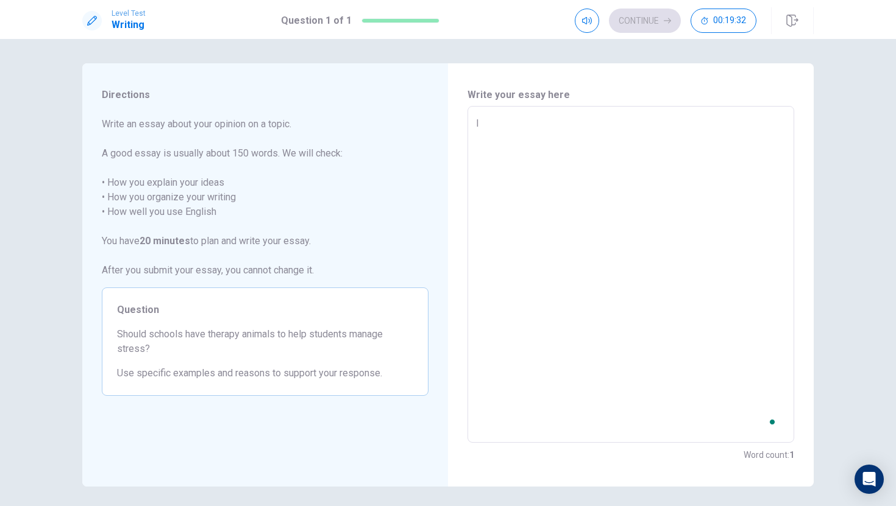
type textarea "I"
type textarea "x"
type textarea "I t"
type textarea "x"
type textarea "I th"
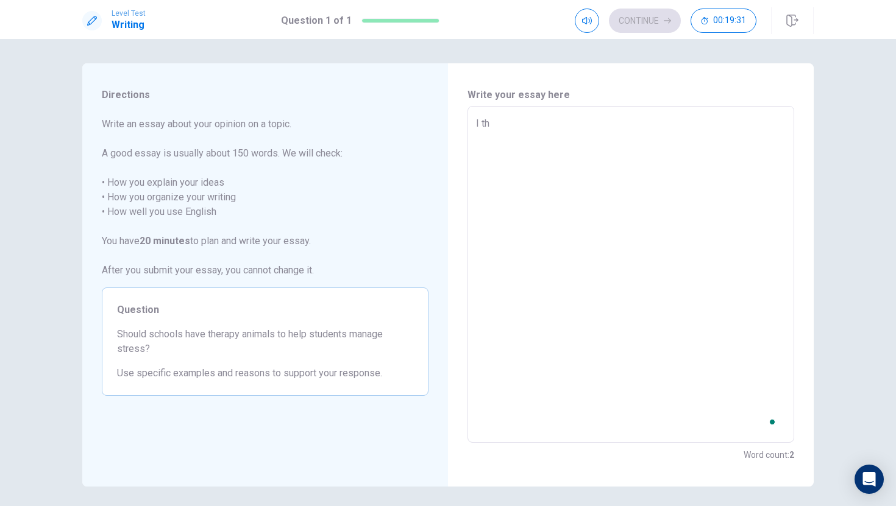
type textarea "x"
type textarea "I thi"
type textarea "x"
type textarea "I thin"
type textarea "x"
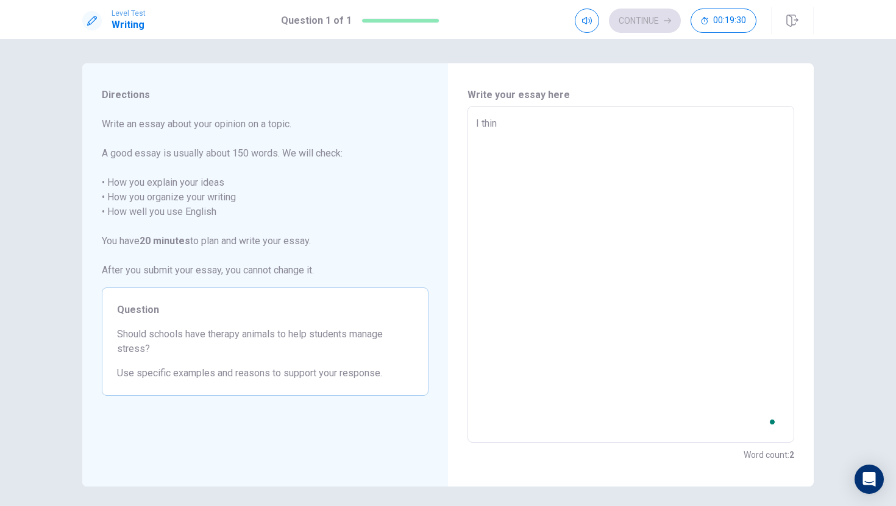
type textarea "I think"
type textarea "x"
type textarea "I think"
type textarea "x"
type textarea "I think s"
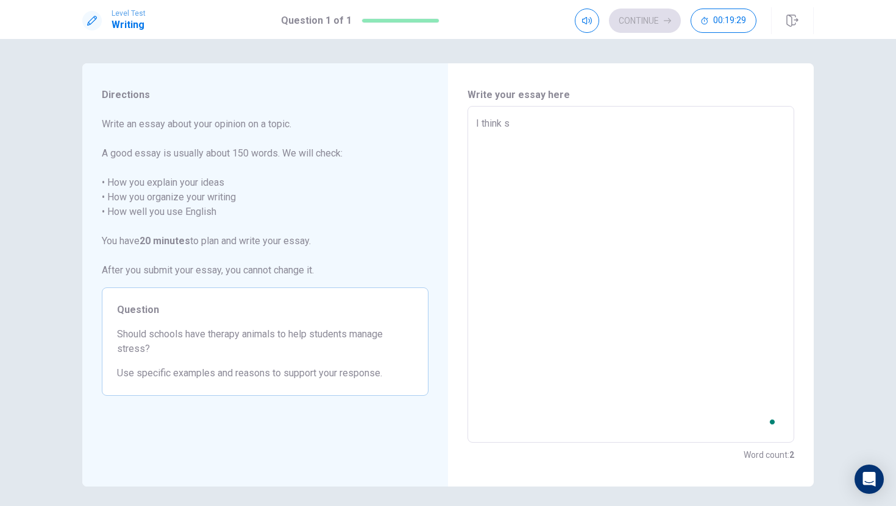
type textarea "x"
type textarea "I think sh"
type textarea "x"
type textarea "I think sho"
type textarea "x"
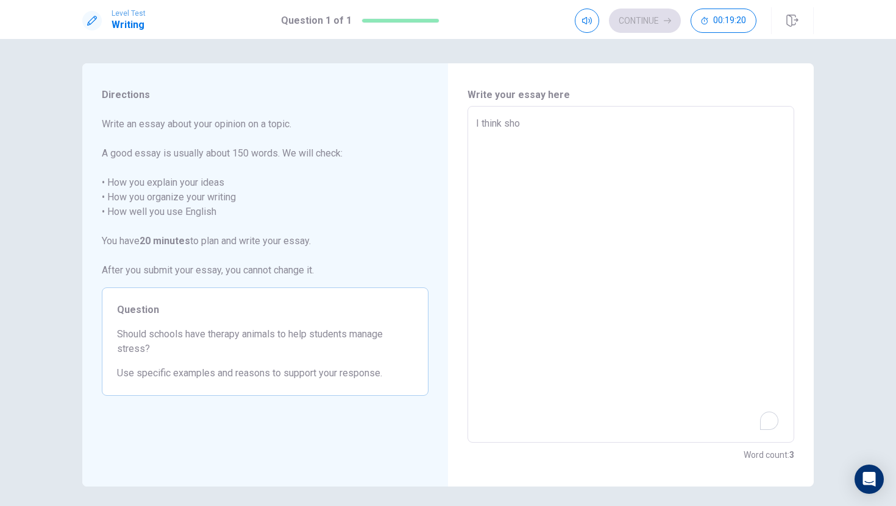
type textarea "I think shou"
type textarea "x"
type textarea "I think shoul"
type textarea "x"
type textarea "I think should"
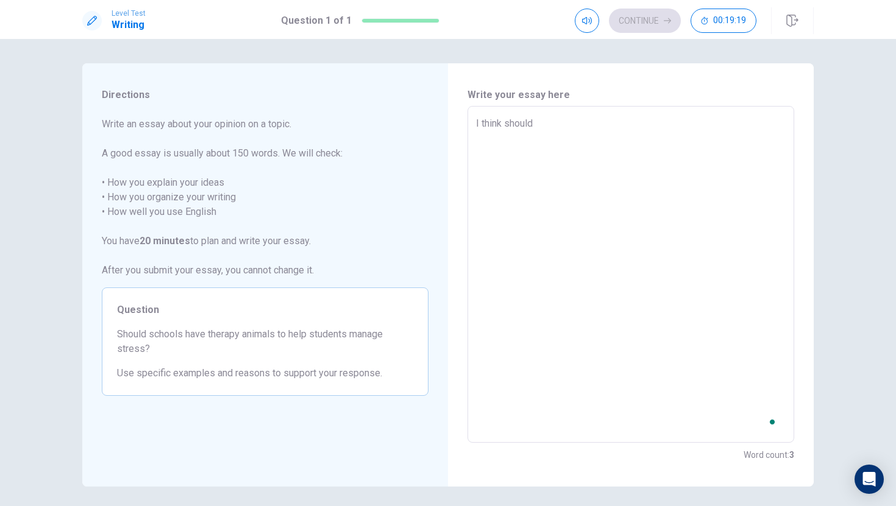
type textarea "x"
type textarea "I think should"
type textarea "x"
type textarea "I think should"
type textarea "x"
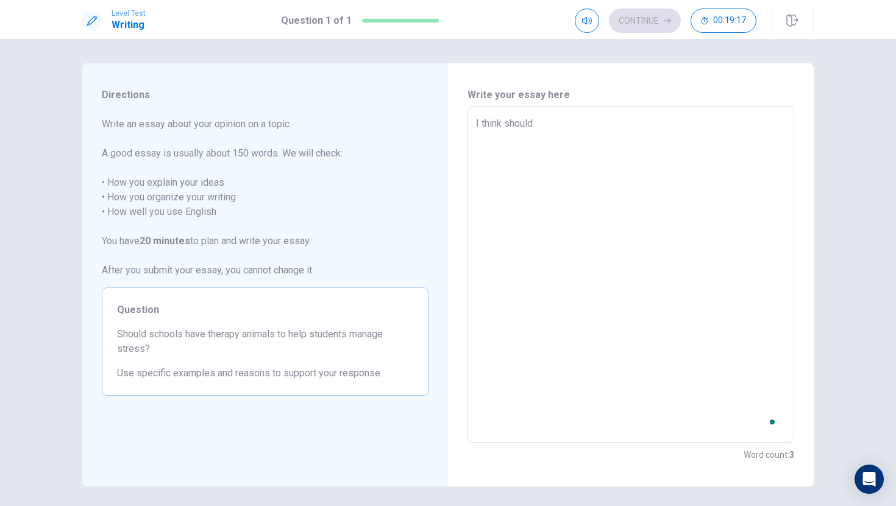
type textarea "I think should,"
type textarea "x"
type textarea "I think should,"
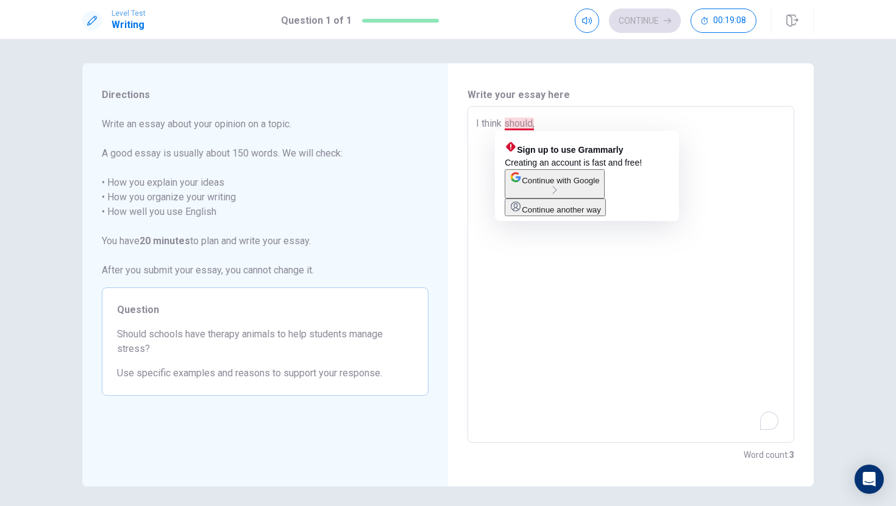
type textarea "x"
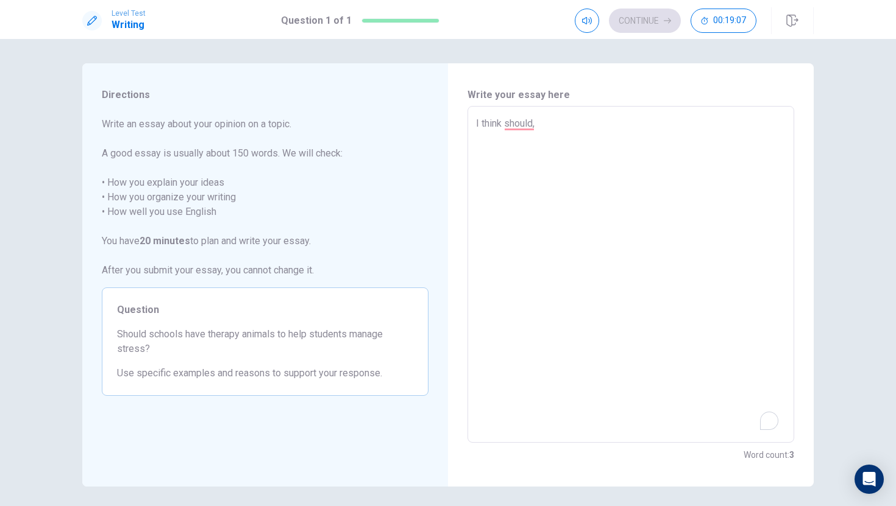
type textarea "I think should,"
type textarea "x"
type textarea "I think should"
type textarea "x"
type textarea "I think shoul"
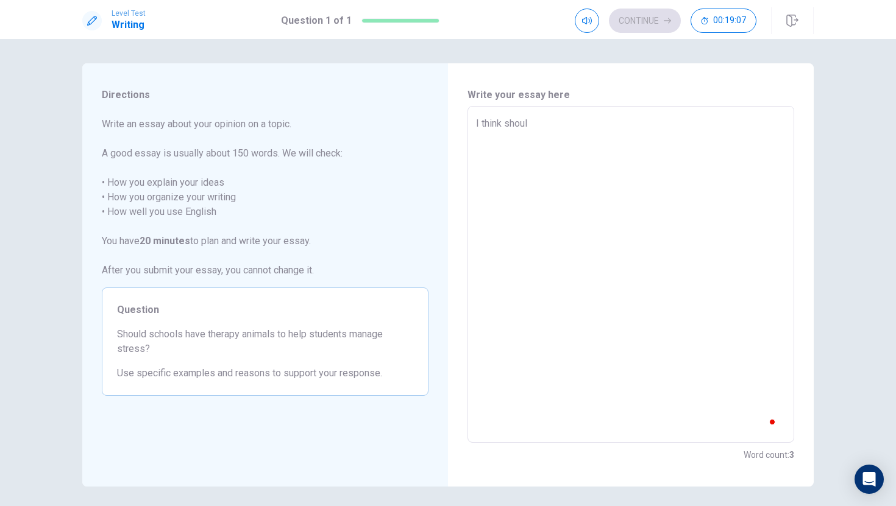
type textarea "x"
type textarea "I think shou"
type textarea "x"
type textarea "I think sho"
type textarea "x"
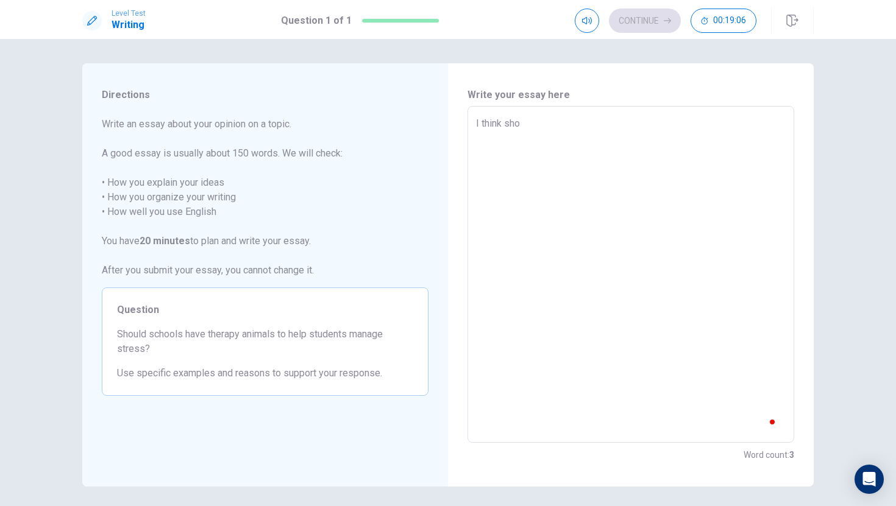
type textarea "I think sh"
type textarea "x"
type textarea "I think s"
type textarea "x"
type textarea "I think"
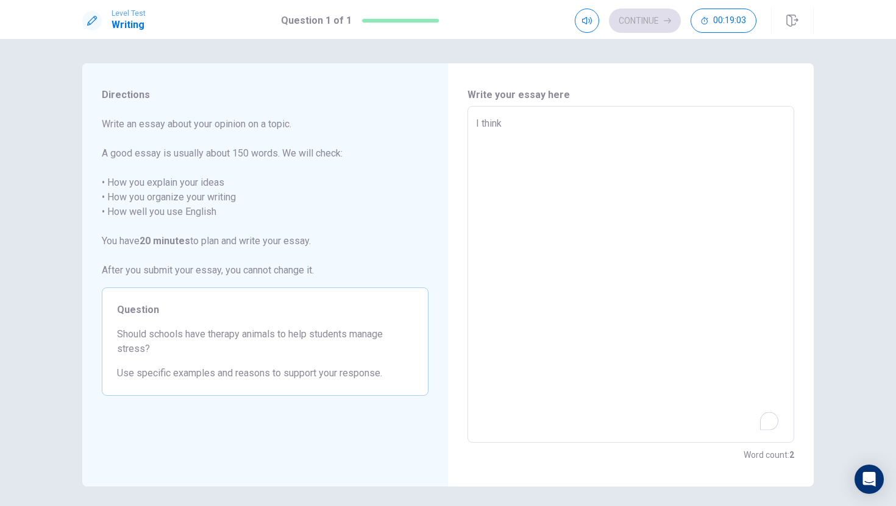
type textarea "x"
type textarea "I think s"
type textarea "x"
type textarea "I think sh"
type textarea "x"
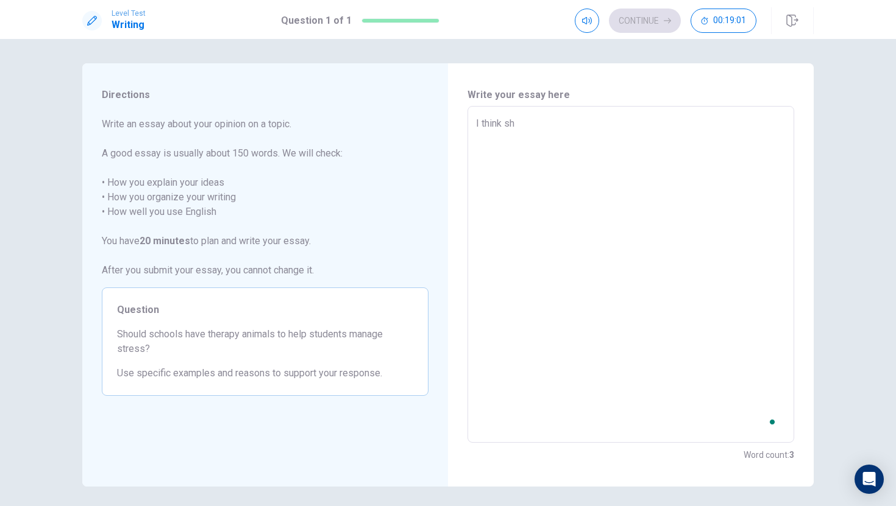
type textarea "I think sho"
type textarea "x"
type textarea "I think shou"
type textarea "x"
type textarea "I think shoul"
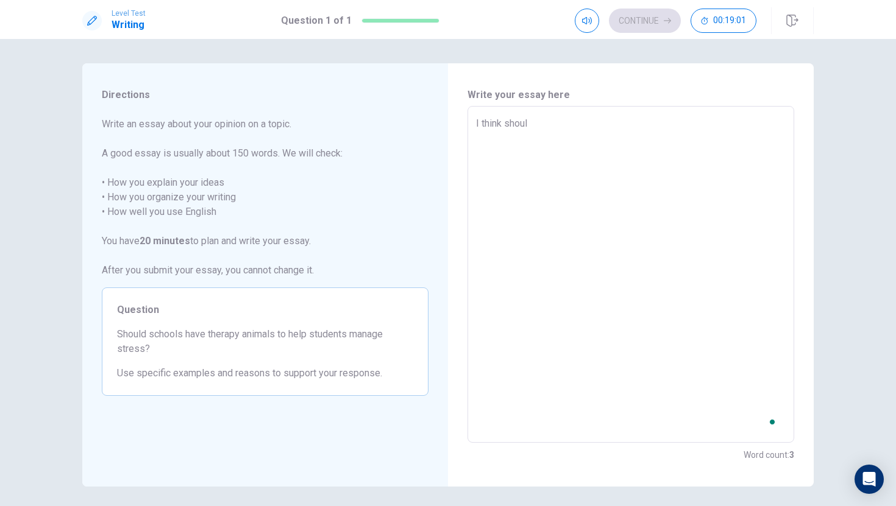
type textarea "x"
type textarea "I think should"
type textarea "x"
type textarea "I think should,"
type textarea "x"
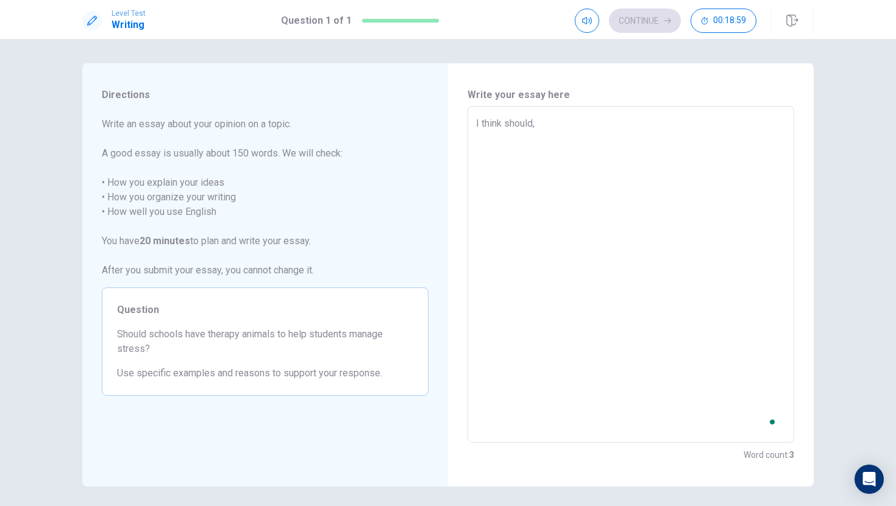
type textarea "I think should,"
type textarea "x"
type textarea "I think should, b"
type textarea "x"
type textarea "I think should, be"
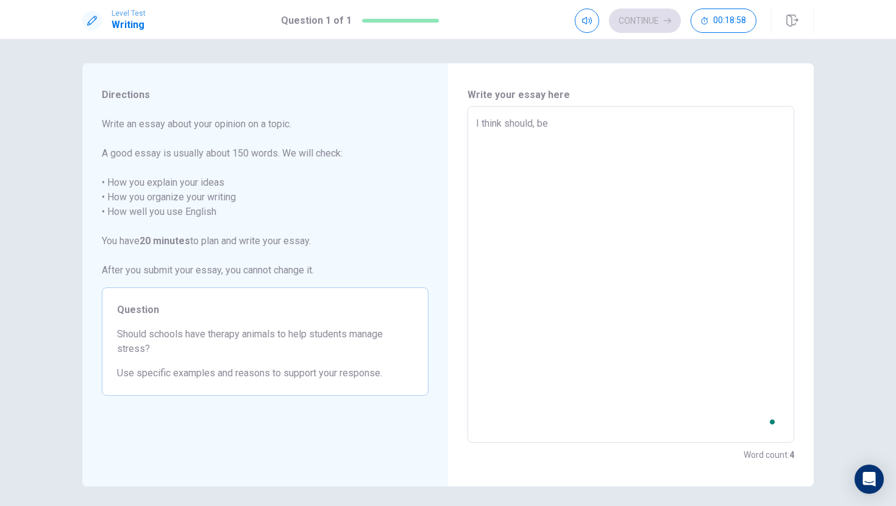
type textarea "x"
type textarea "I think should, bea"
type textarea "x"
type textarea "I think should, beac"
type textarea "x"
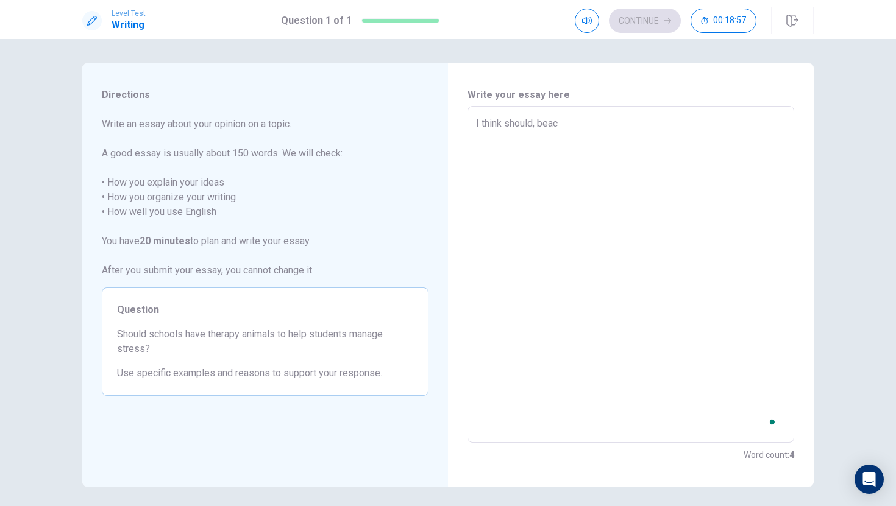
type textarea "I think should, beacu"
type textarea "x"
type textarea "I think should, beacus"
type textarea "x"
type textarea "I think should, beacuse"
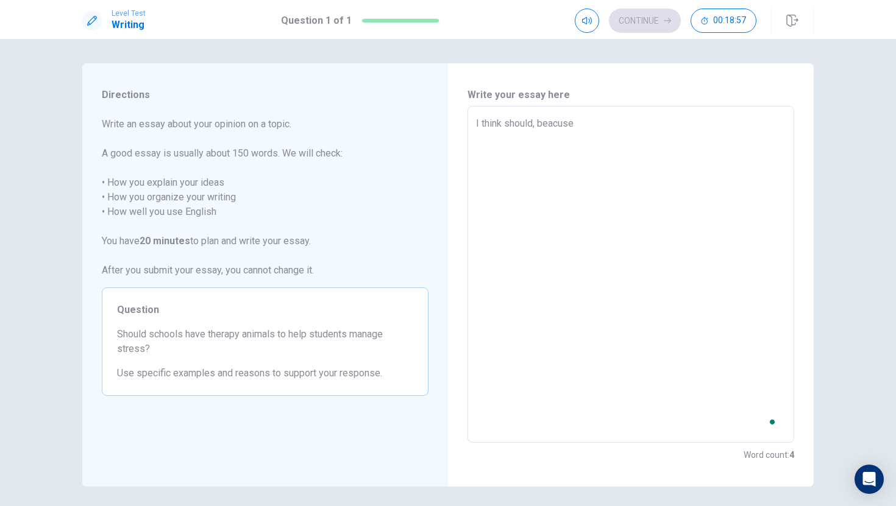
type textarea "x"
type textarea "I think should, beacuse"
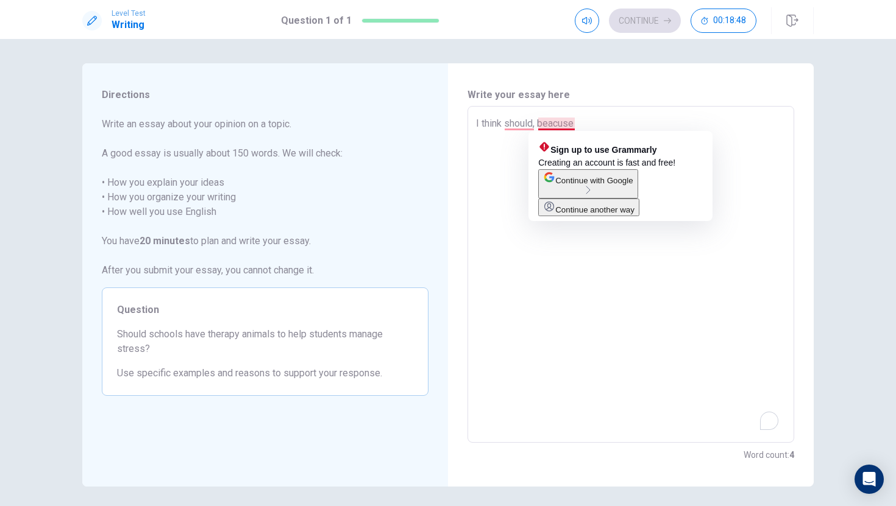
click at [537, 124] on textarea "I think should, beacuse" at bounding box center [631, 274] width 310 height 317
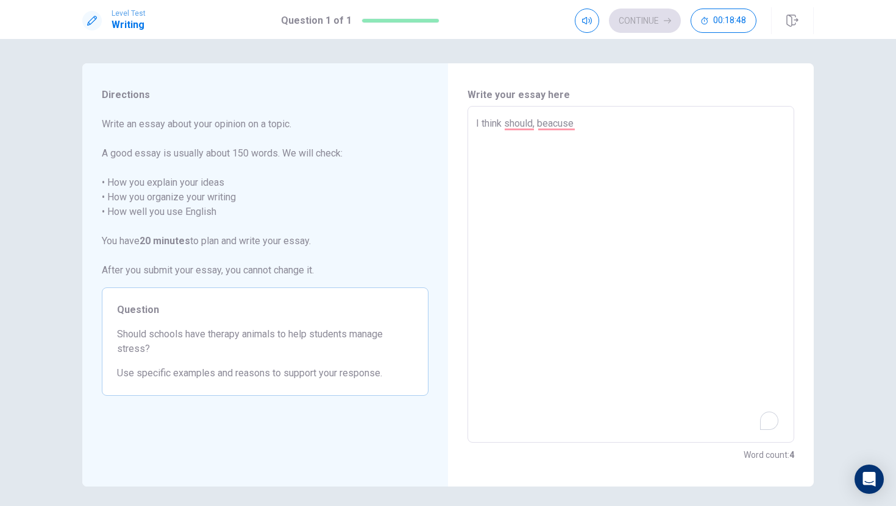
type textarea "x"
type textarea "I think should, beacuse"
click at [590, 133] on textarea "I think should, beacuse" at bounding box center [631, 274] width 310 height 317
click at [538, 124] on textarea "I think should, beacuse" at bounding box center [631, 274] width 310 height 317
type textarea "x"
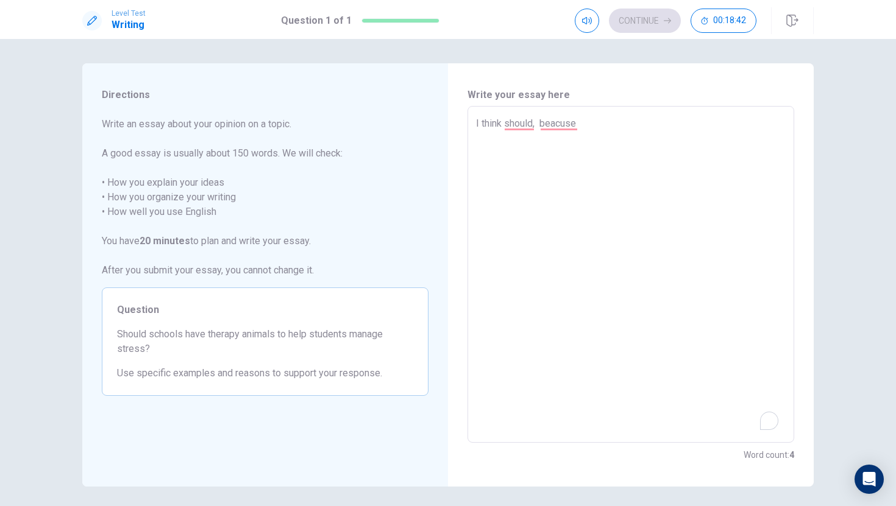
type textarea "I think should, beacuse"
type textarea "x"
type textarea "I think should beacuse"
type textarea "x"
type textarea "I think should. beacuse"
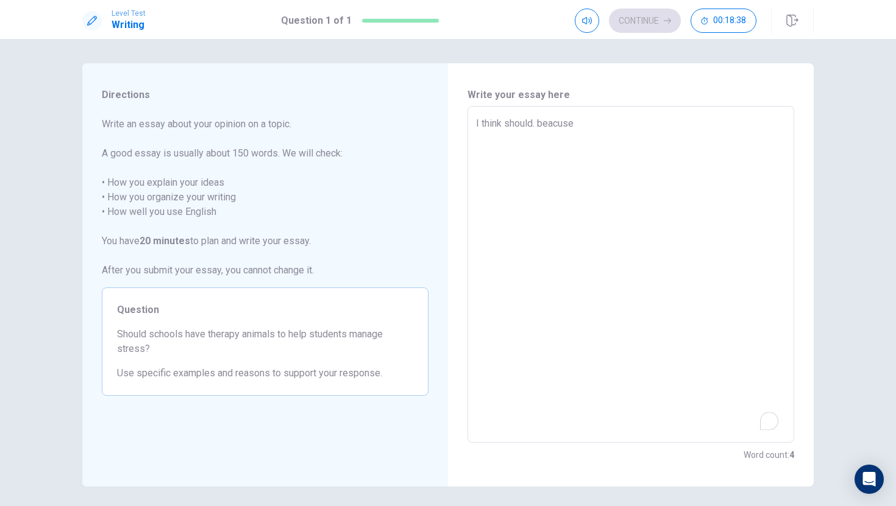
click at [543, 125] on textarea "I think should. beacuse" at bounding box center [631, 274] width 310 height 317
type textarea "x"
type textarea "I think should. eacuse"
type textarea "x"
type textarea "I think should. Beacuse"
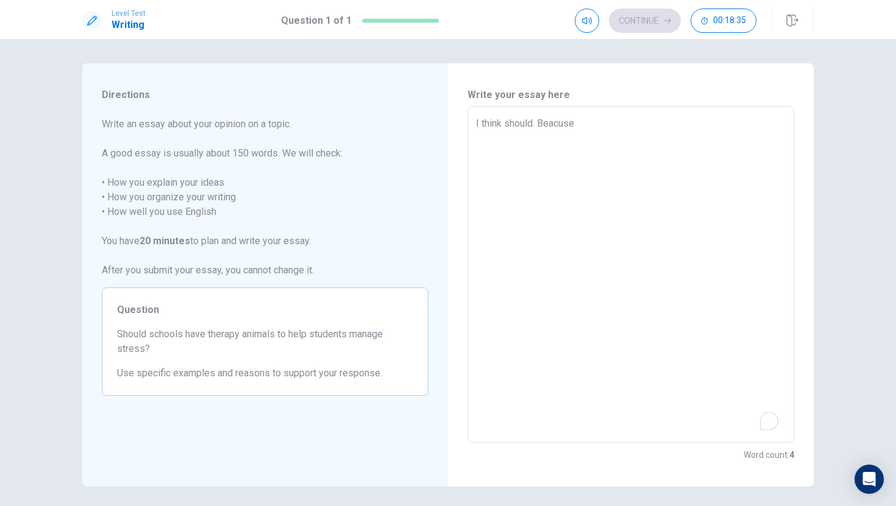
type textarea "x"
click at [582, 122] on textarea "I think should. Beacuse" at bounding box center [631, 274] width 310 height 317
type textarea "I think should. Beacuse"
type textarea "x"
type textarea "I think should. Beacuse"
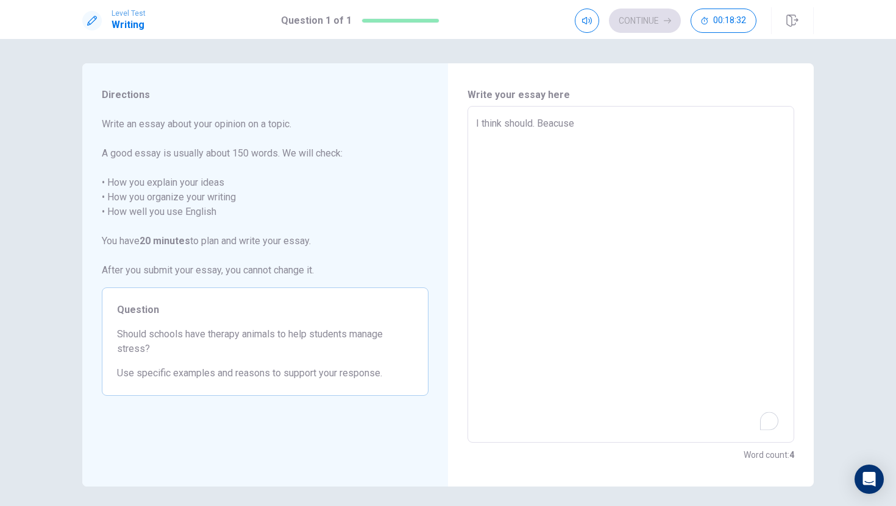
type textarea "x"
type textarea "I think should. Beacuse t"
type textarea "x"
type textarea "I think should. Beacuse th"
type textarea "x"
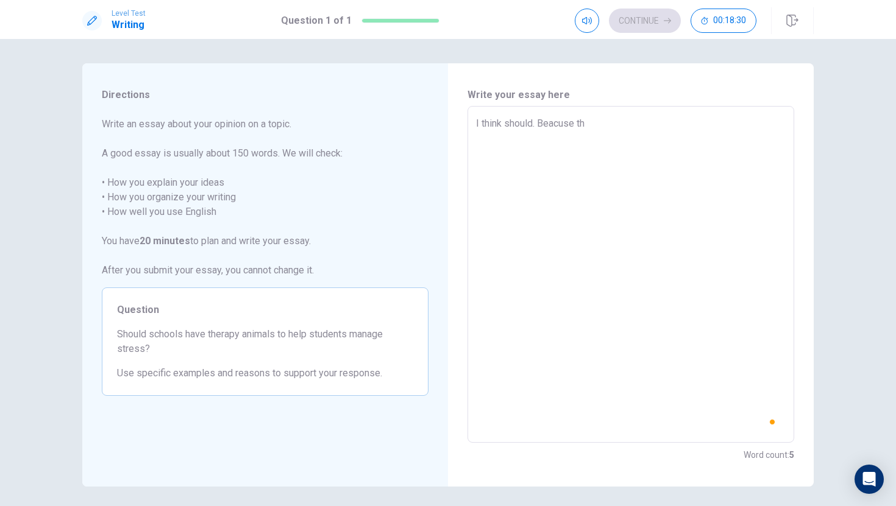
type textarea "I think should. Beacuse t"
type textarea "x"
type textarea "I think should. Beacuse"
type textarea "x"
type textarea "I think should. Beacuse w"
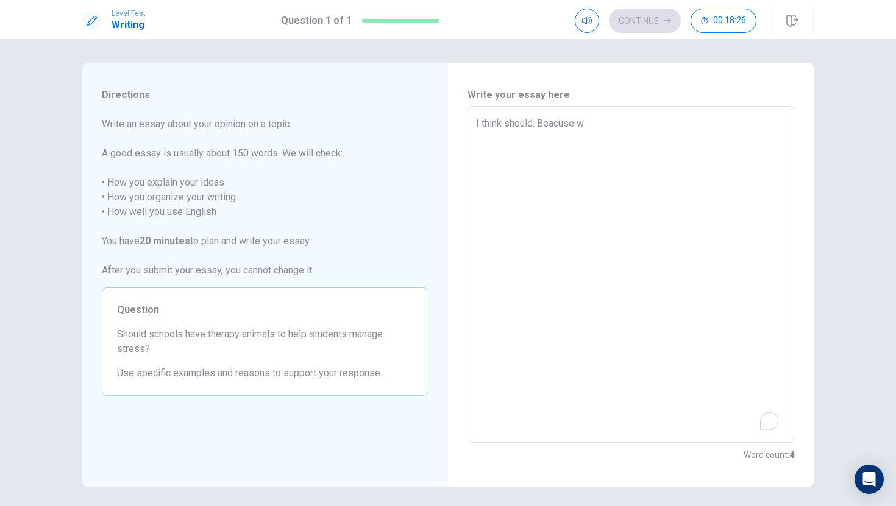
type textarea "x"
type textarea "I think should. Beacuse wi"
type textarea "x"
type textarea "I think should. Beacuse wit"
type textarea "x"
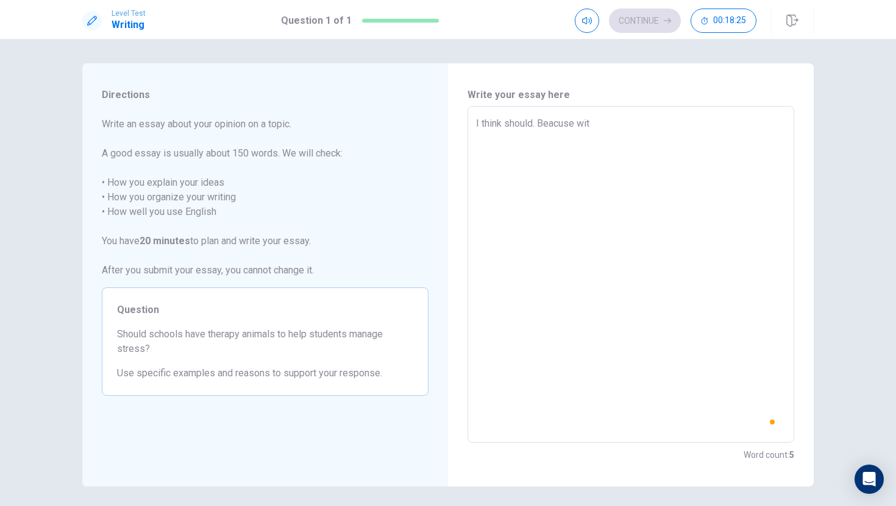
type textarea "I think should. Beacuse with"
type textarea "x"
type textarea "I think should. Beacuse with"
type textarea "x"
type textarea "I think should. Beacuse with a"
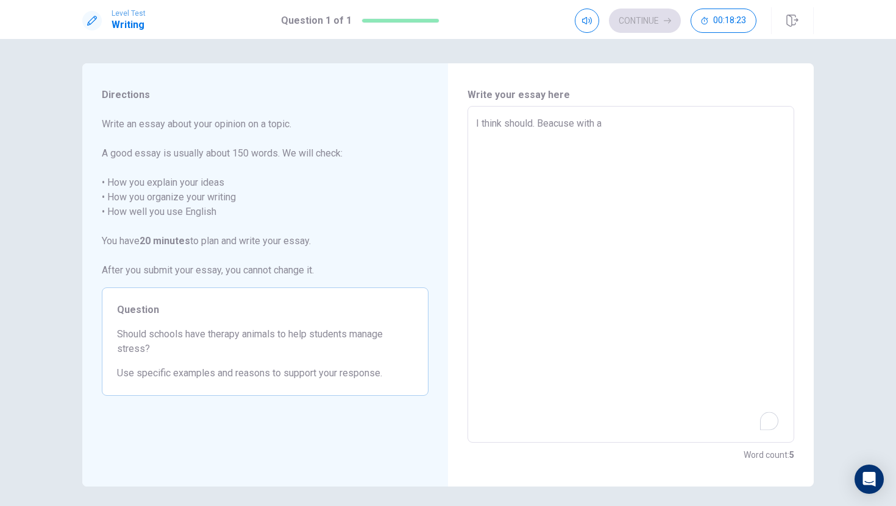
type textarea "x"
type textarea "I think should. Beacuse with an"
type textarea "x"
type textarea "I think should. Beacuse with ani"
type textarea "x"
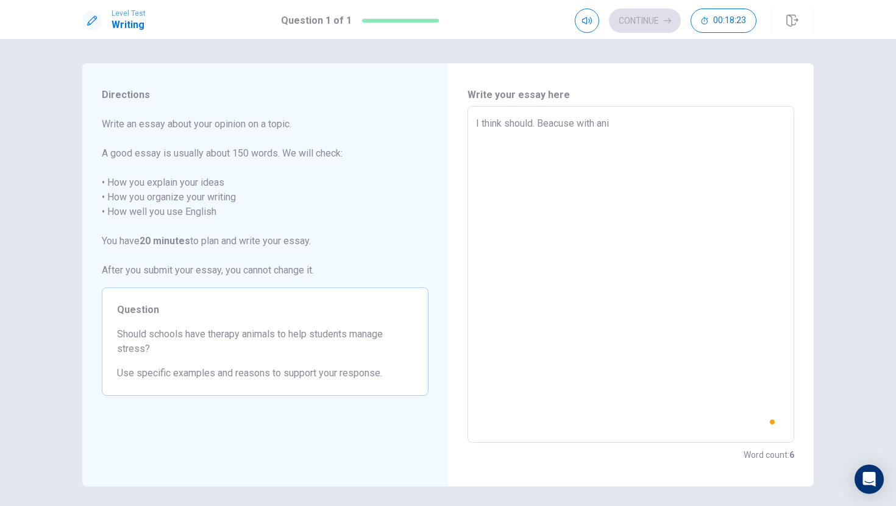
type textarea "I think should. Beacuse with anim"
type textarea "x"
type textarea "I think should. Beacuse with anima"
type textarea "x"
type textarea "I think should. Beacuse with animal"
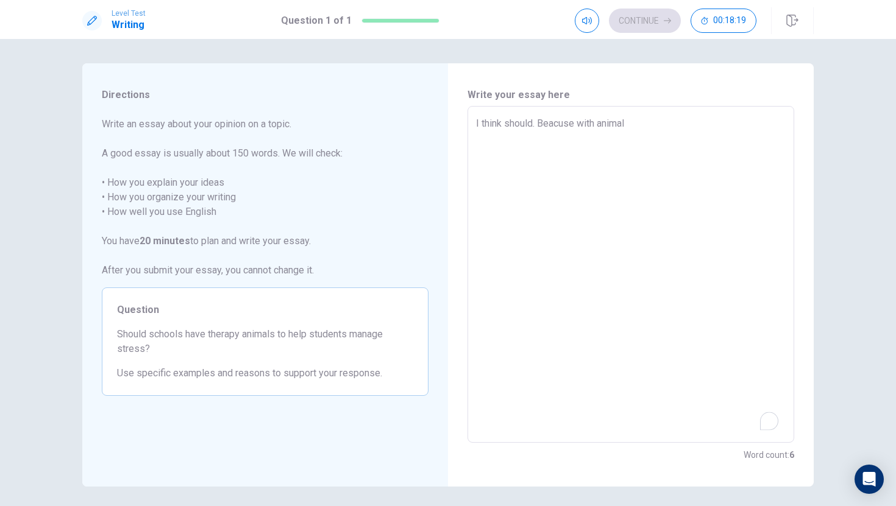
type textarea "x"
type textarea "I think should. Beacuse with animals"
type textarea "x"
type textarea "I think should. Beacuse with animals,"
type textarea "x"
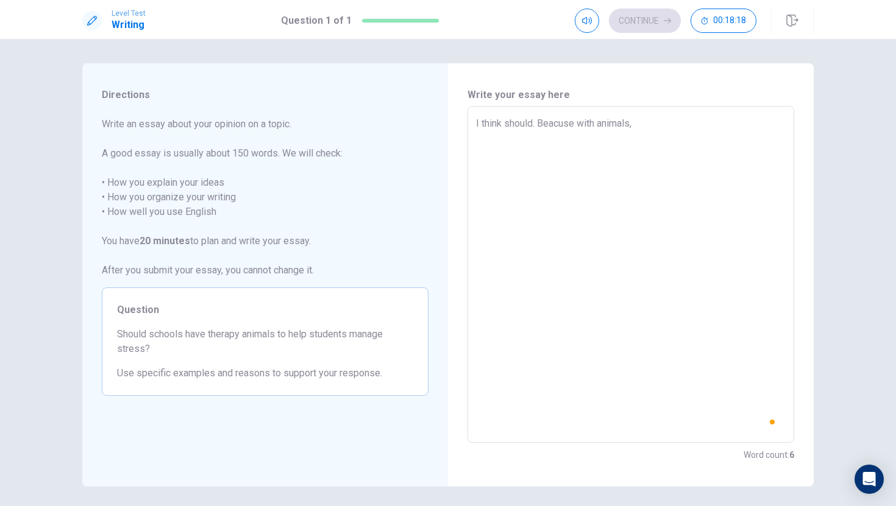
type textarea "I think should. Beacuse with animals,"
type textarea "x"
type textarea "I think should. Beacuse with animals, t"
type textarea "x"
type textarea "I think should. Beacuse with animals, th"
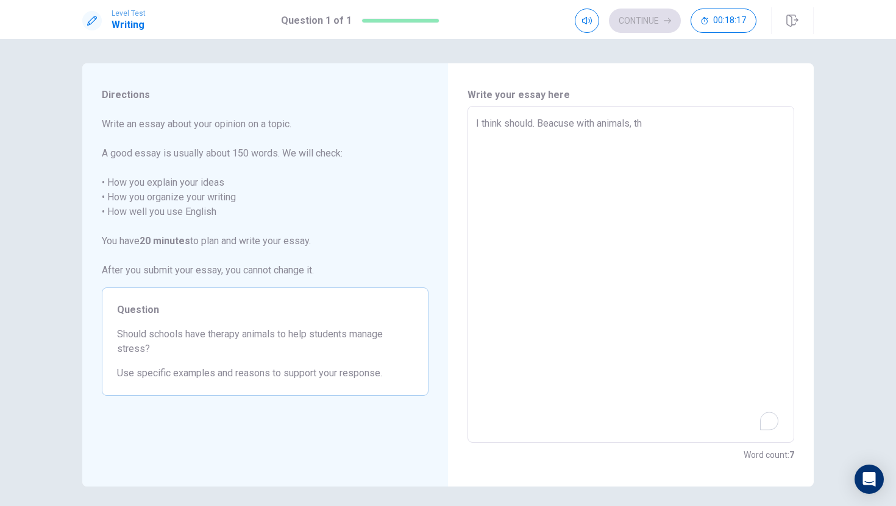
type textarea "x"
type textarea "I think should. Beacuse with animals, the"
type textarea "x"
type textarea "I think should. Beacuse with animals, the"
type textarea "x"
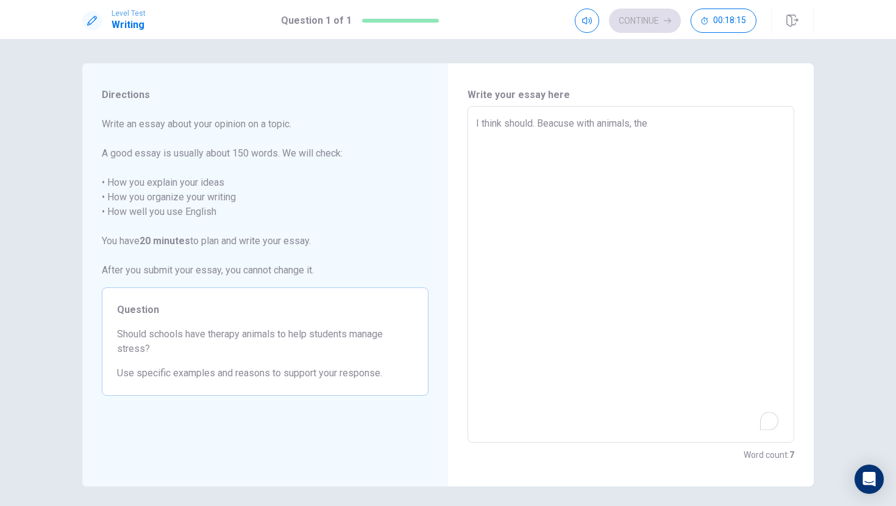
type textarea "I think should. Beacuse with animals, the c"
type textarea "x"
type textarea "I think should. Beacuse with animals, the cl"
type textarea "x"
type textarea "I think should. Beacuse with animals, the cla"
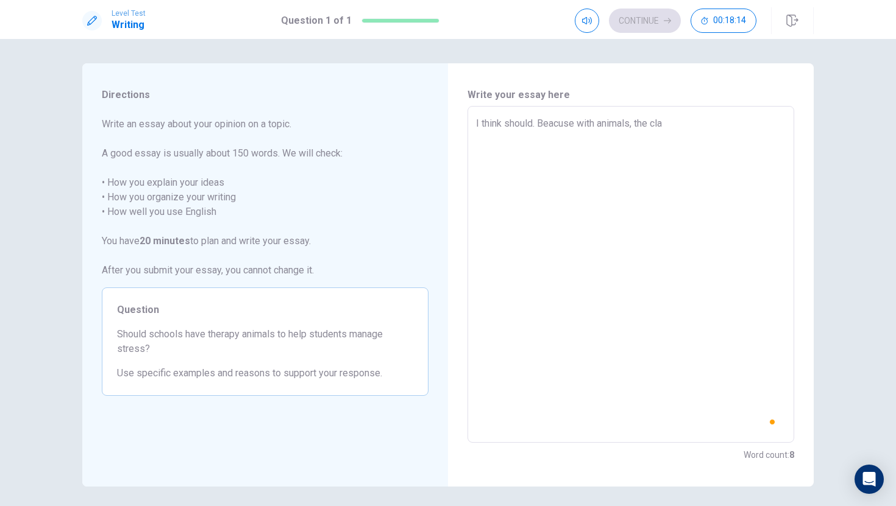
type textarea "x"
type textarea "I think should. Beacuse with animals, the clac"
type textarea "x"
type textarea "I think should. Beacuse with animals, the cla"
type textarea "x"
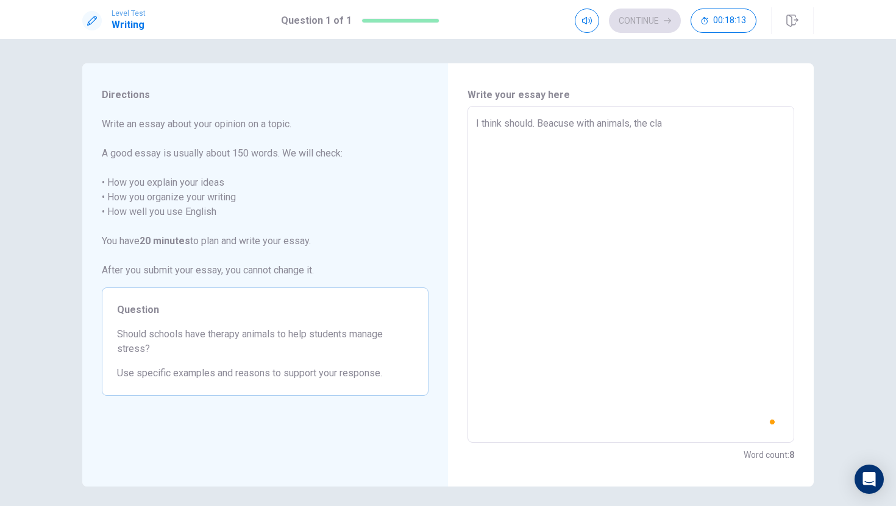
type textarea "I think should. Beacuse with animals, the clas"
type textarea "x"
type textarea "I think should. Beacuse with animals, the class"
type textarea "x"
type textarea "I think should. Beacuse with animals, the class"
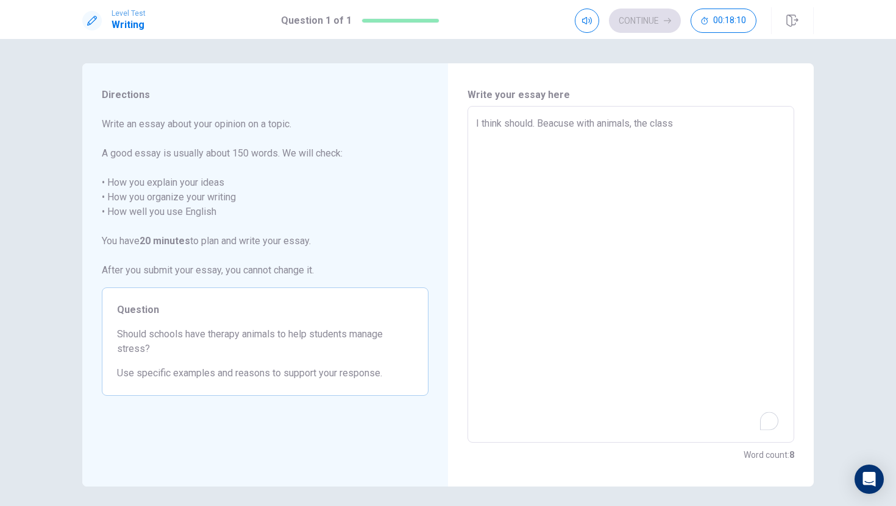
type textarea "x"
type textarea "I think should. Beacuse with animals, the class w"
type textarea "x"
type textarea "I think should. Beacuse with animals, the class wi"
type textarea "x"
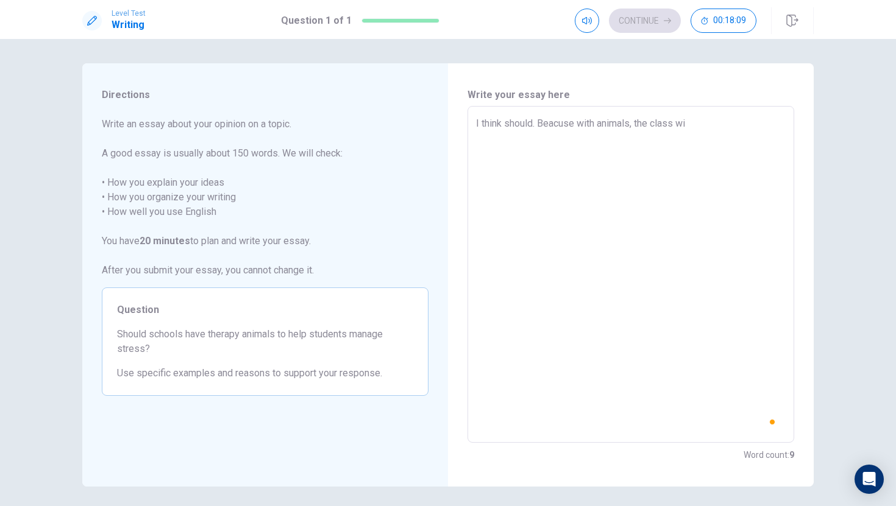
type textarea "I think should. Beacuse with animals, the class wil"
type textarea "x"
type textarea "I think should. Beacuse with animals, the class will"
type textarea "x"
type textarea "I think should. Beacuse with animals, the class will"
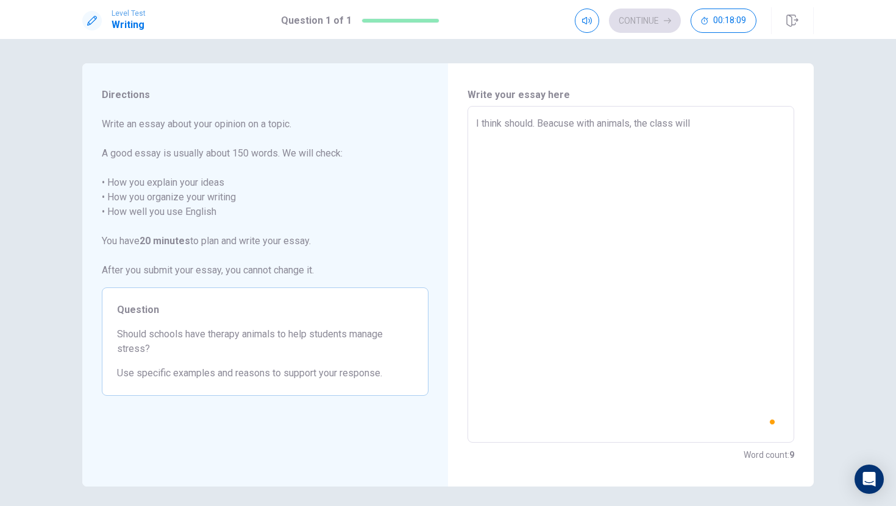
type textarea "x"
type textarea "I think should. Beacuse with animals, the class will b"
type textarea "x"
type textarea "I think should. Beacuse with animals, the class will br"
type textarea "x"
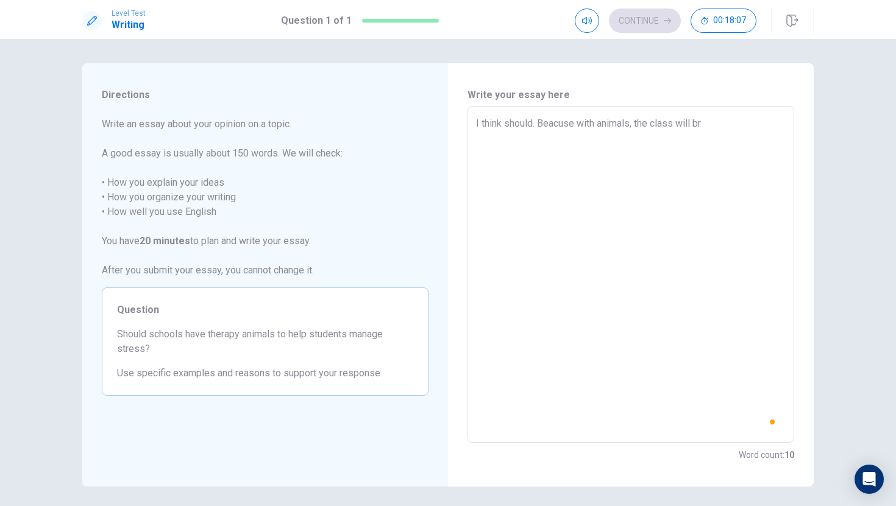
type textarea "I think should. Beacuse with animals, the class will b"
type textarea "x"
type textarea "I think should. Beacuse with animals, the class will be"
type textarea "x"
type textarea "I think should. Beacuse with animals, the class will be"
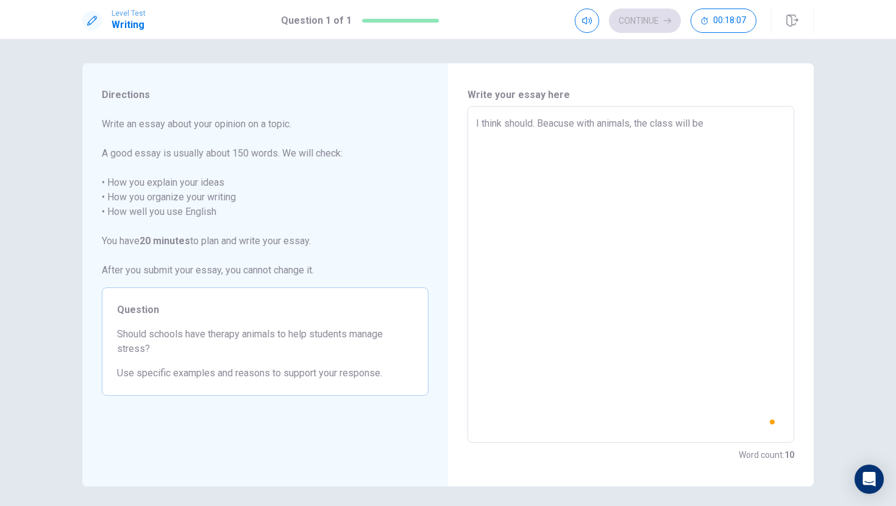
type textarea "x"
type textarea "I think should. Beacuse with animals, the class will be m"
type textarea "x"
type textarea "I think should. Beacuse with animals, the class will be mo"
type textarea "x"
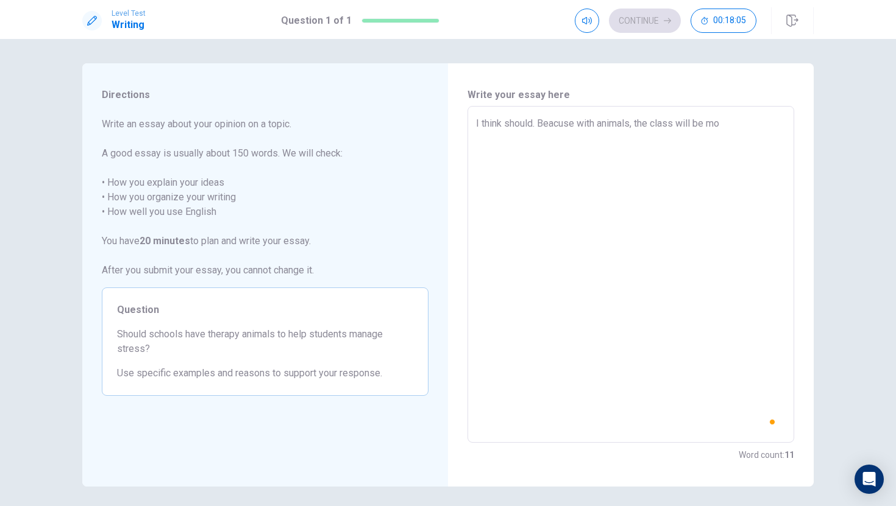
type textarea "I think should. Beacuse with animals, the class will be mor"
type textarea "x"
type textarea "I think should. Beacuse with animals, the class will be more"
type textarea "x"
type textarea "I think should. Beacuse with animals, the class will be more"
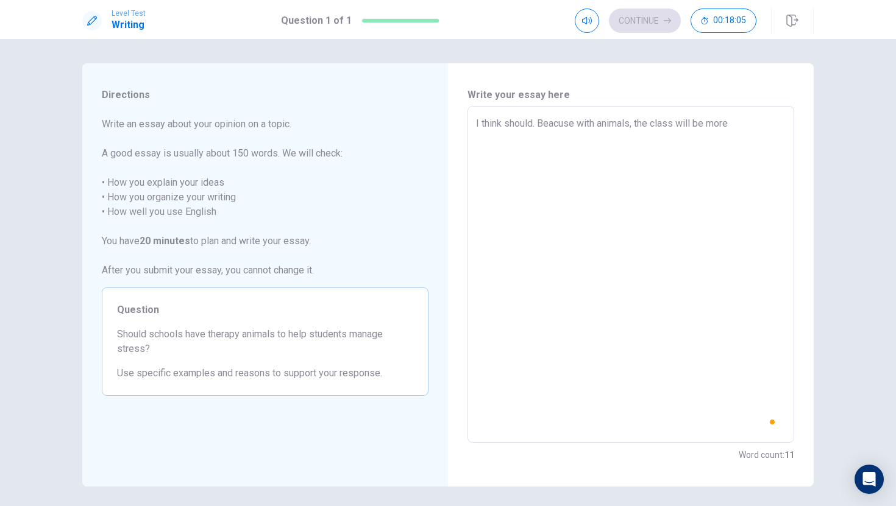
type textarea "x"
type textarea "I think should. Beacuse with animals, the class will be more f"
type textarea "x"
type textarea "I think should. Beacuse with animals, the class will be more fu"
type textarea "x"
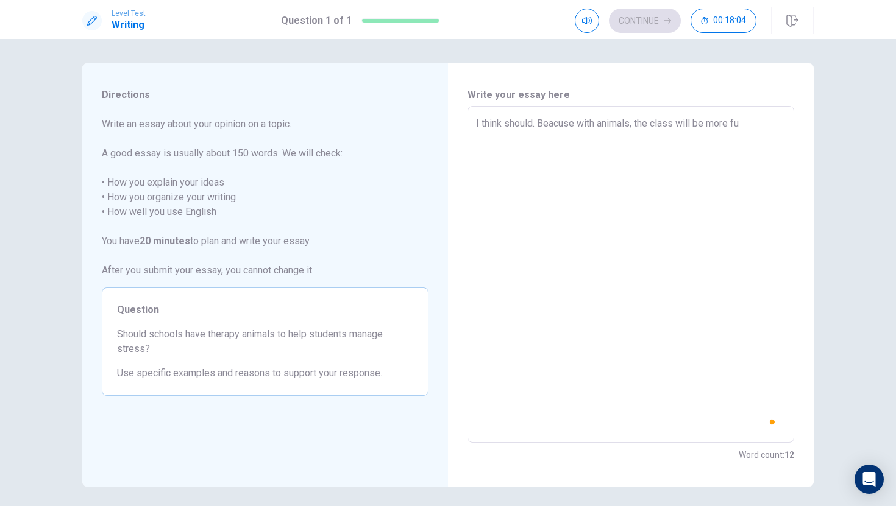
type textarea "I think should. Beacuse with animals, the class will be more fun"
type textarea "x"
type textarea "I think should. Beacuse with animals, the class will be more fun"
type textarea "x"
click at [731, 127] on textarea "I think should. Beacuse with animals, the class will be more fun. And learning …" at bounding box center [631, 274] width 310 height 317
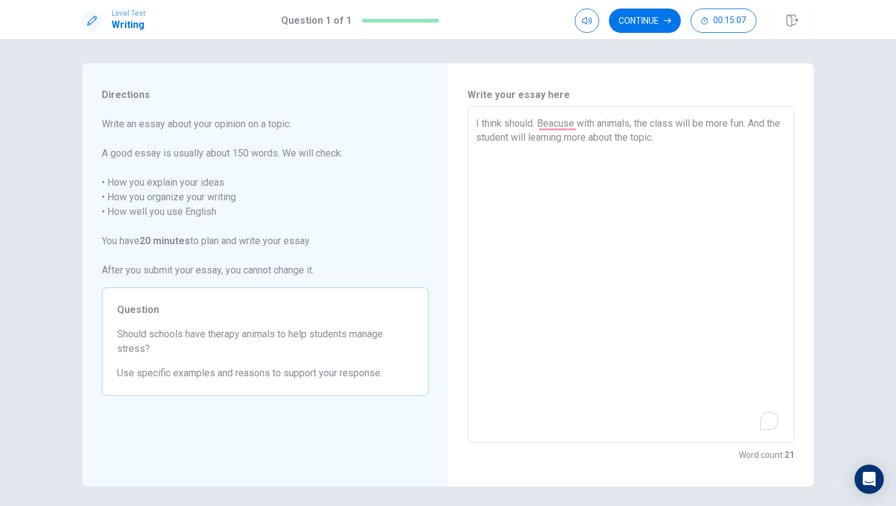
click at [694, 145] on textarea "I think should. Beacuse with animals, the class will be more fun. And the stude…" at bounding box center [631, 274] width 310 height 317
click at [576, 125] on textarea "I think should. Beacuse with animals, the class will be more fun. And the stude…" at bounding box center [631, 274] width 310 height 317
click at [547, 122] on textarea "I think should. with animals, the class will be more fun. And the student will …" at bounding box center [631, 274] width 310 height 317
click at [678, 136] on textarea "I think should. With animals, the class will be more fun. And the student will …" at bounding box center [631, 274] width 310 height 317
click at [711, 119] on textarea "I think should. With animals, the class will be more fun. And the student will …" at bounding box center [631, 274] width 310 height 317
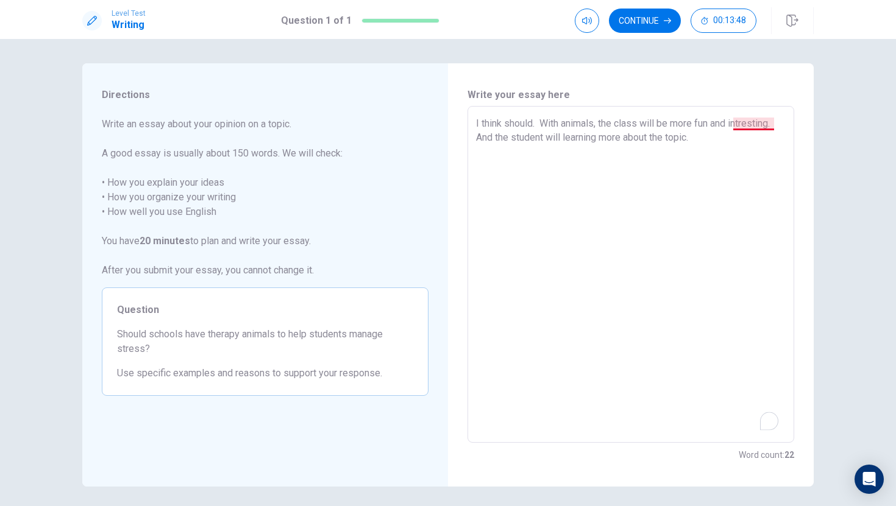
click at [731, 128] on textarea "I think should. With animals, the class will be more fun and intresting. And th…" at bounding box center [631, 274] width 310 height 317
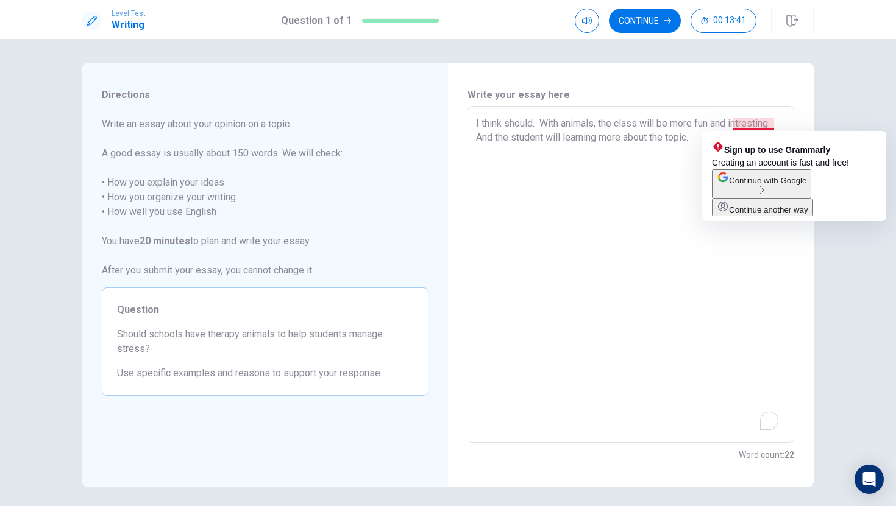
click at [731, 120] on textarea "I think should. With animals, the class will be more fun and intresting. And th…" at bounding box center [631, 274] width 310 height 317
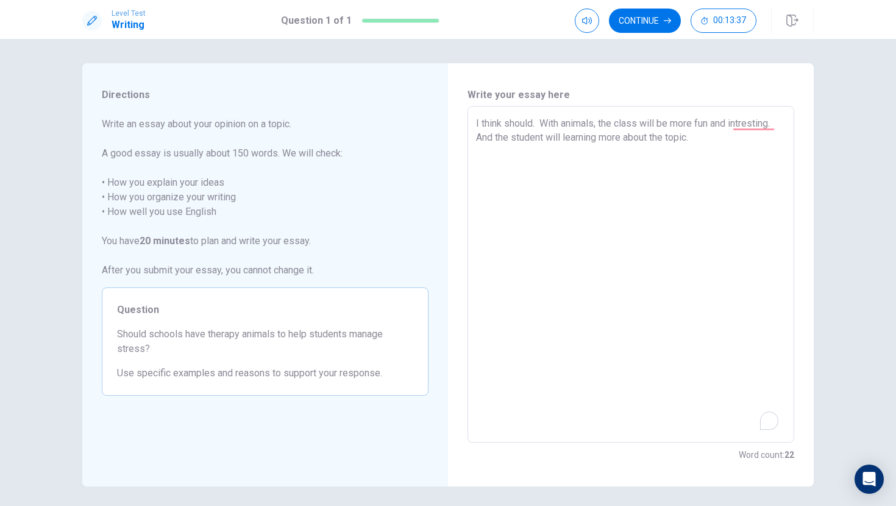
click at [693, 134] on textarea "I think should. With animals, the class will be more fun and intresting. And th…" at bounding box center [631, 274] width 310 height 317
click at [731, 126] on textarea "I think should. With animals, the class will be more fun and intresting. And th…" at bounding box center [631, 274] width 310 height 317
click at [712, 141] on textarea "I think should. With animals, the class will be more fun and intresting. And th…" at bounding box center [631, 274] width 310 height 317
click at [731, 145] on textarea "I think should. With animals, the class will be more fun and intresting. And th…" at bounding box center [631, 274] width 310 height 317
click at [731, 135] on textarea "I think should. With animals, the class will be more fun and intresting. And th…" at bounding box center [631, 274] width 310 height 317
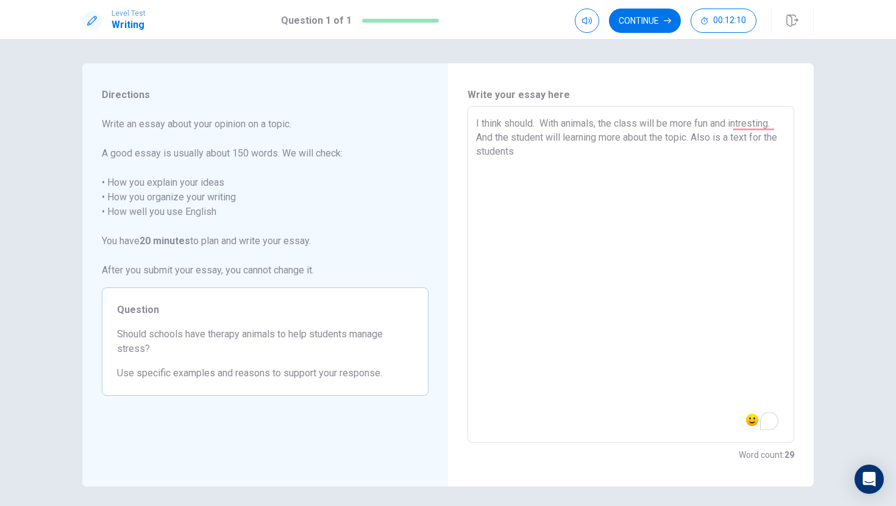
click at [538, 147] on textarea "I think should. With animals, the class will be more fun and intresting. And th…" at bounding box center [631, 274] width 310 height 317
click at [533, 152] on textarea "I think should. With animals, the class will be more fun and intresting. And th…" at bounding box center [631, 274] width 310 height 317
click at [570, 154] on textarea "I think should. With animals, the class will be more fun and intresting. And th…" at bounding box center [631, 274] width 310 height 317
click at [725, 140] on textarea "I think should. With animals, the class will be more fun and intresting. And th…" at bounding box center [631, 274] width 310 height 317
click at [731, 154] on textarea "I think should. With animals, the class will be more fun and intresting. And th…" at bounding box center [631, 274] width 310 height 317
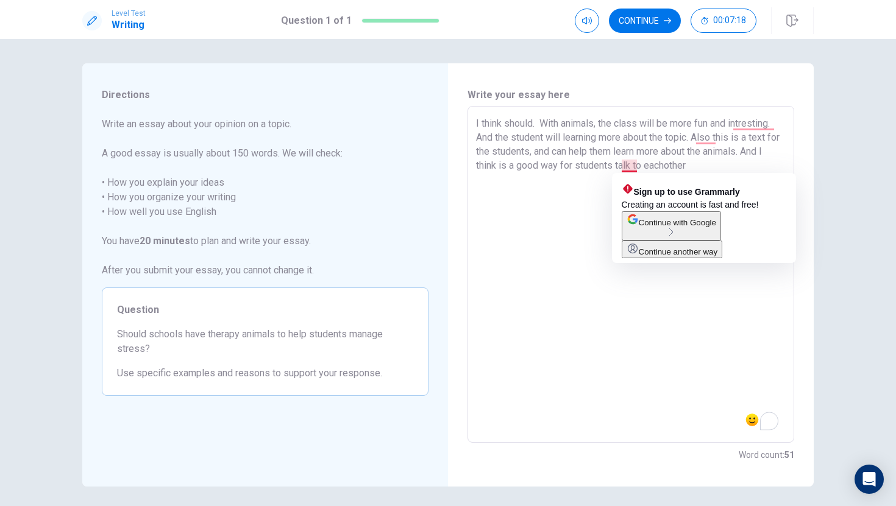
click at [635, 168] on textarea "I think should. With animals, the class will be more fun and intresting. And th…" at bounding box center [631, 274] width 310 height 317
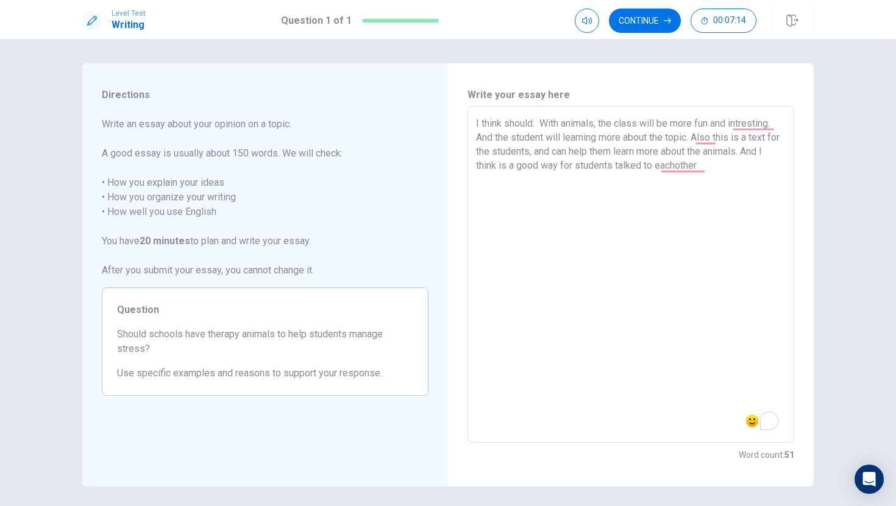
click at [731, 171] on textarea "I think should. With animals, the class will be more fun and intresting. And th…" at bounding box center [631, 274] width 310 height 317
click at [648, 160] on textarea "I think should. With animals, the class will be more fun and intresting. And th…" at bounding box center [631, 274] width 310 height 317
click at [727, 171] on textarea "I think should. With animals, the class will be more fun and intresting. And th…" at bounding box center [631, 274] width 310 height 317
click at [512, 167] on textarea "I think should. With animals, the class will be more fun and intresting. And th…" at bounding box center [631, 274] width 310 height 317
click at [570, 173] on textarea "I think should. With animals, the class will be more fun and intresting. And th…" at bounding box center [631, 274] width 310 height 317
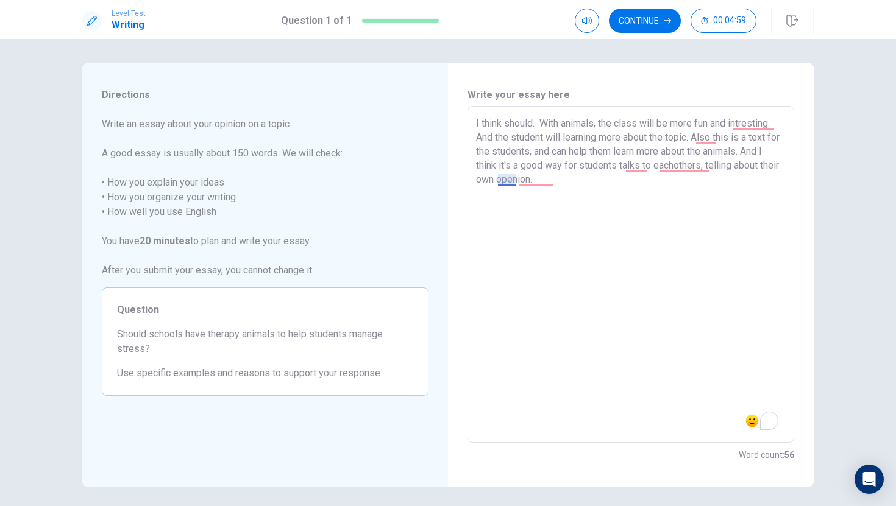
click at [515, 179] on textarea "I think should. With animals, the class will be more fun and intresting. And th…" at bounding box center [631, 274] width 310 height 317
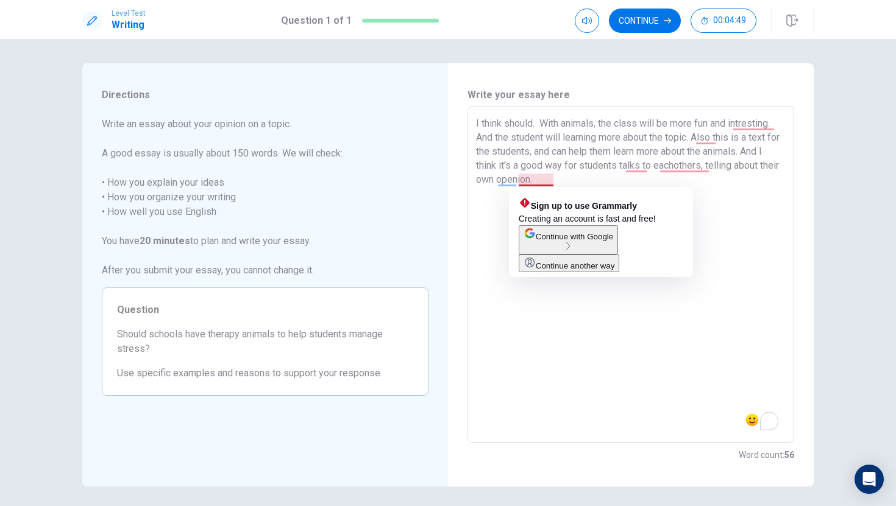
click at [563, 177] on textarea "I think should. With animals, the class will be more fun and intresting. And th…" at bounding box center [631, 274] width 310 height 317
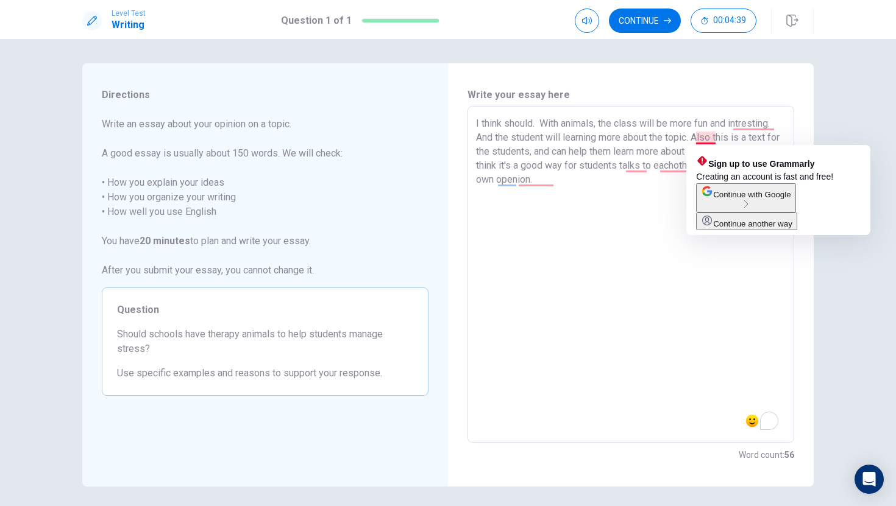
click at [695, 134] on textarea "I think should. With animals, the class will be more fun and intresting. And th…" at bounding box center [631, 274] width 310 height 317
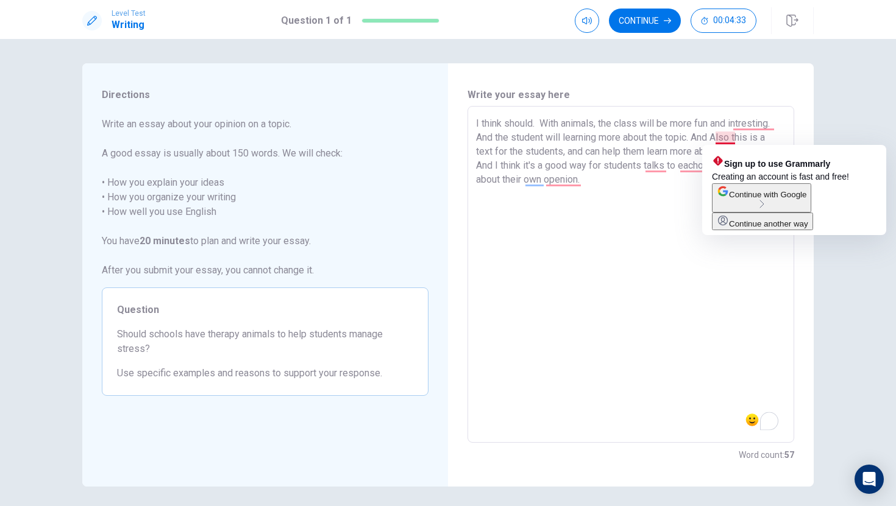
click at [722, 135] on textarea "I think should. With animals, the class will be more fun and intresting. And th…" at bounding box center [631, 274] width 310 height 317
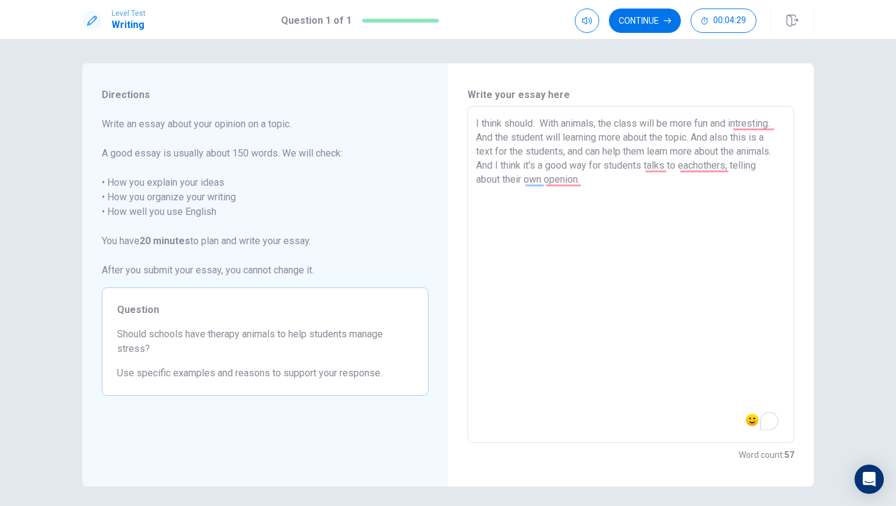
click at [731, 196] on textarea "I think should. With animals, the class will be more fun and intresting. And th…" at bounding box center [631, 274] width 310 height 317
click at [731, 143] on textarea "I think should. With animals, the class will be more fun and intresting. And th…" at bounding box center [631, 274] width 310 height 317
click at [648, 166] on textarea "I think should. With animals, the class will be more fun and intresting. And th…" at bounding box center [631, 274] width 310 height 317
click at [566, 186] on textarea "I think should. With animals, the class will be more fun and intresting. And th…" at bounding box center [631, 274] width 310 height 317
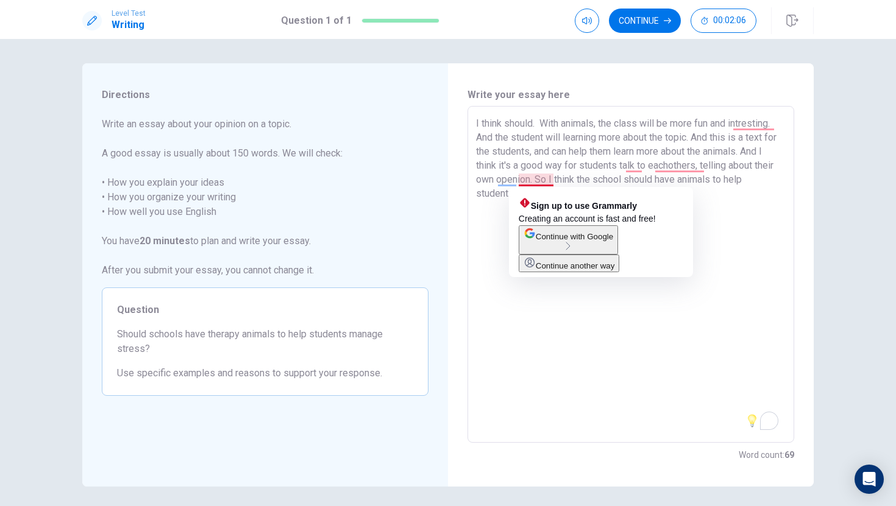
click at [553, 183] on textarea "I think should. With animals, the class will be more fun and intresting. And th…" at bounding box center [631, 274] width 310 height 317
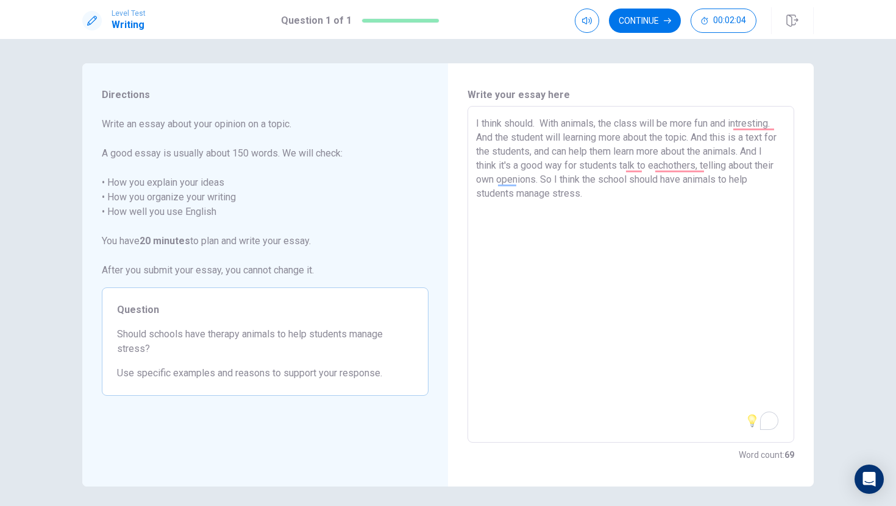
click at [602, 220] on textarea "I think should. With animals, the class will be more fun and intresting. And th…" at bounding box center [631, 274] width 310 height 317
click at [582, 165] on textarea "I think should. With animals, the class will be more fun and intresting. And th…" at bounding box center [631, 274] width 310 height 317
click at [604, 166] on textarea "I think should. With animals, the class will be more fun and intresting. And th…" at bounding box center [631, 274] width 310 height 317
click at [604, 168] on textarea "I think should. With animals, the class will be more fun and intresting. And th…" at bounding box center [631, 274] width 310 height 317
click at [601, 165] on textarea "I think should. With animals, the class will be more fun and intresting. And th…" at bounding box center [631, 274] width 310 height 317
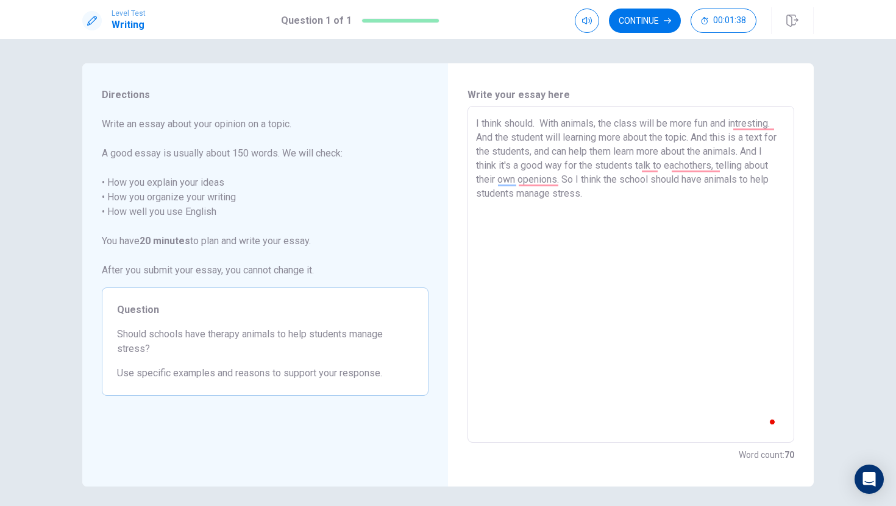
click at [630, 230] on textarea "I think should. With animals, the class will be more fun and intresting. And th…" at bounding box center [631, 274] width 310 height 317
click at [640, 166] on textarea "I think should. With animals, the class will be more fun and intresting. And th…" at bounding box center [631, 274] width 310 height 317
click at [645, 224] on textarea "I think should. With animals, the class will be more fun and intresting. And th…" at bounding box center [631, 274] width 310 height 317
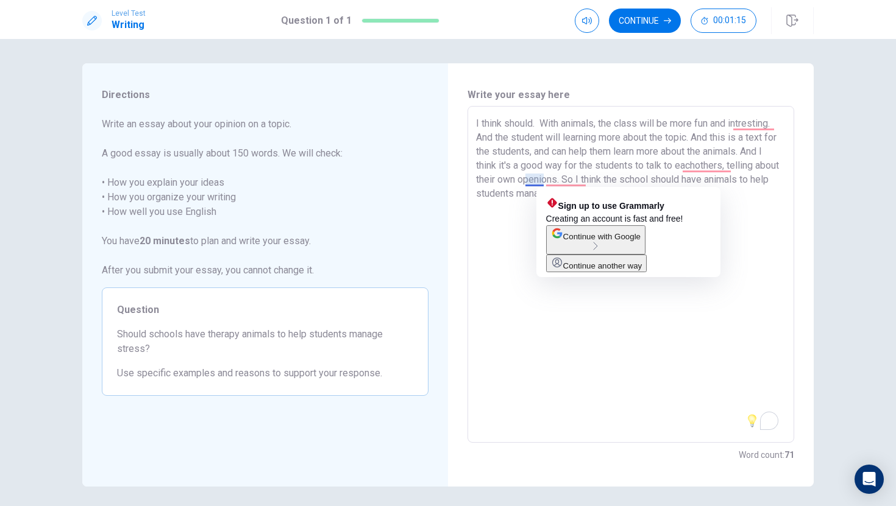
click at [542, 180] on textarea "I think should. With animals, the class will be more fun and intresting. And th…" at bounding box center [631, 274] width 310 height 317
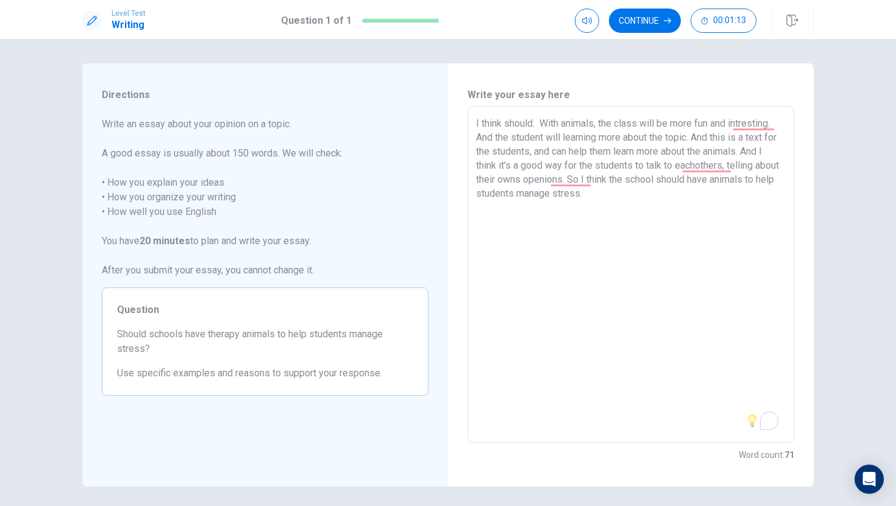
click at [607, 206] on textarea "I think should. With animals, the class will be more fun and intresting. And th…" at bounding box center [631, 274] width 310 height 317
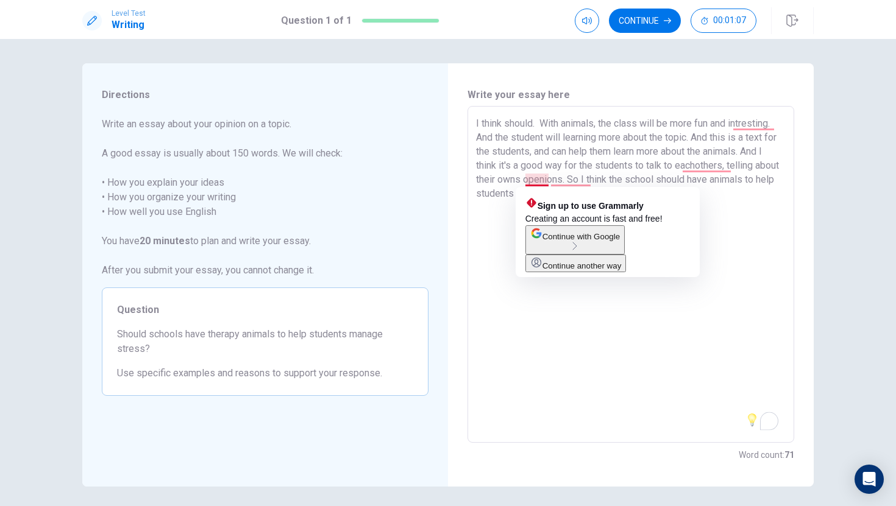
click at [547, 181] on textarea "I think should. With animals, the class will be more fun and intresting. And th…" at bounding box center [631, 274] width 310 height 317
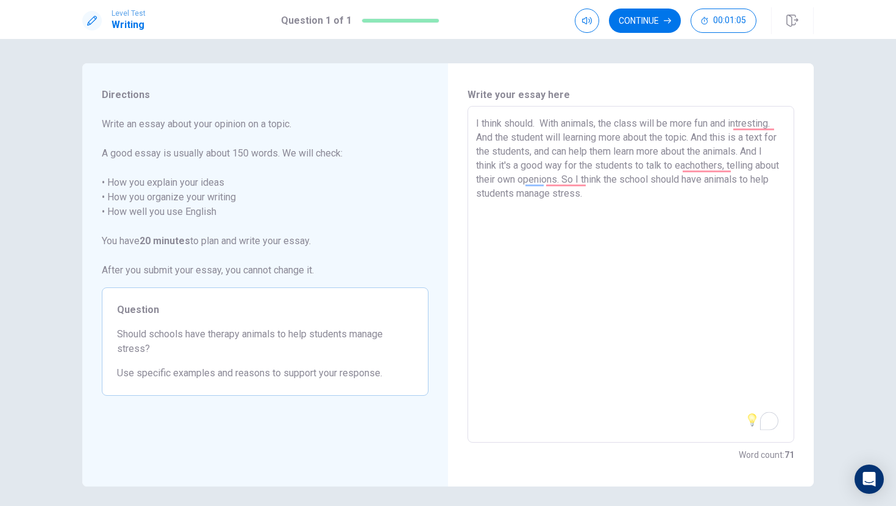
click at [612, 208] on textarea "I think should. With animals, the class will be more fun and intresting. And th…" at bounding box center [631, 274] width 310 height 317
click at [656, 19] on button "Continue" at bounding box center [645, 21] width 72 height 24
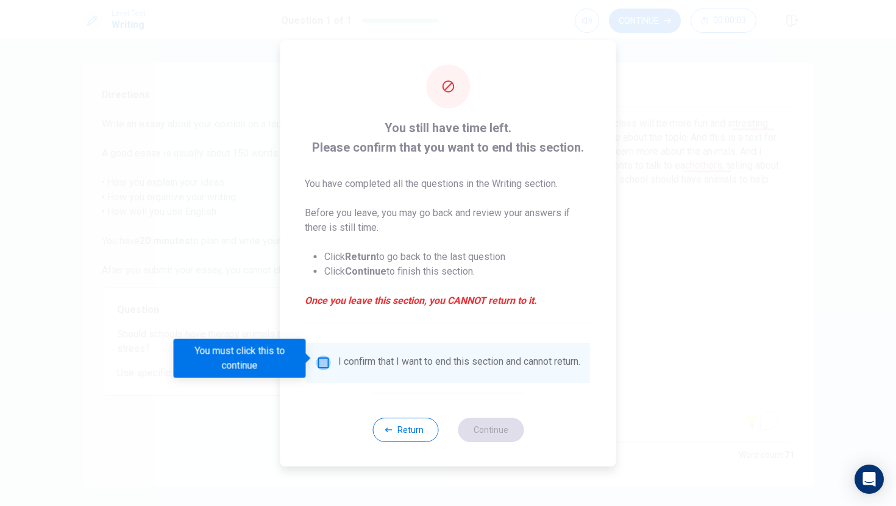
click at [318, 359] on input "You must click this to continue" at bounding box center [323, 363] width 15 height 15
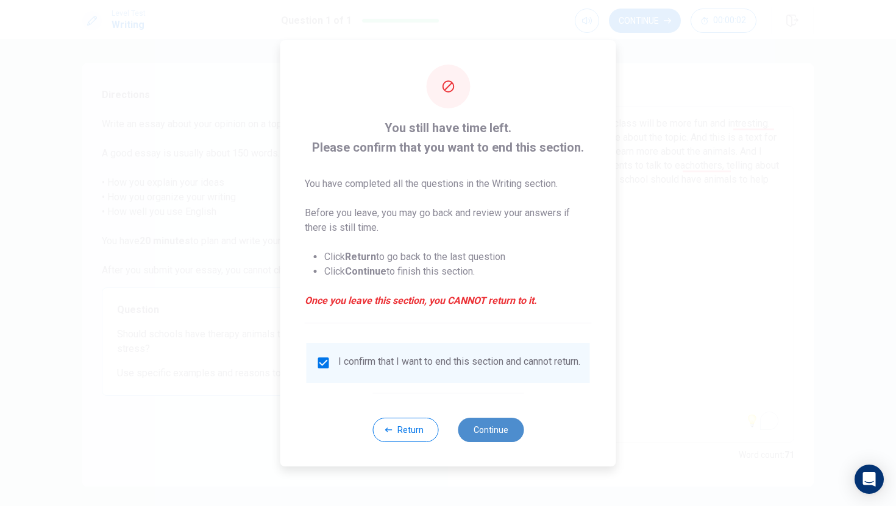
click at [487, 436] on button "Continue" at bounding box center [491, 430] width 66 height 24
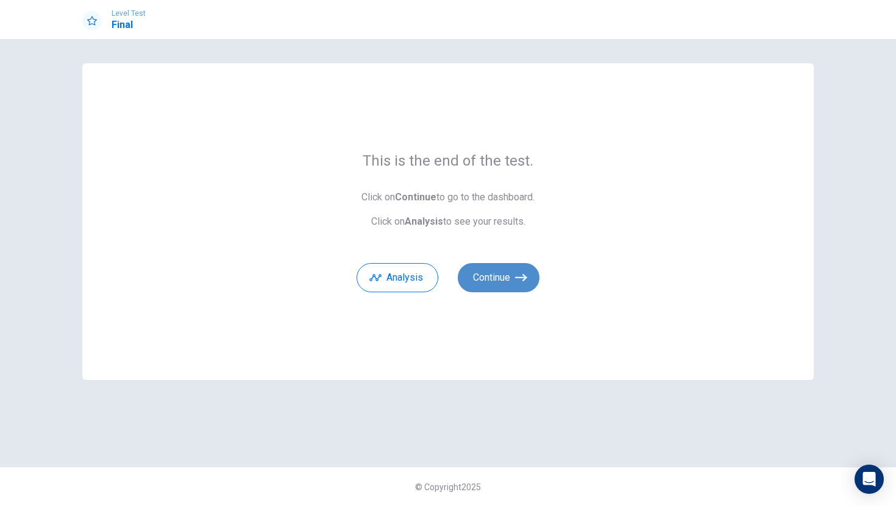
click at [526, 283] on icon "button" at bounding box center [521, 278] width 12 height 12
